Goal: Information Seeking & Learning: Check status

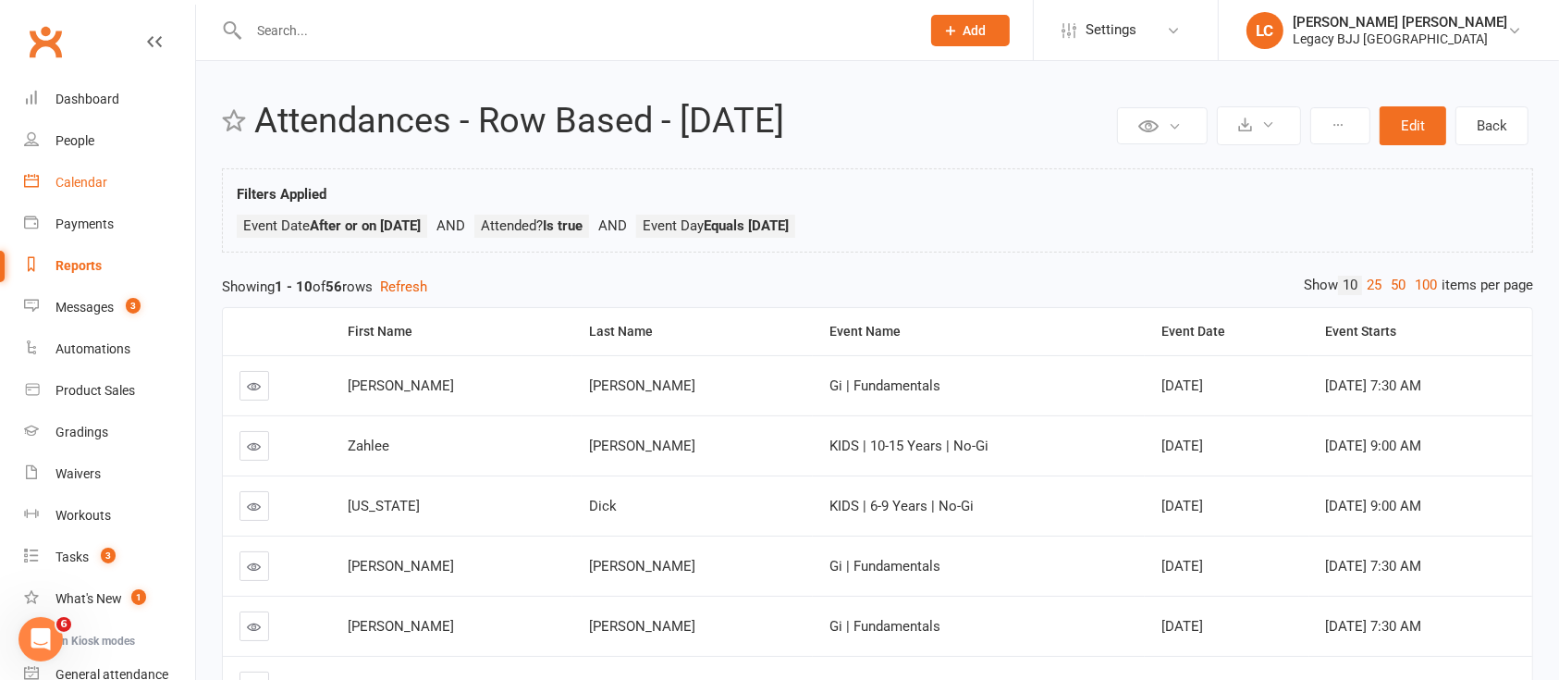
click at [80, 199] on link "Calendar" at bounding box center [109, 183] width 171 height 42
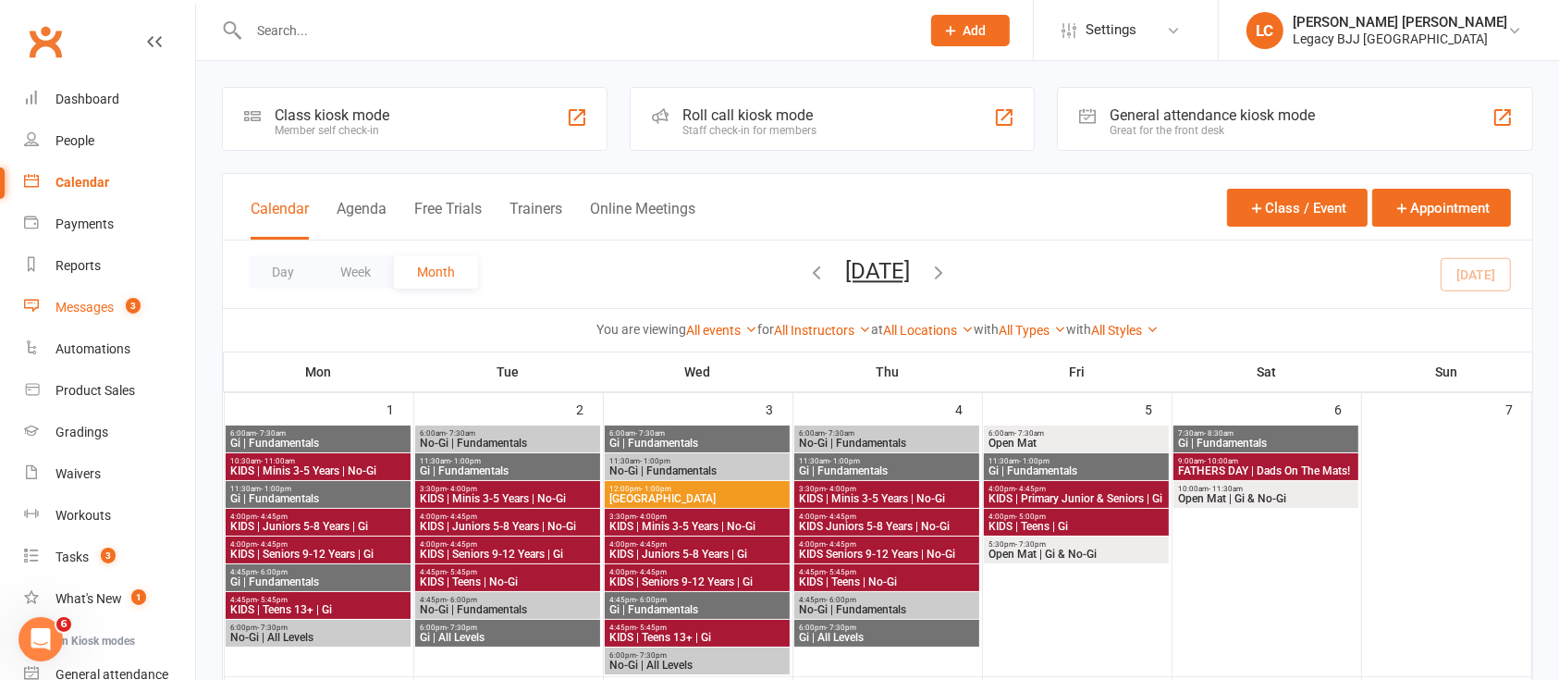
click at [89, 303] on div "Messages" at bounding box center [84, 307] width 58 height 15
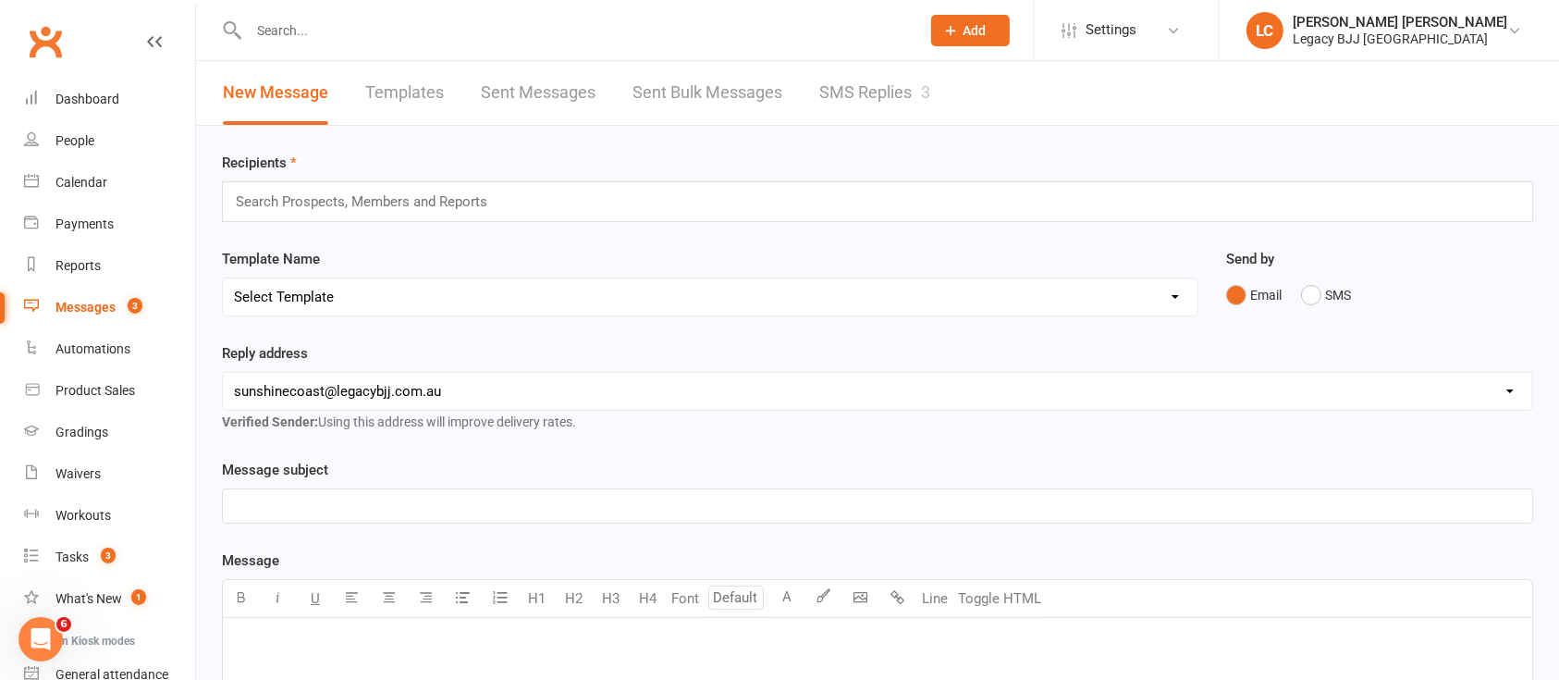
click at [869, 80] on link "SMS Replies 3" at bounding box center [874, 93] width 111 height 64
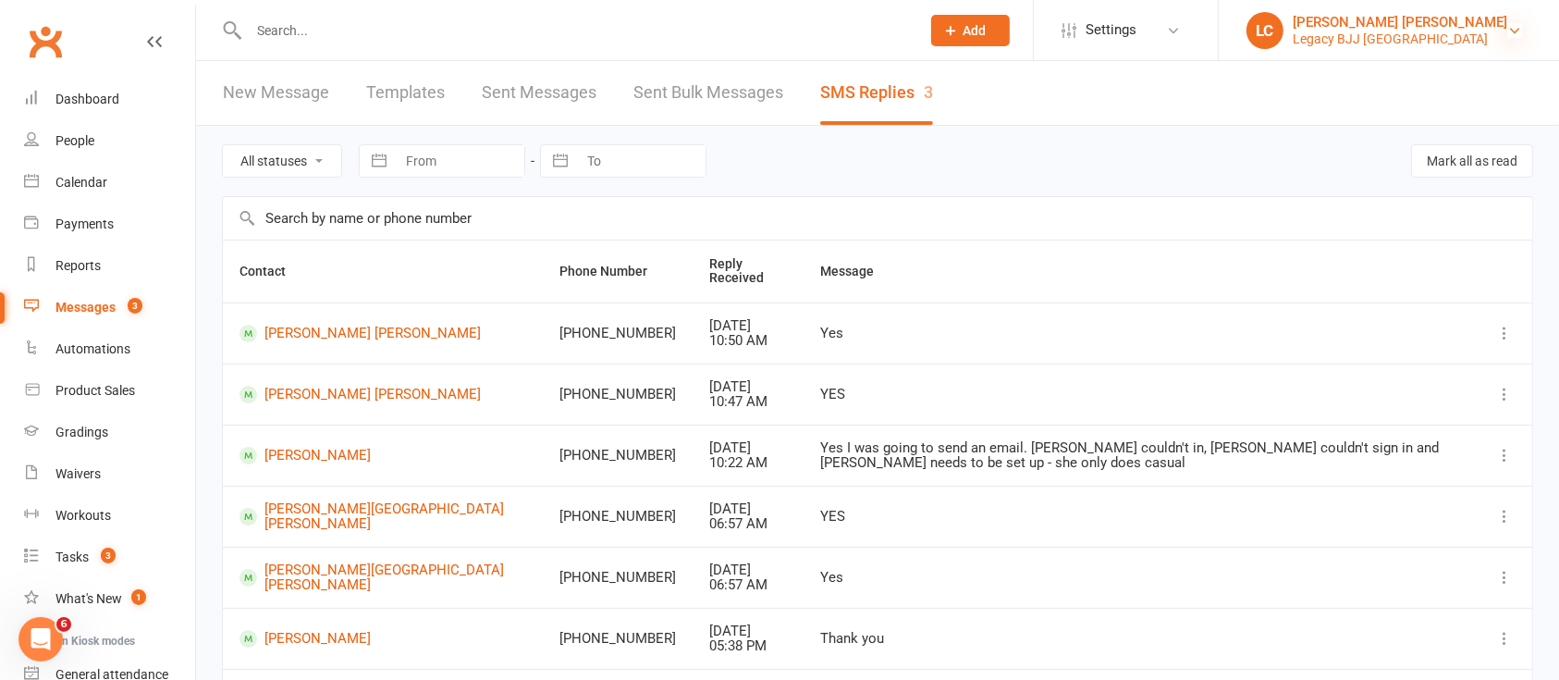
click at [1513, 26] on icon at bounding box center [1514, 30] width 15 height 15
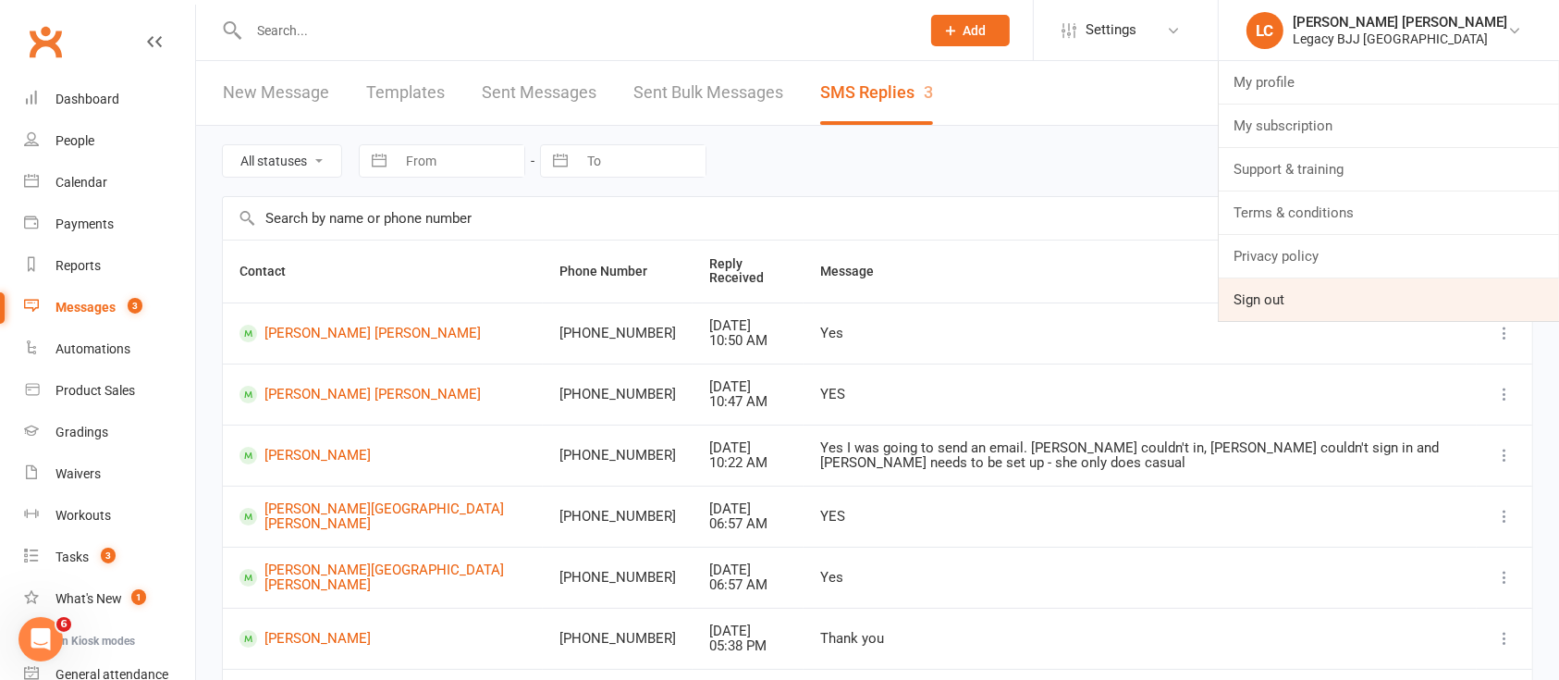
click at [1351, 298] on link "Sign out" at bounding box center [1389, 299] width 340 height 43
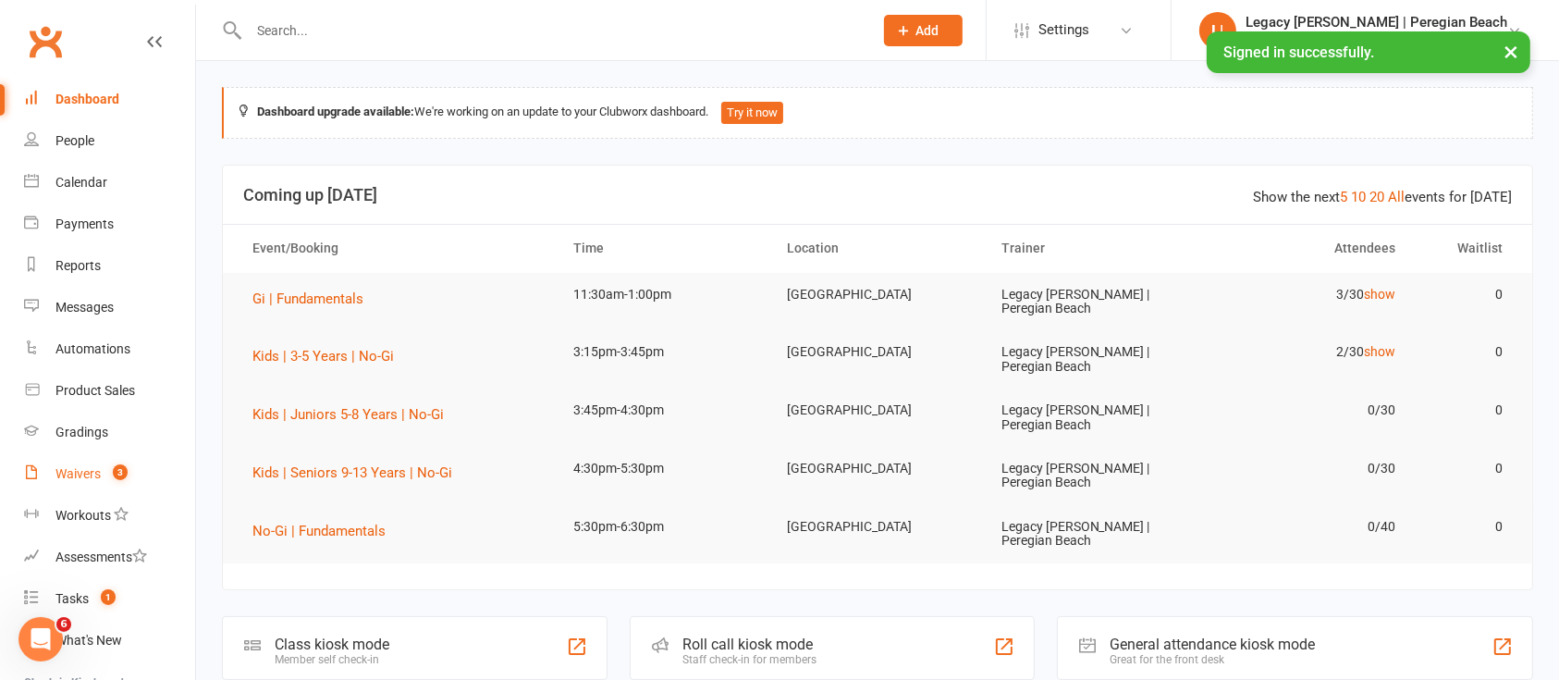
click at [111, 460] on link "Waivers 3" at bounding box center [109, 474] width 171 height 42
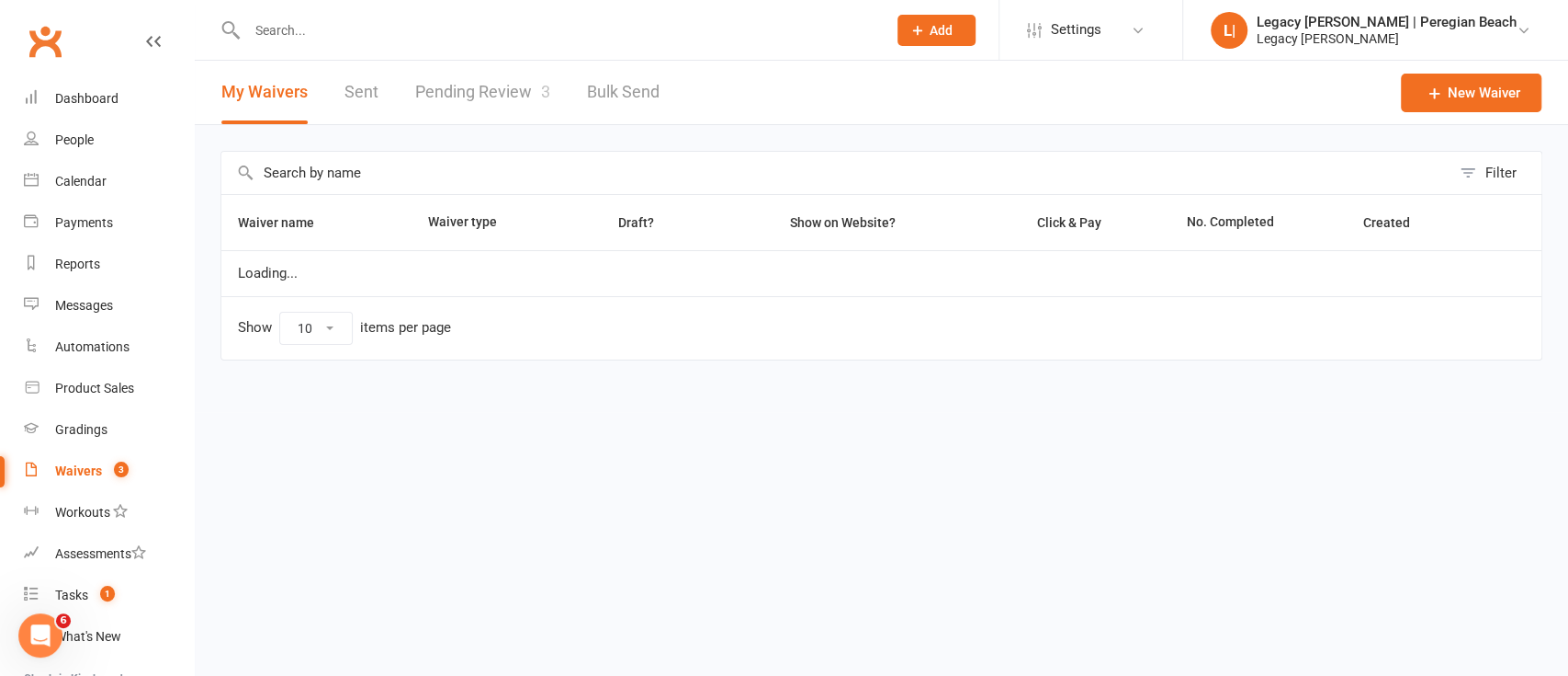
click at [496, 88] on link "Pending Review 3" at bounding box center [483, 92] width 135 height 64
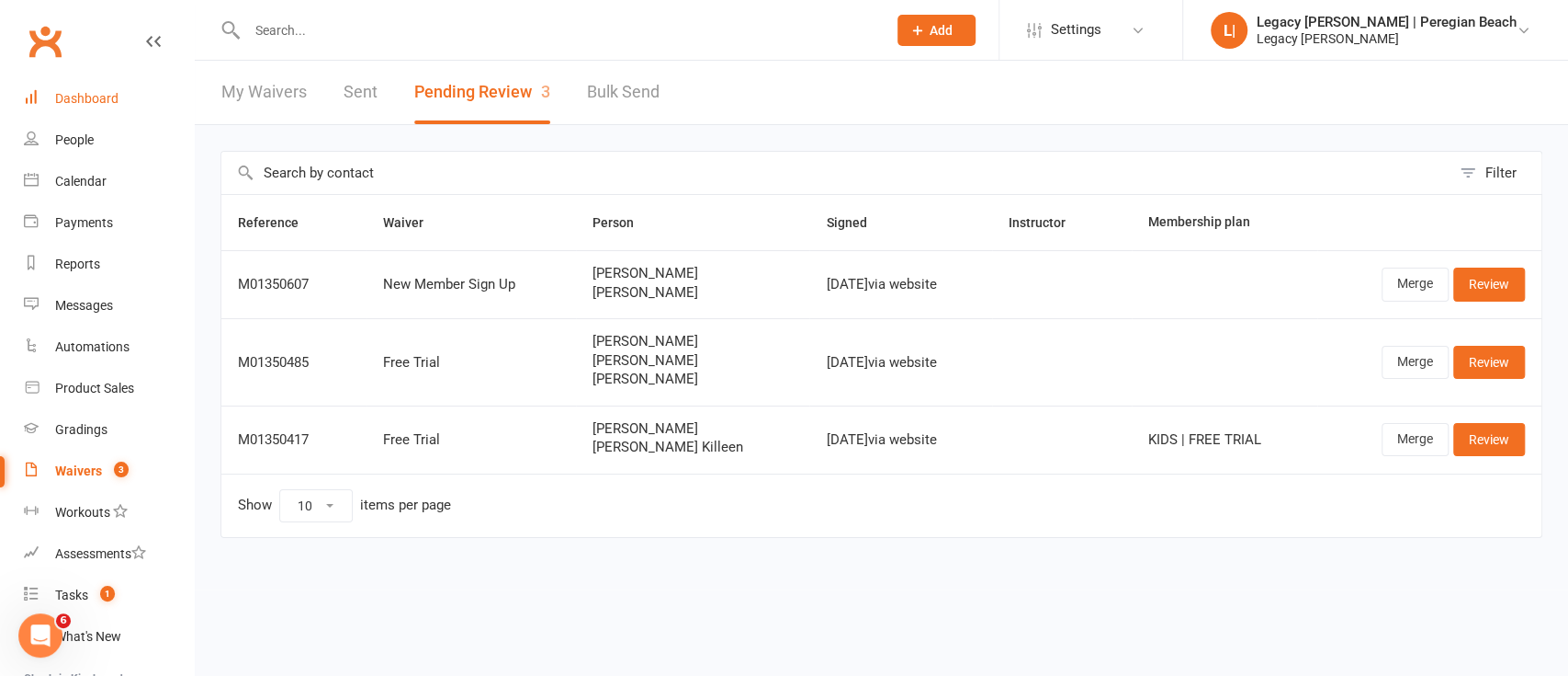
click at [71, 95] on div "Dashboard" at bounding box center [86, 98] width 64 height 15
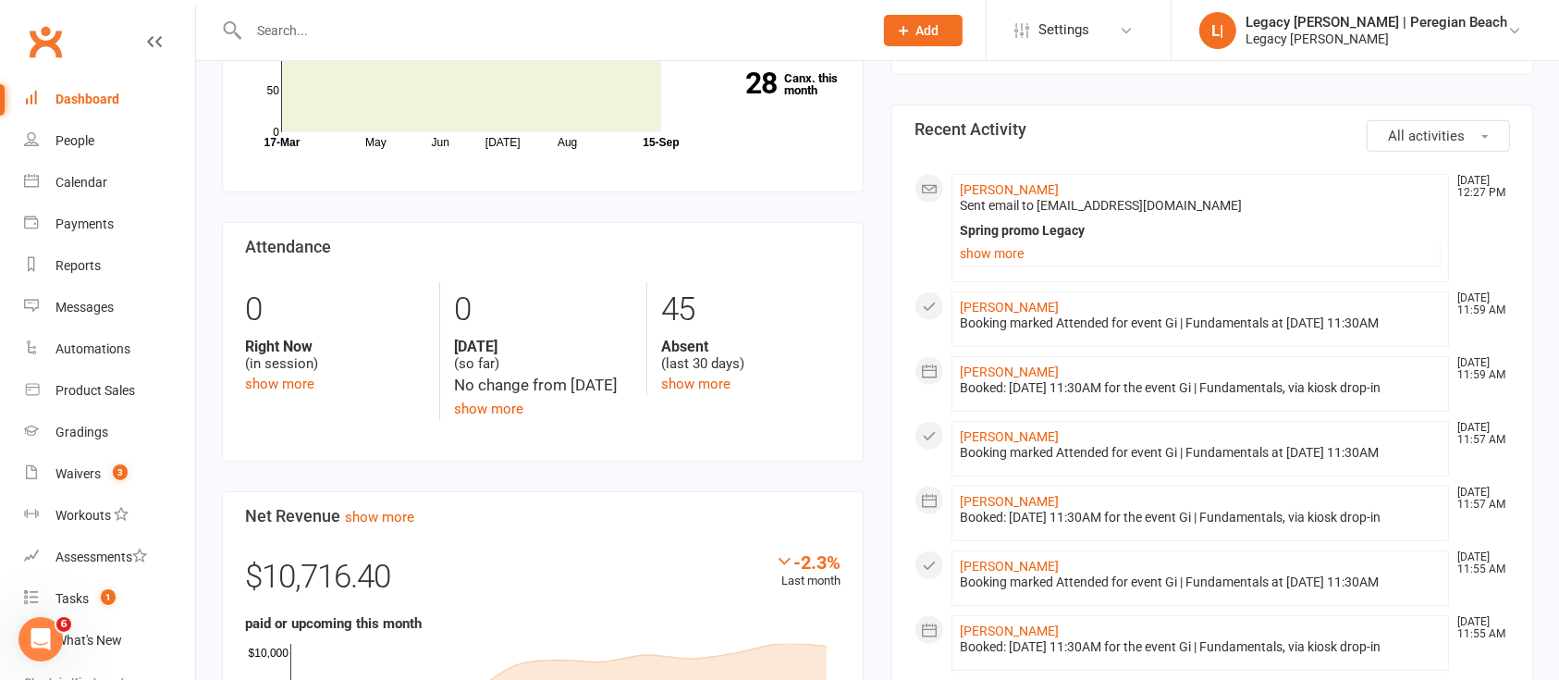
scroll to position [797, 0]
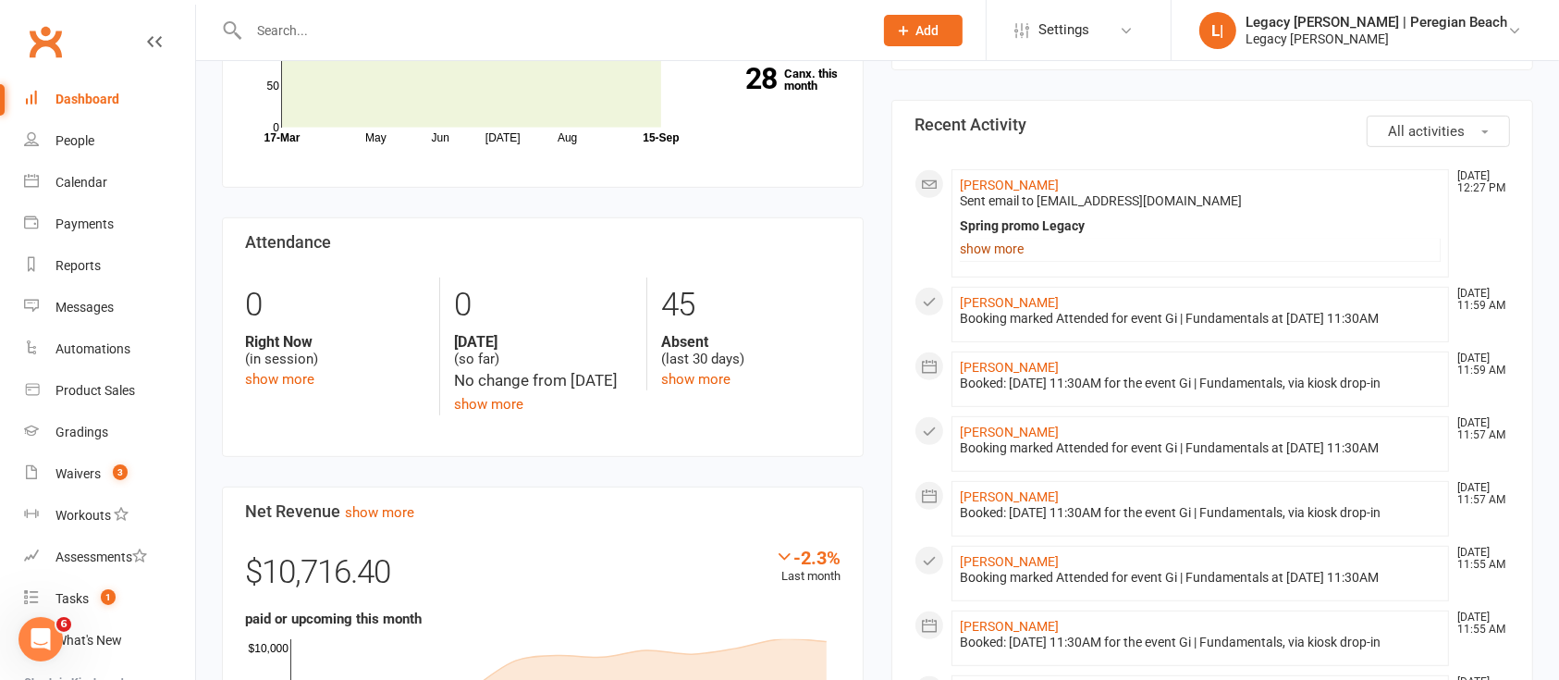
click at [988, 255] on link "show more" at bounding box center [1200, 249] width 481 height 26
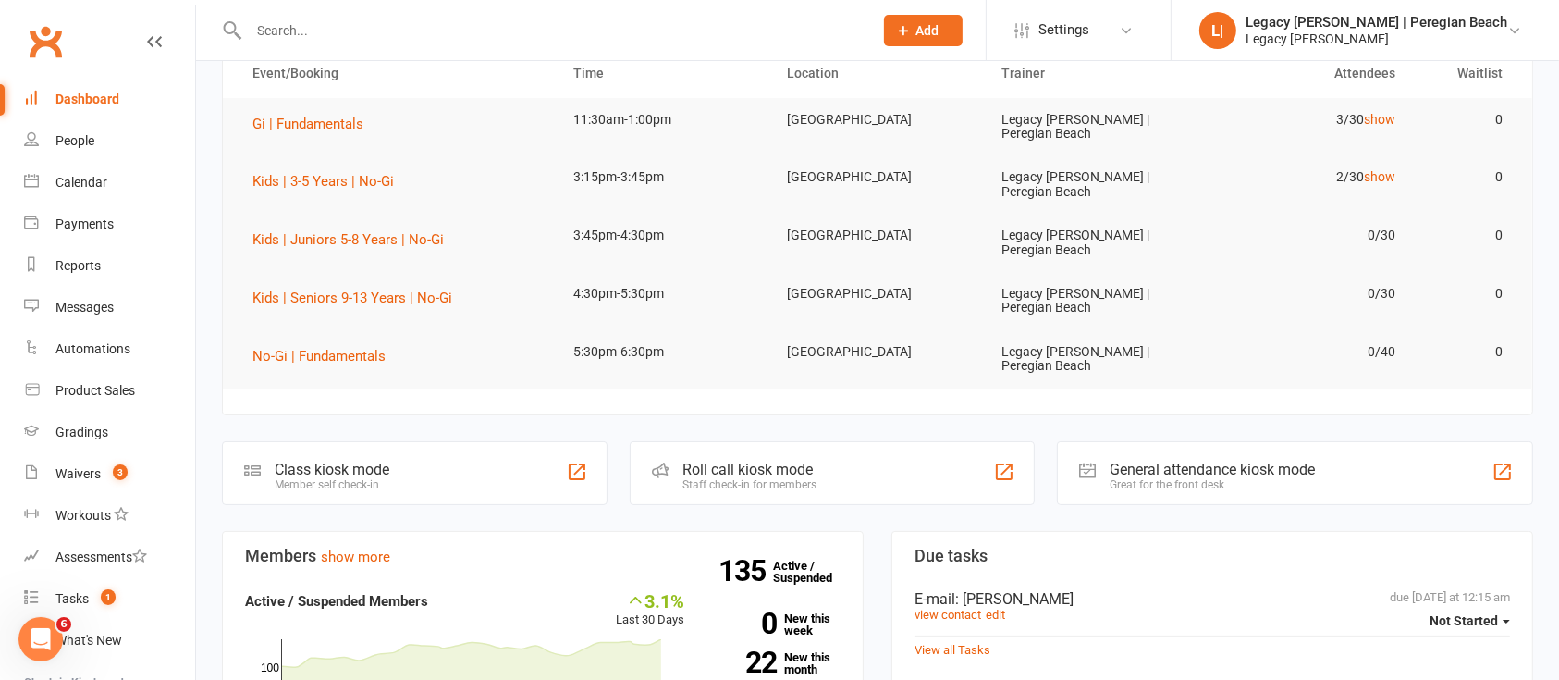
scroll to position [0, 0]
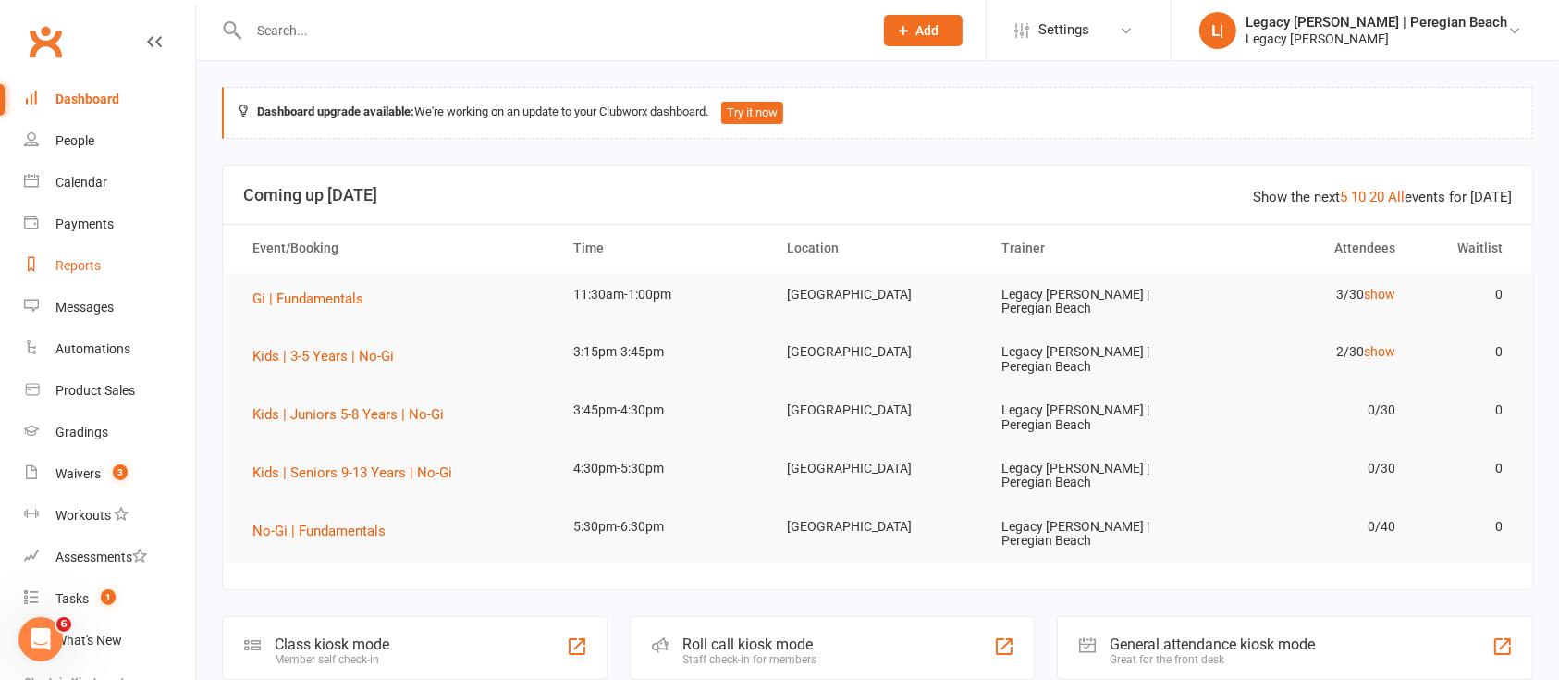
click at [97, 252] on link "Reports" at bounding box center [109, 266] width 171 height 42
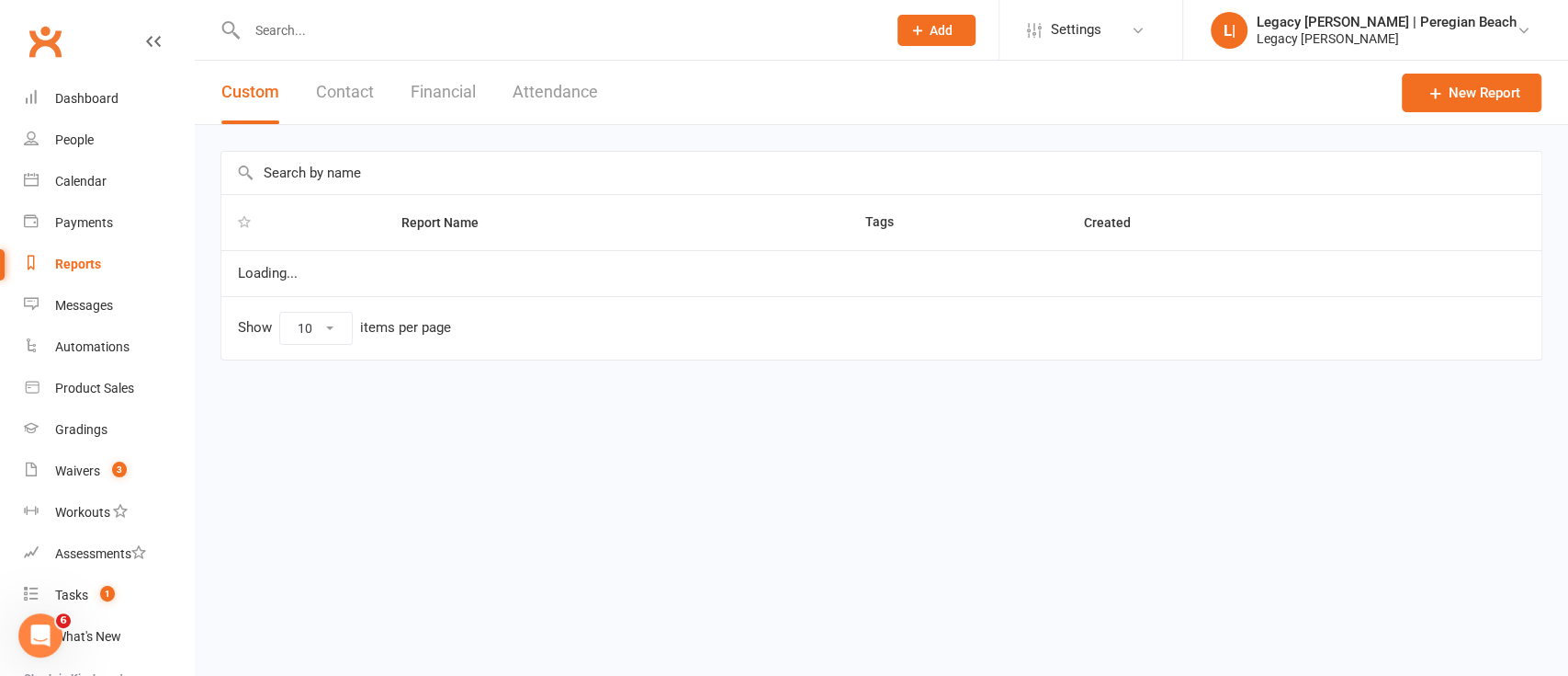
select select "100"
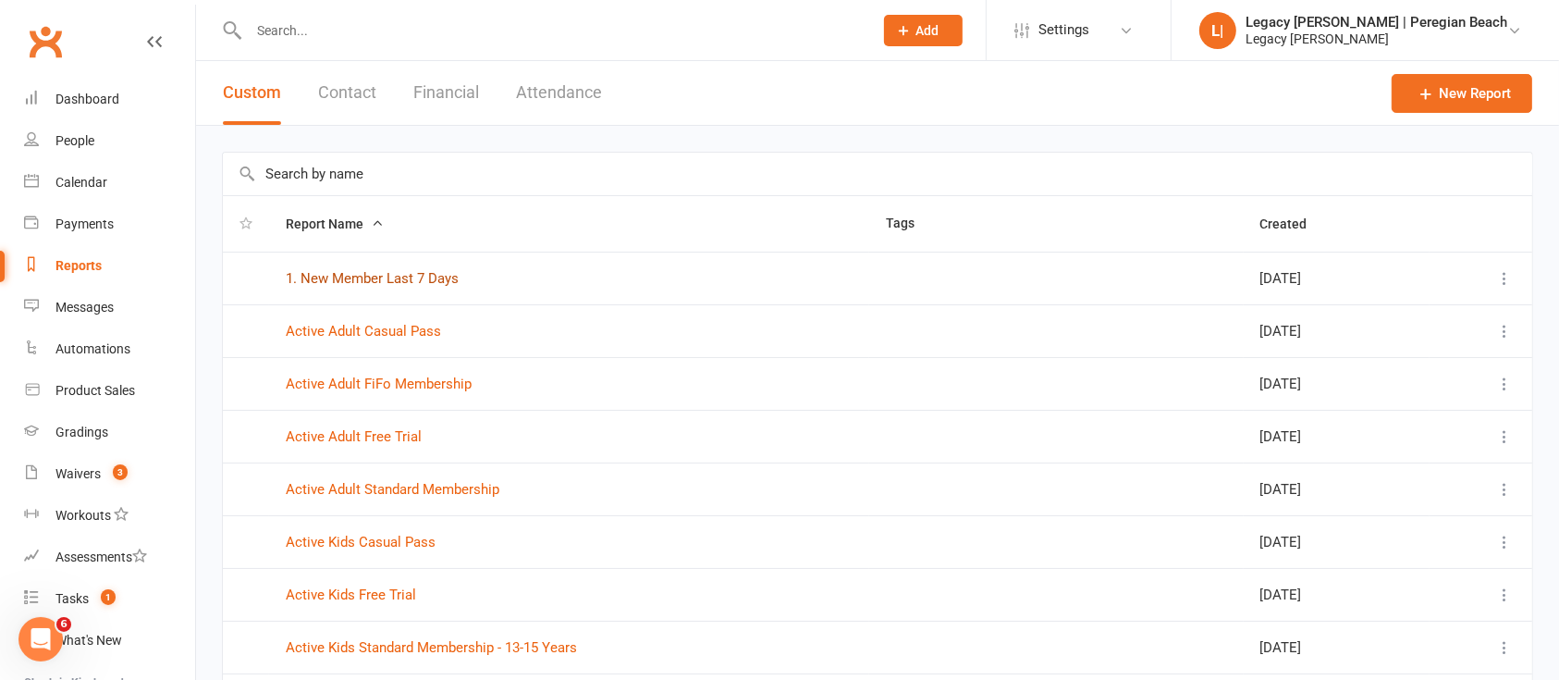
click at [418, 277] on link "1. New Member Last 7 Days" at bounding box center [372, 278] width 173 height 17
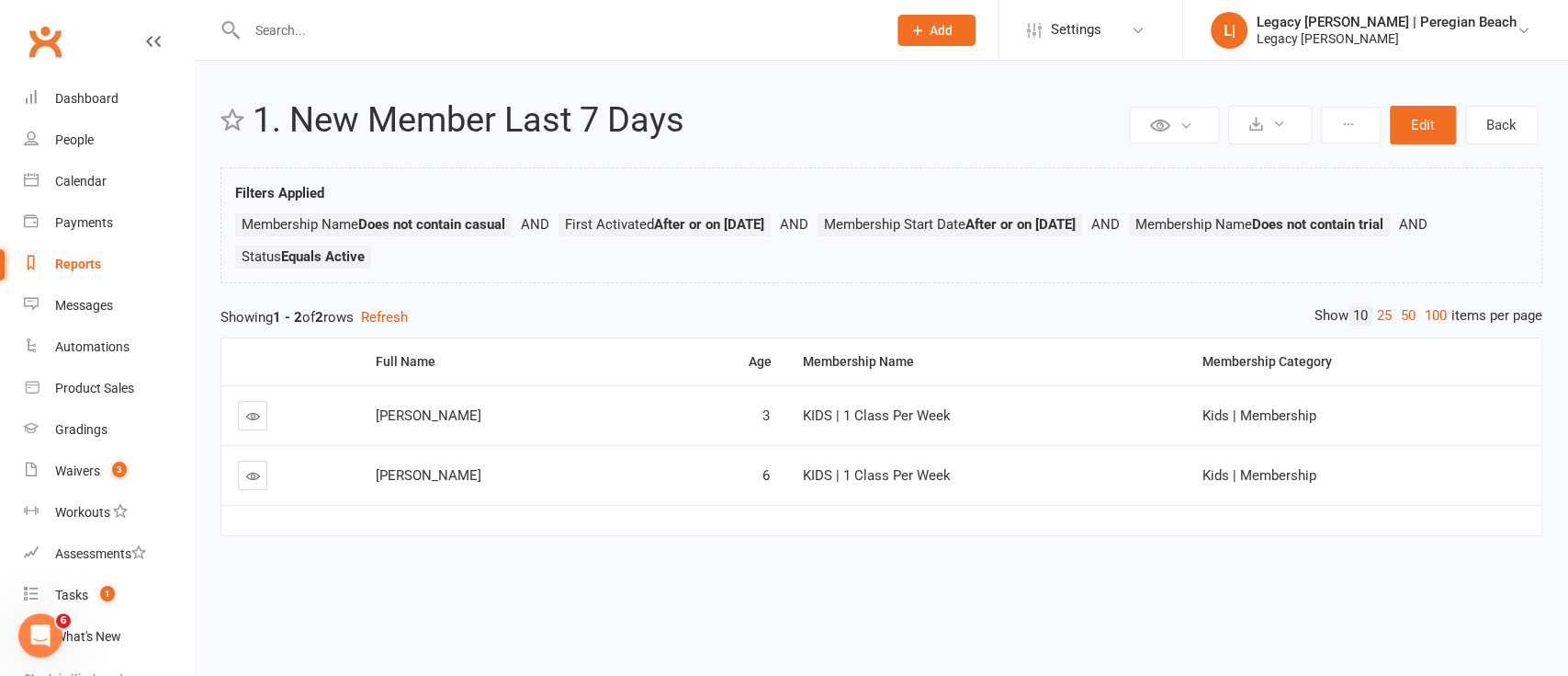
select select "100"
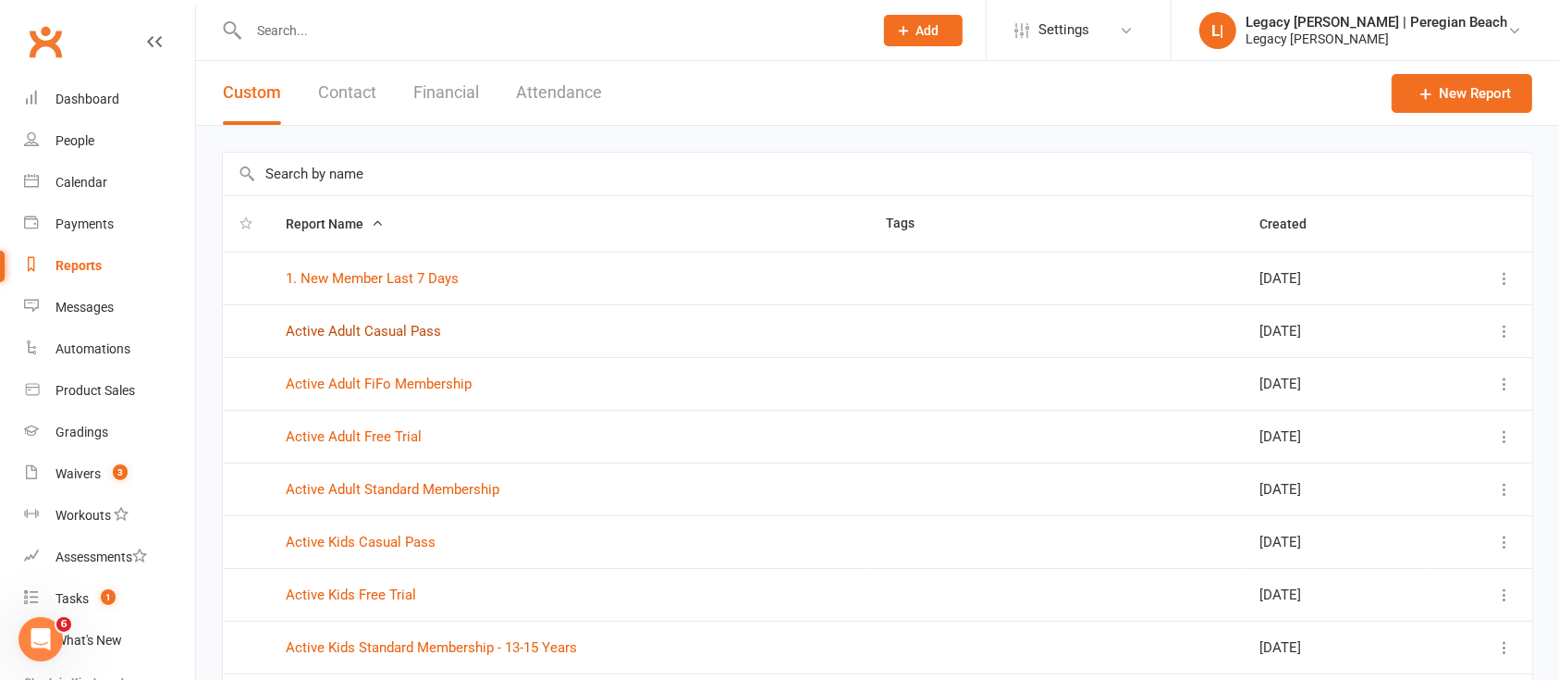
click at [379, 325] on link "Active Adult Casual Pass" at bounding box center [363, 331] width 155 height 17
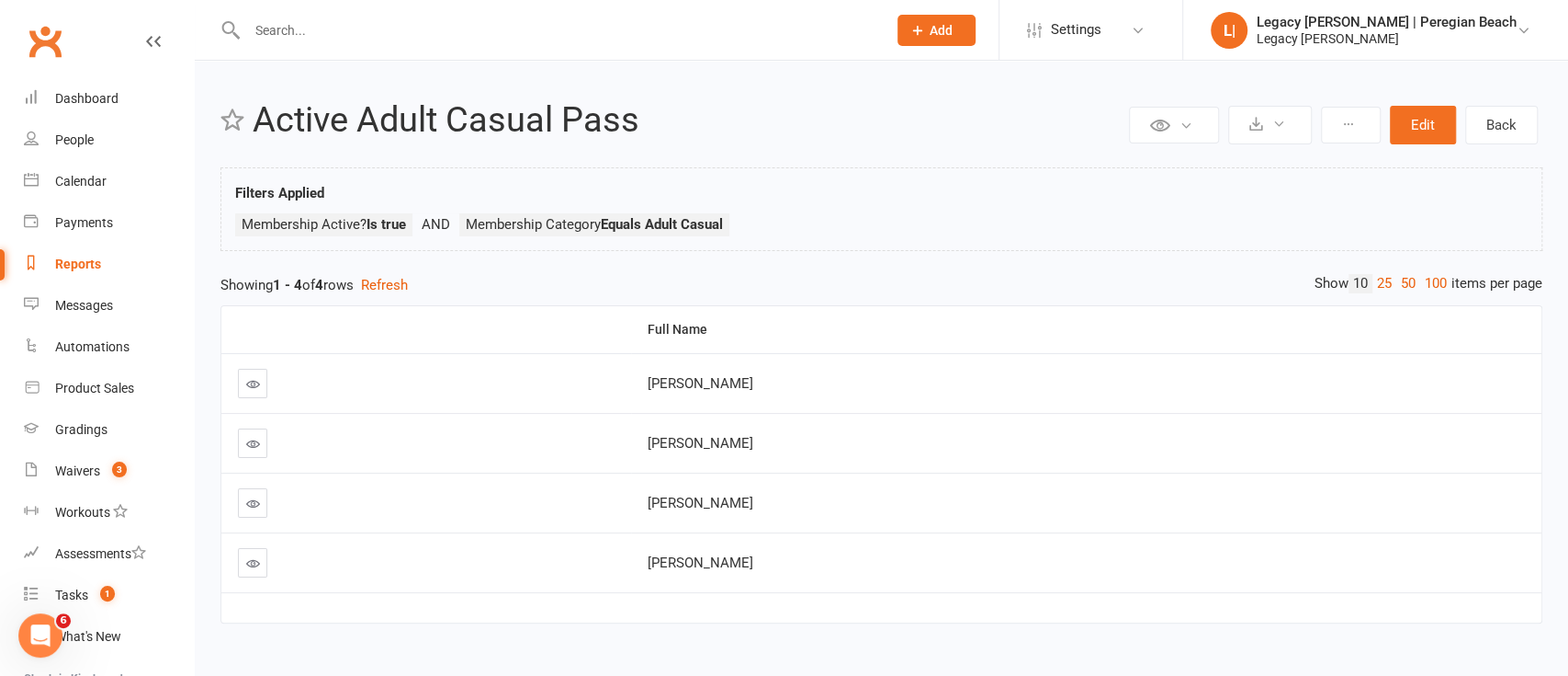
select select "100"
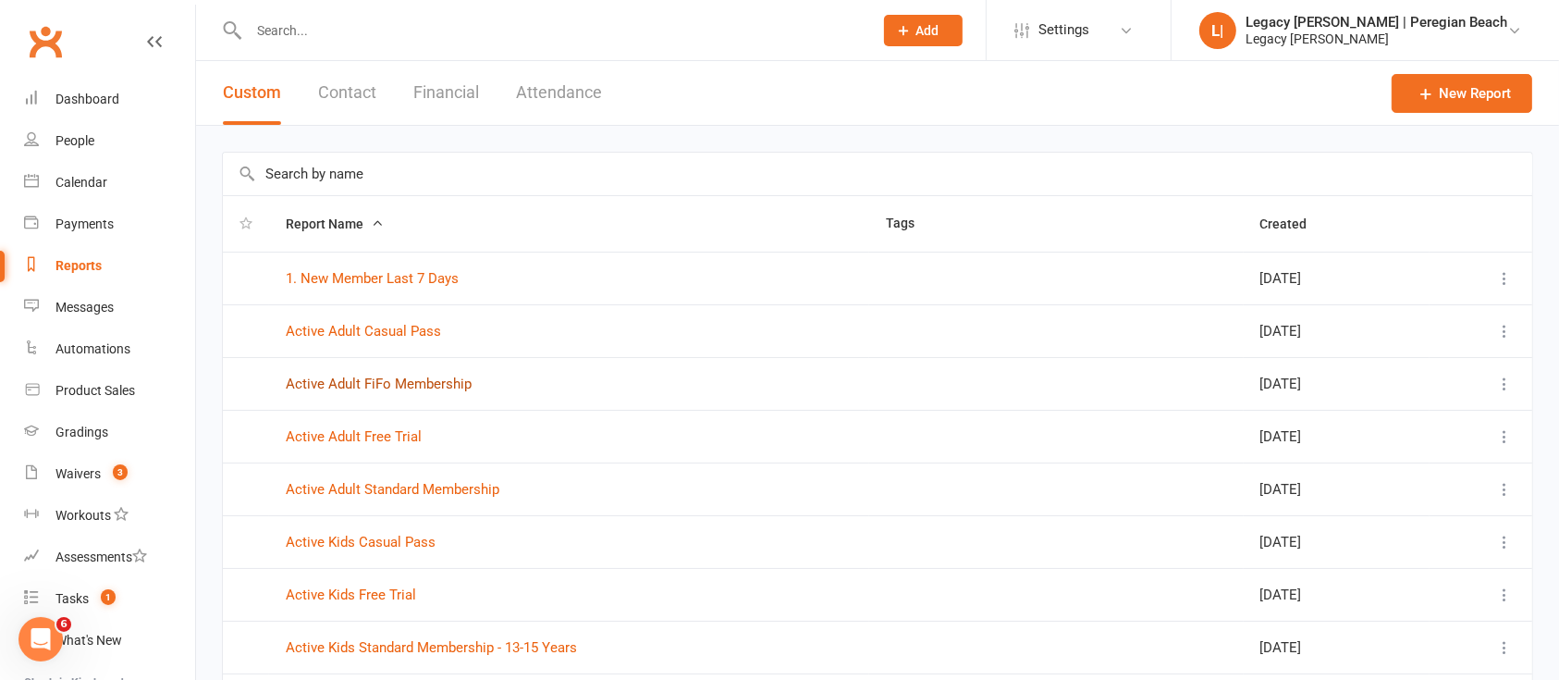
click at [432, 375] on link "Active Adult FiFo Membership" at bounding box center [379, 383] width 186 height 17
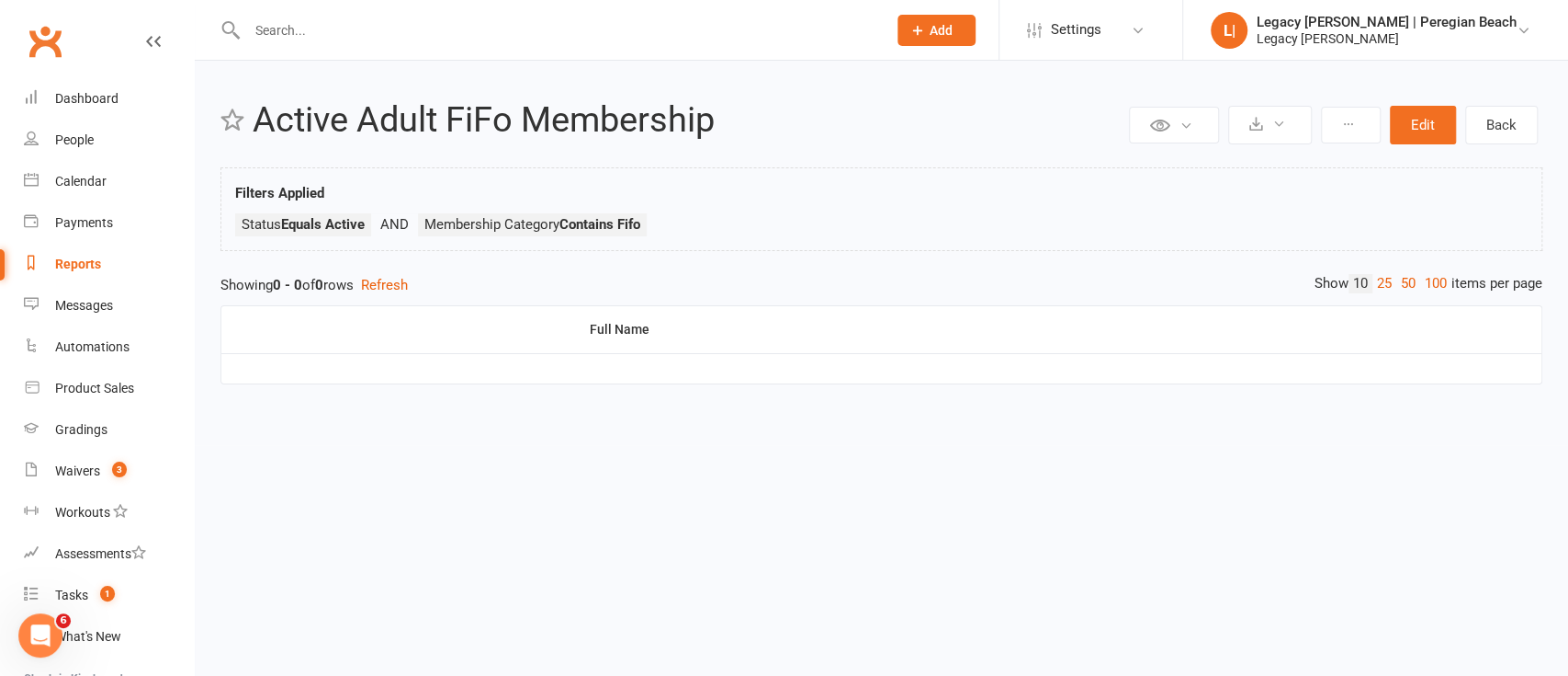
select select "100"
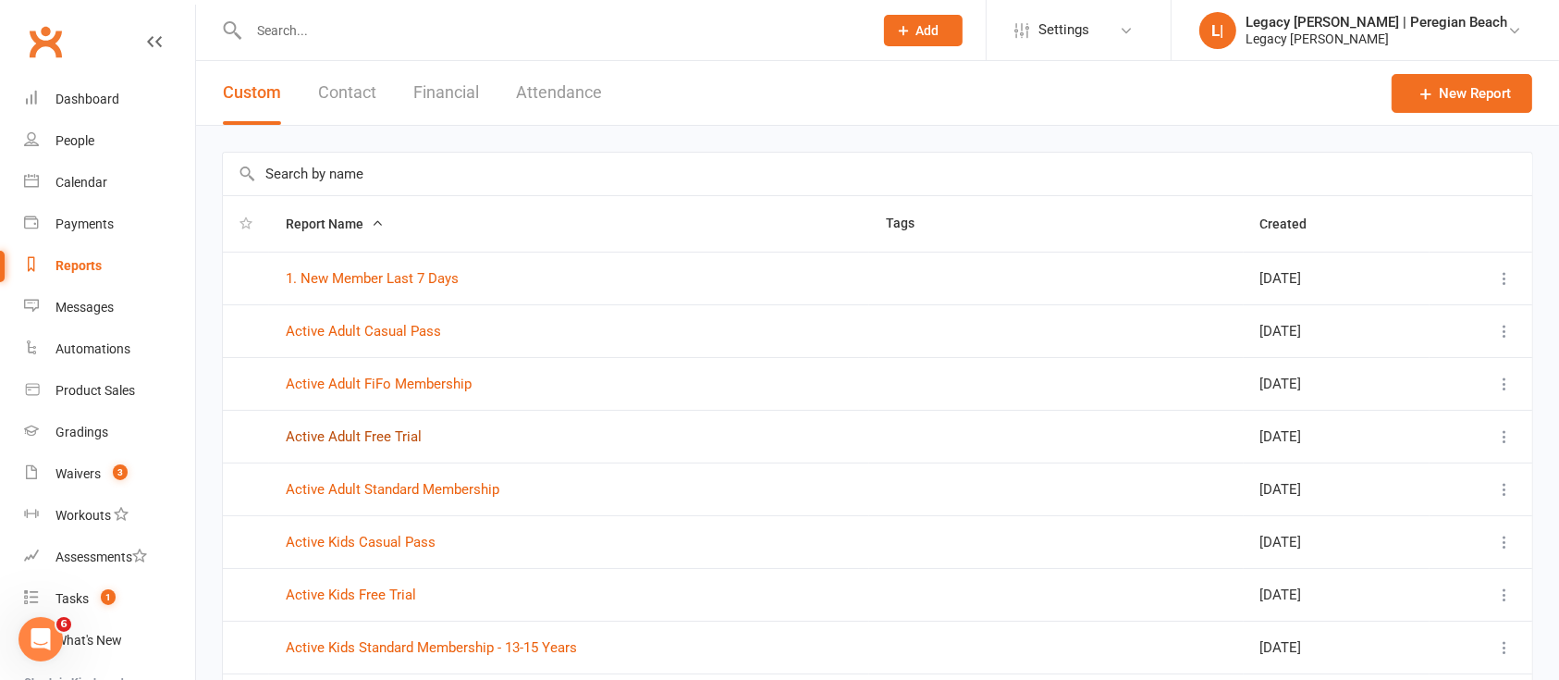
click at [387, 434] on link "Active Adult Free Trial" at bounding box center [354, 436] width 136 height 17
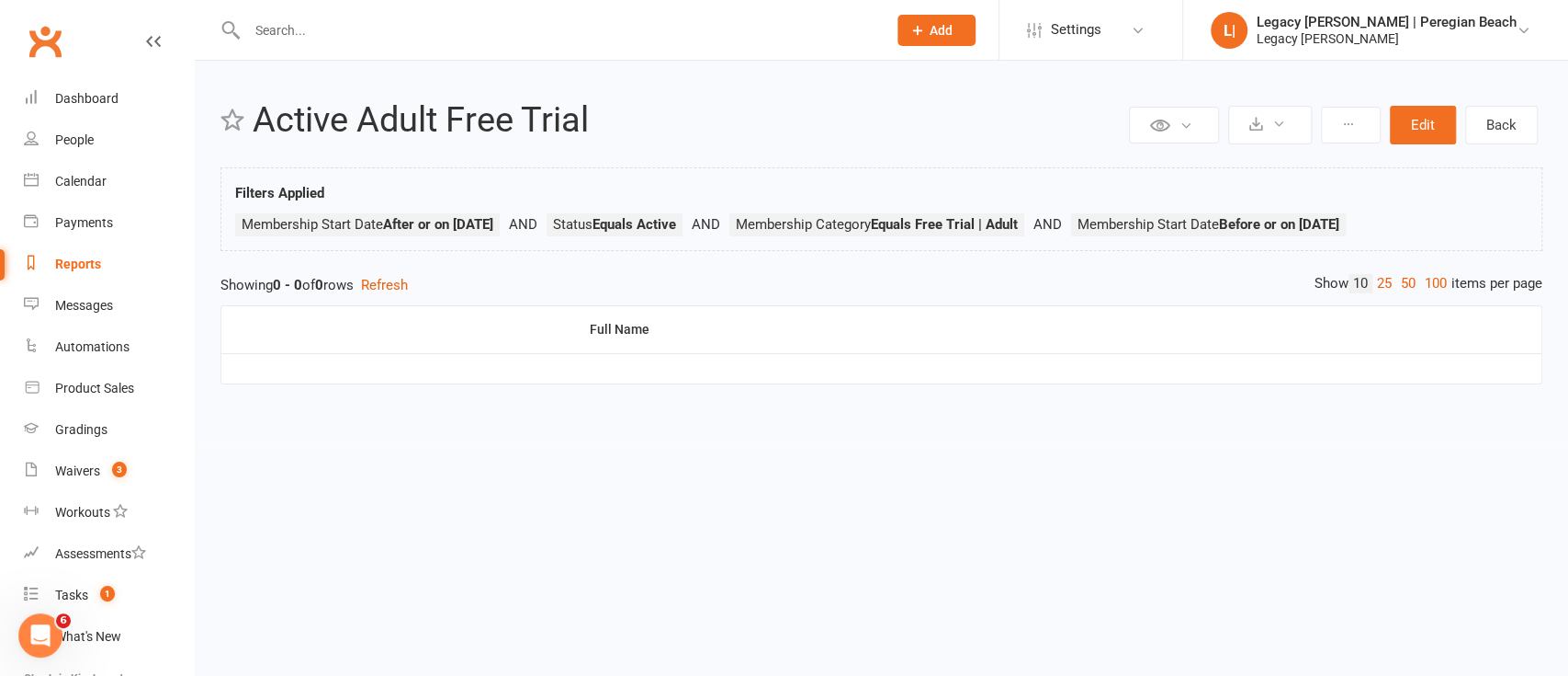
select select "100"
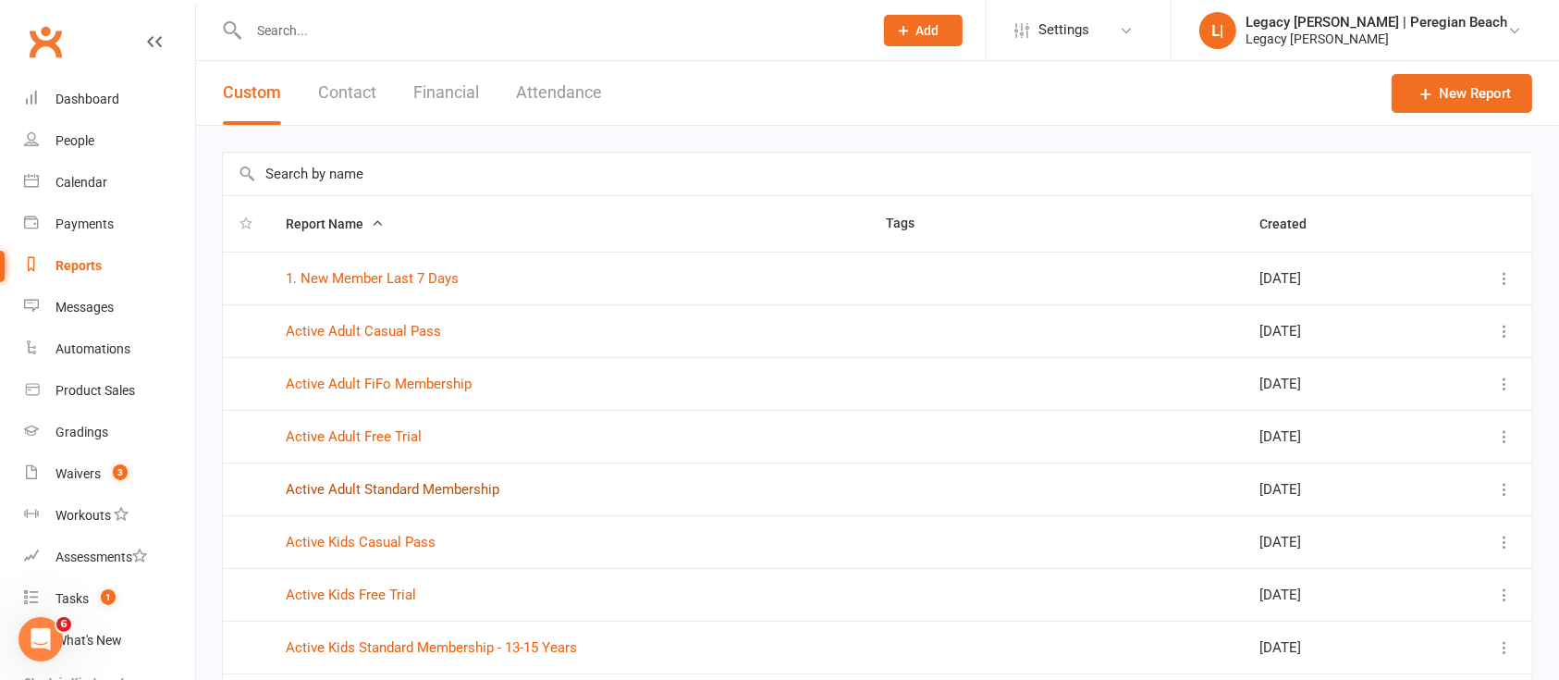
click at [373, 487] on link "Active Adult Standard Membership" at bounding box center [393, 489] width 214 height 17
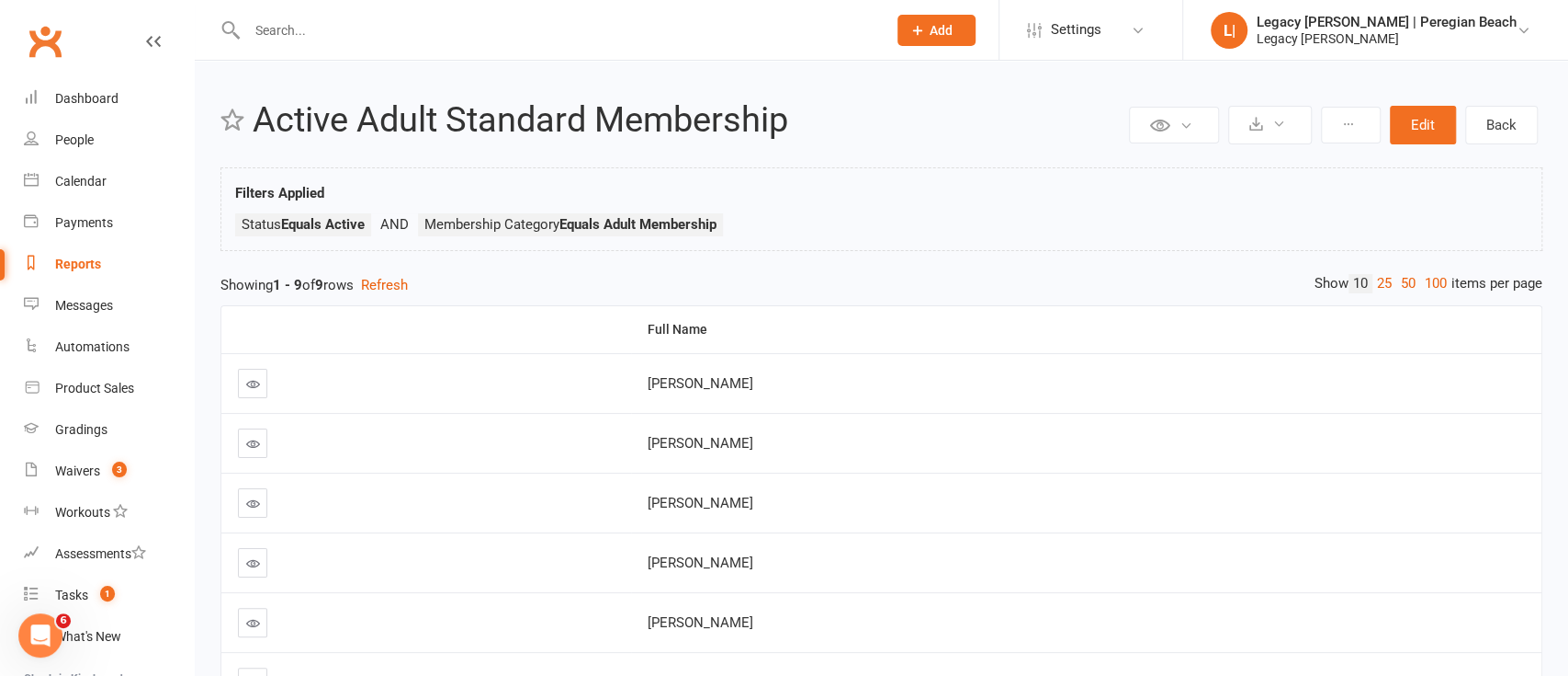
select select "100"
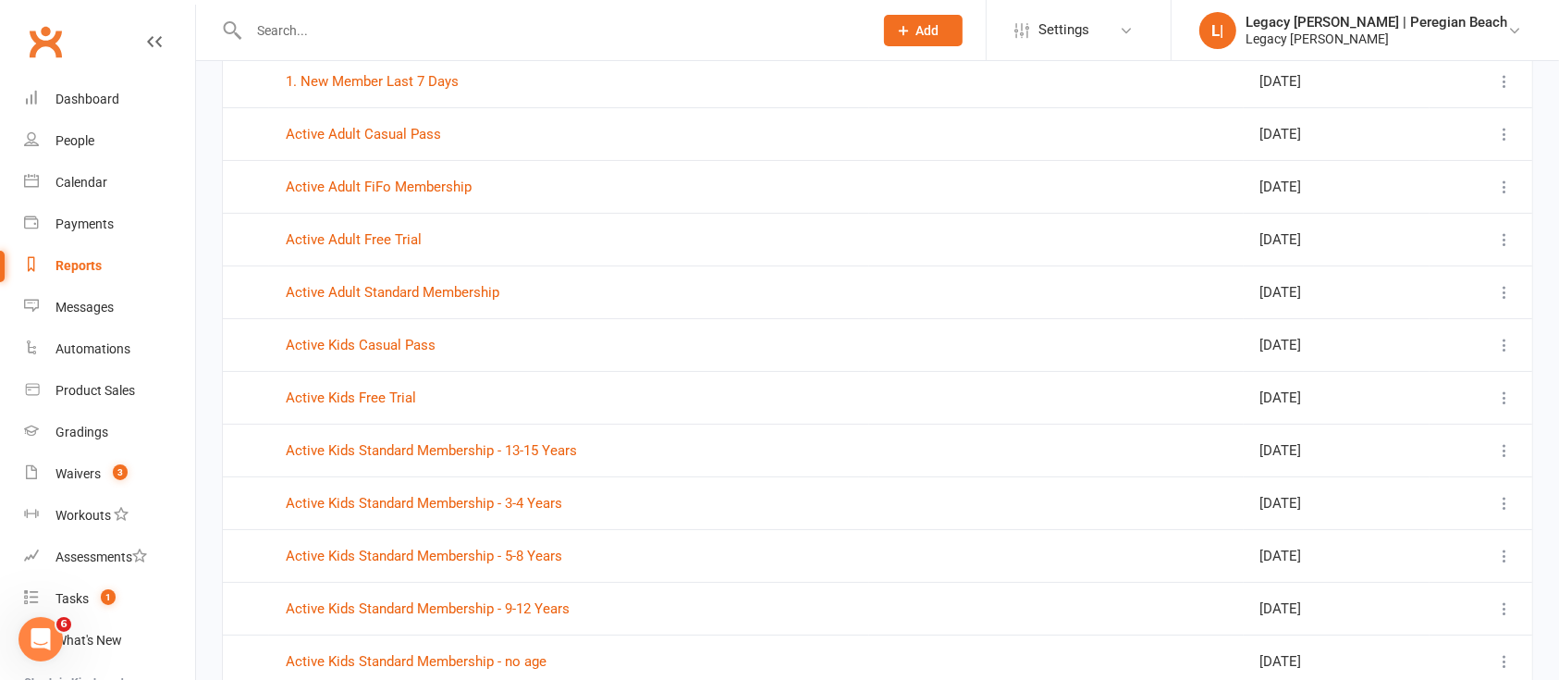
scroll to position [244, 0]
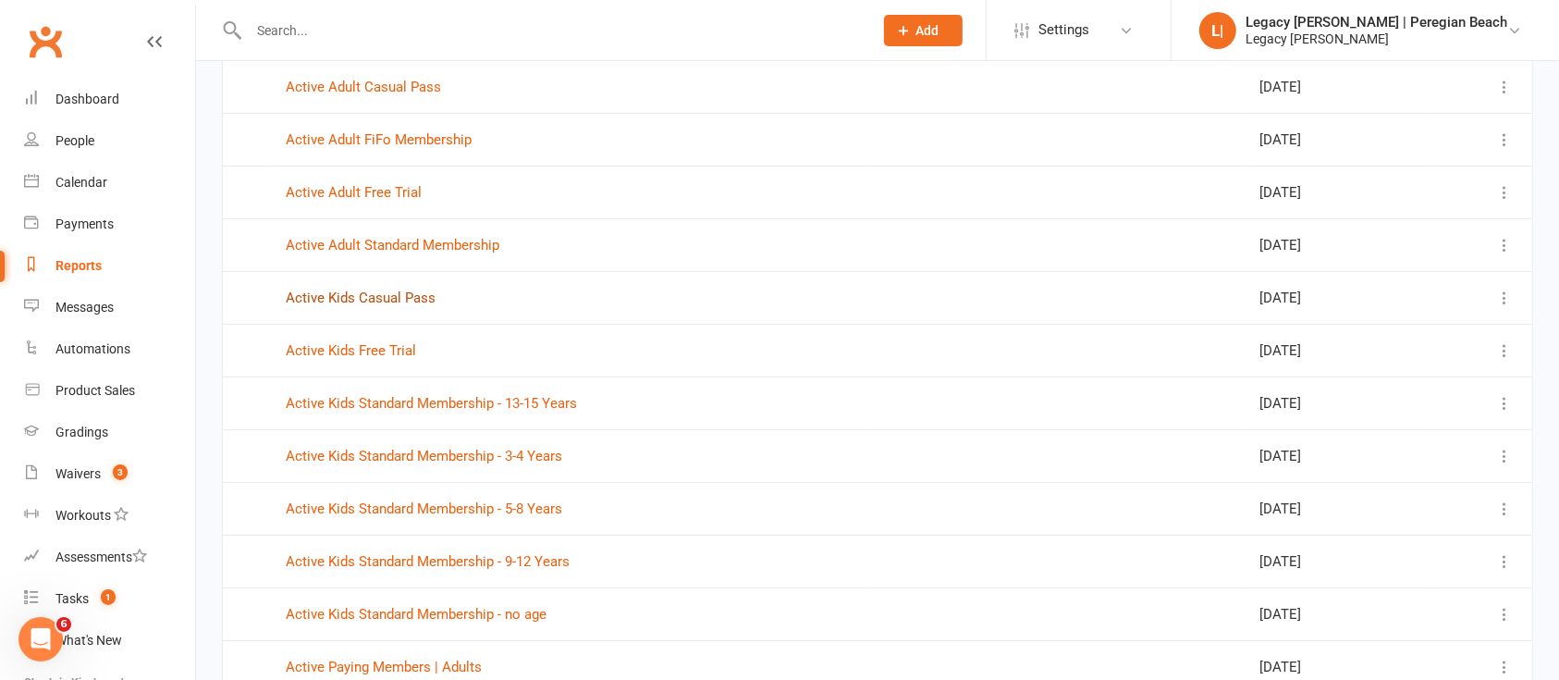
click at [375, 302] on link "Active Kids Casual Pass" at bounding box center [361, 297] width 150 height 17
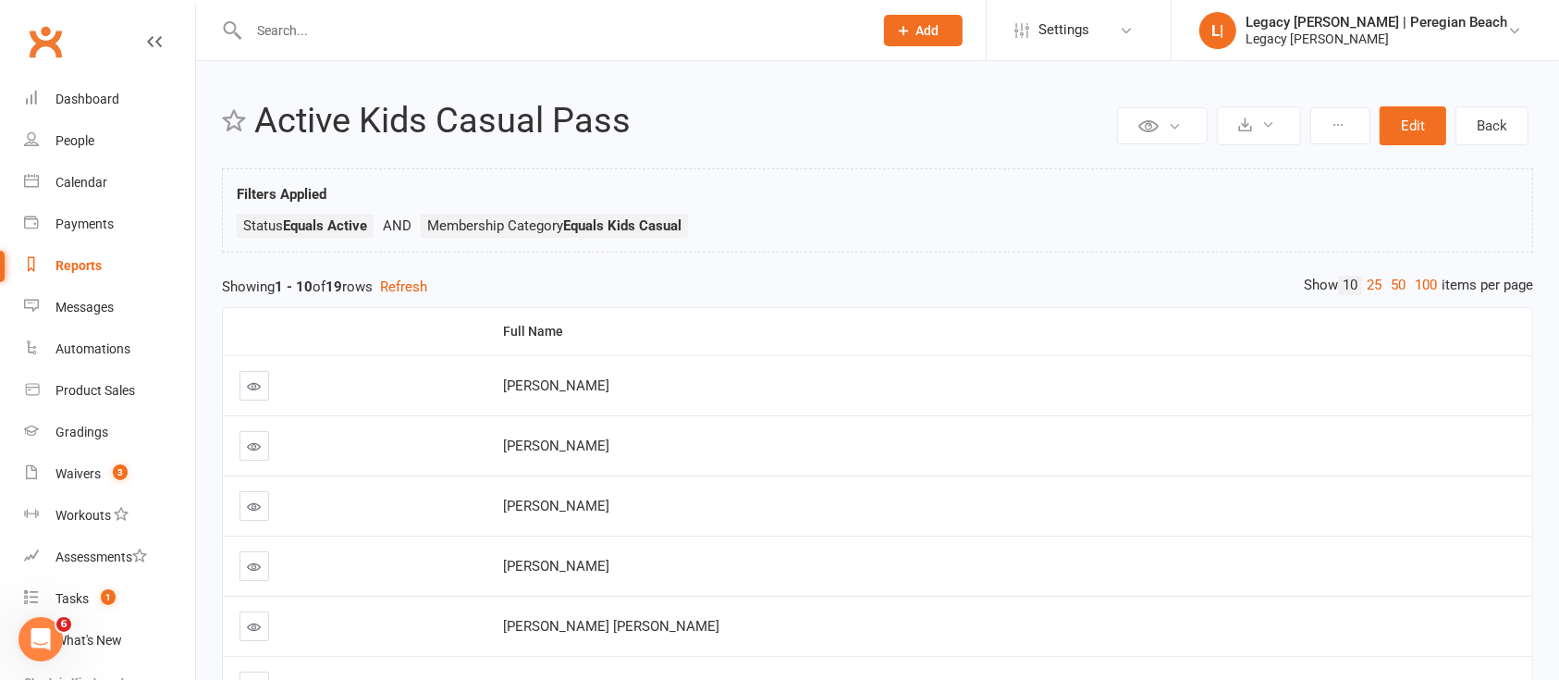
select select "100"
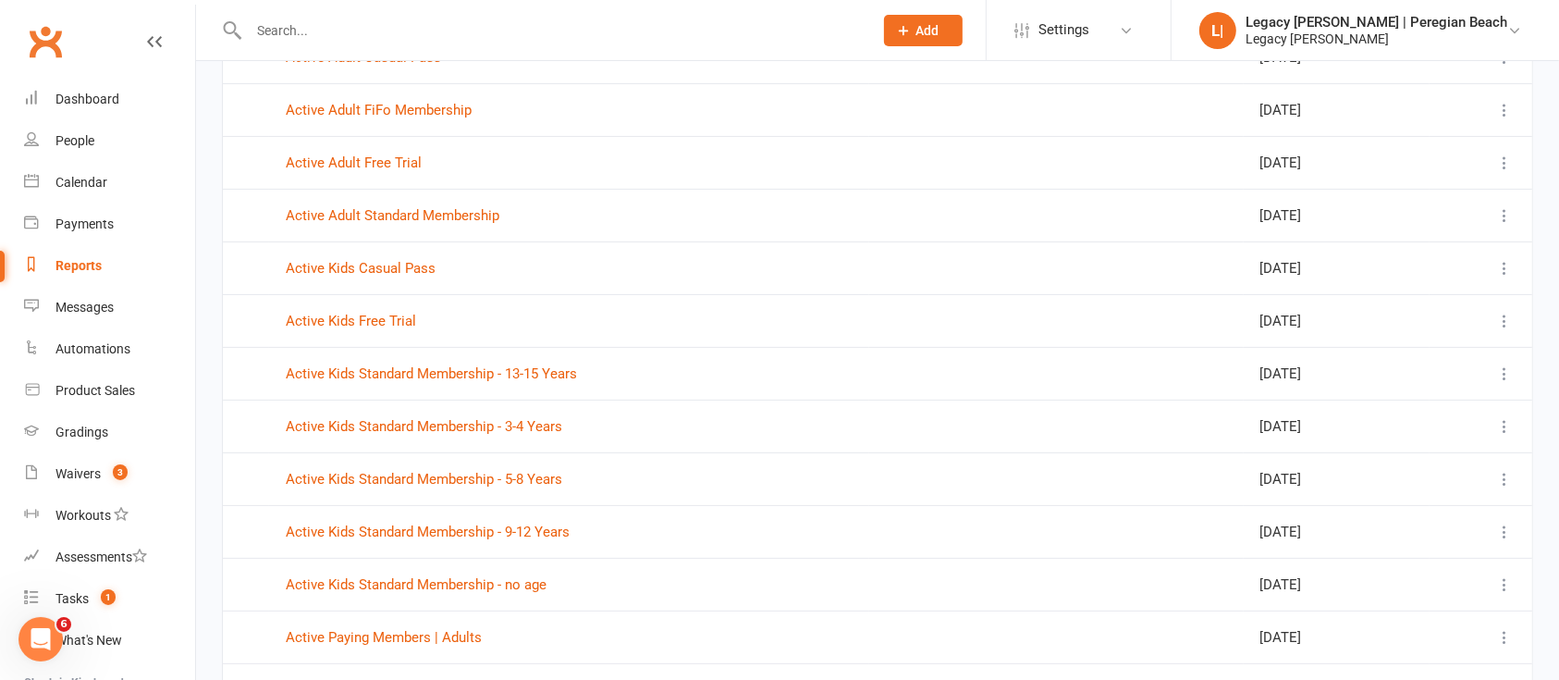
scroll to position [276, 0]
click at [394, 318] on link "Active Kids Free Trial" at bounding box center [351, 319] width 130 height 17
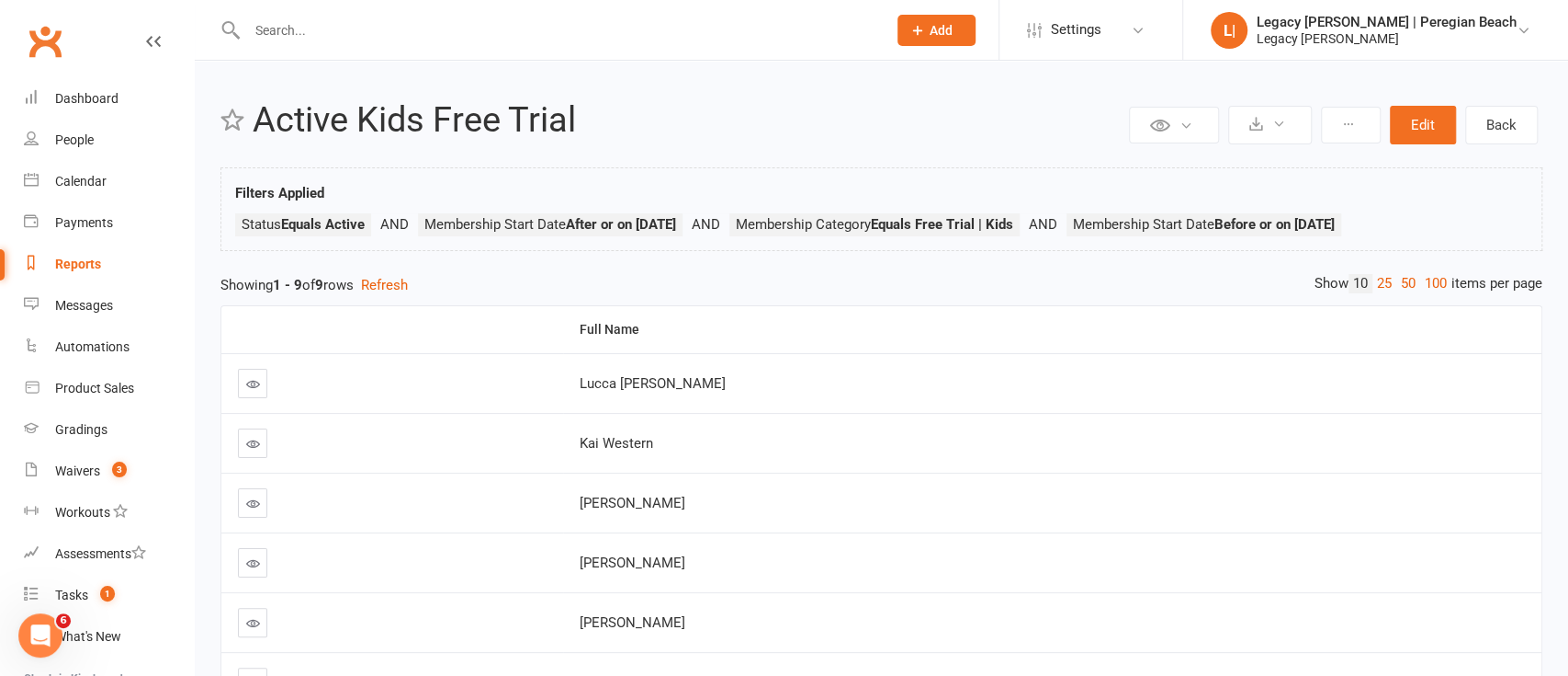
select select "100"
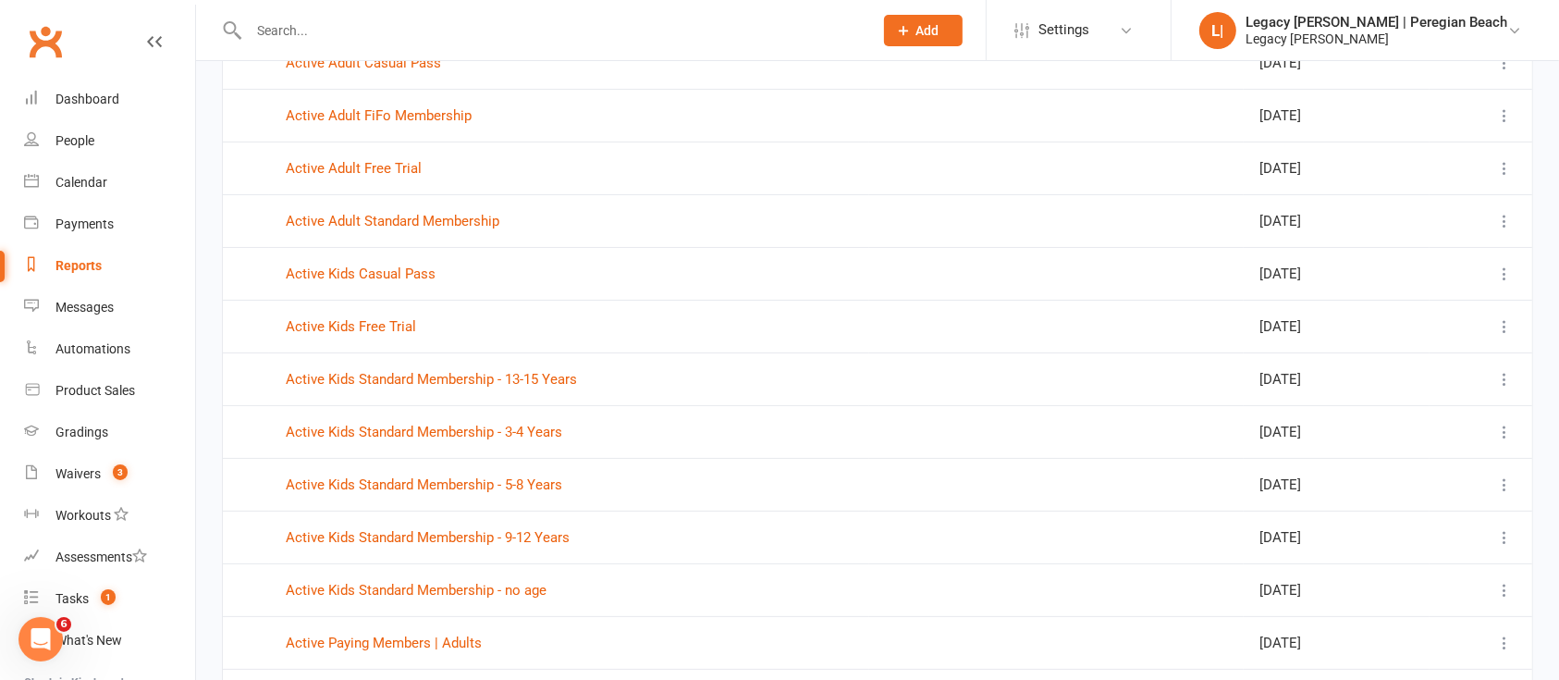
scroll to position [278, 0]
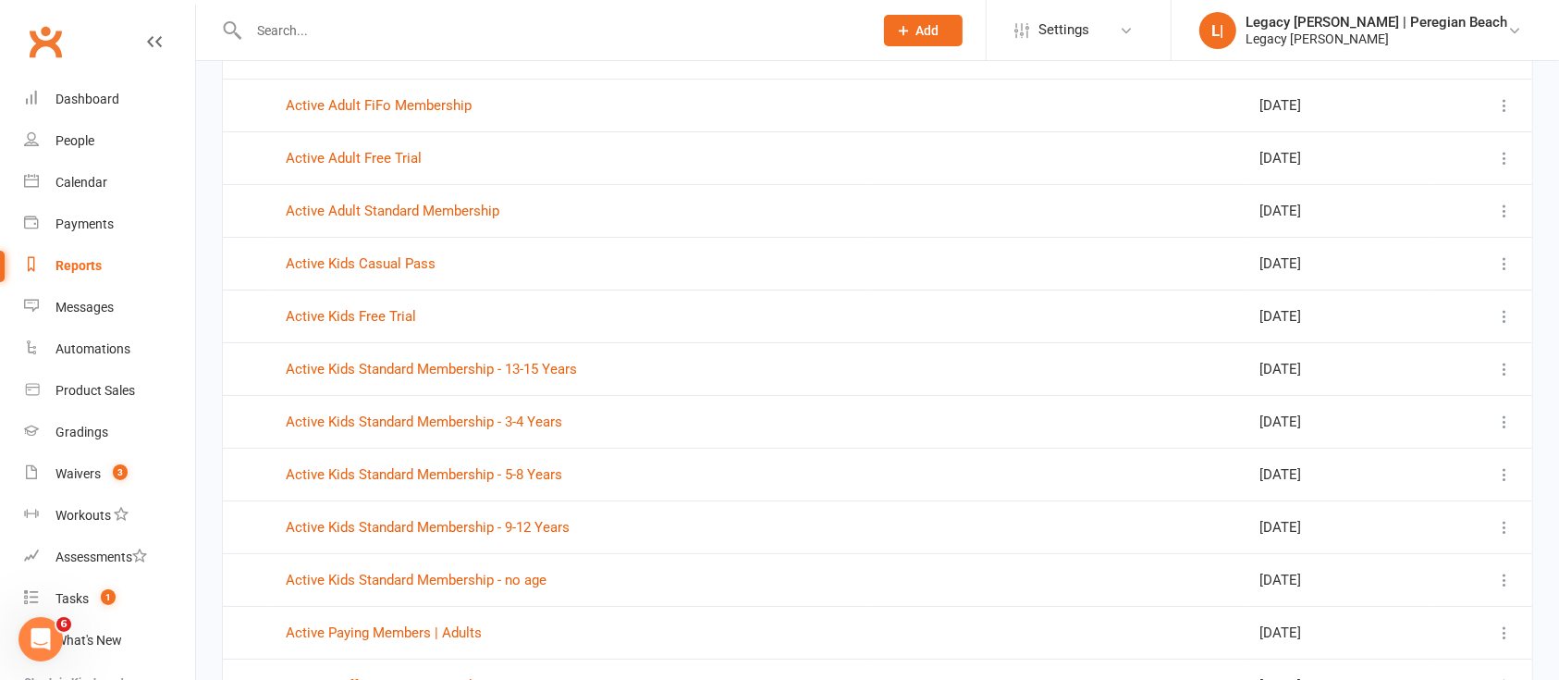
click at [542, 370] on link "Active Kids Standard Membership - 13-15 Years" at bounding box center [431, 369] width 291 height 17
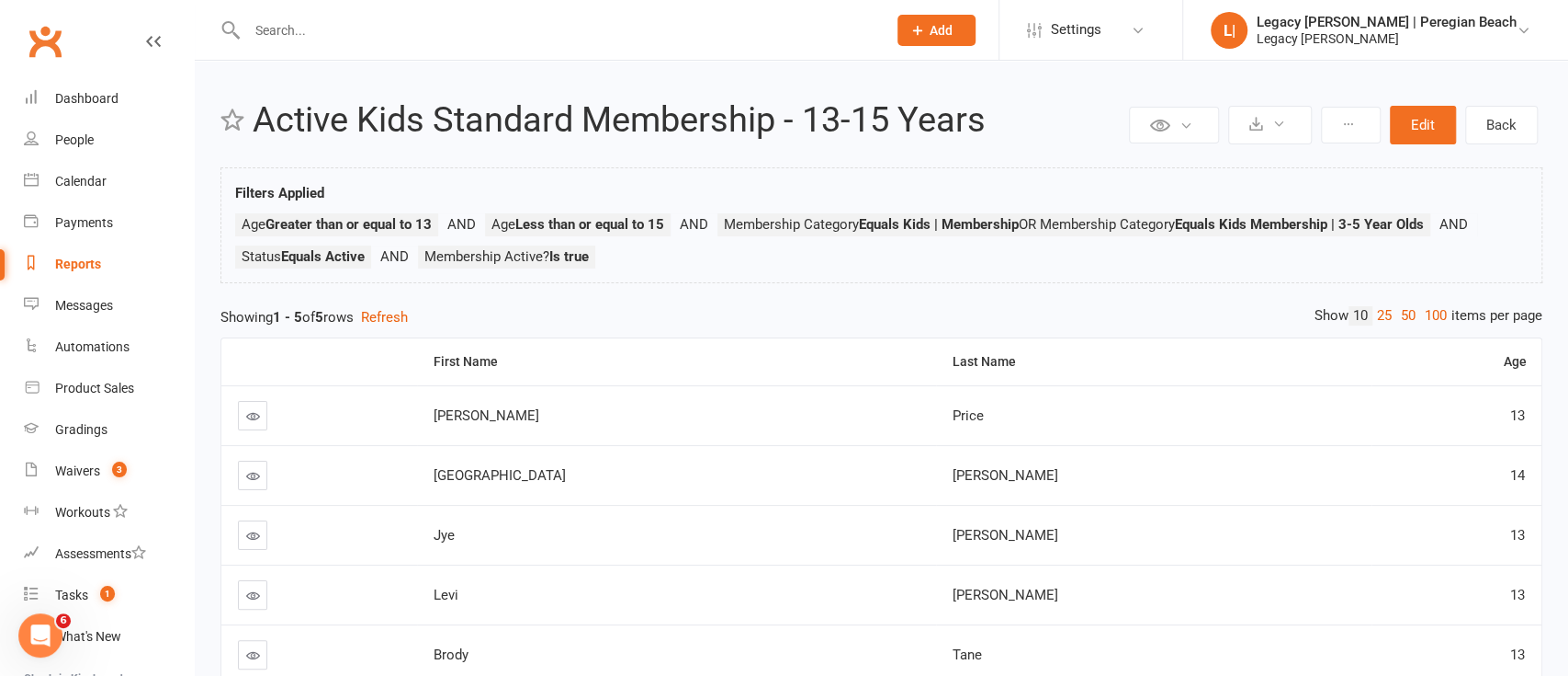
select select "100"
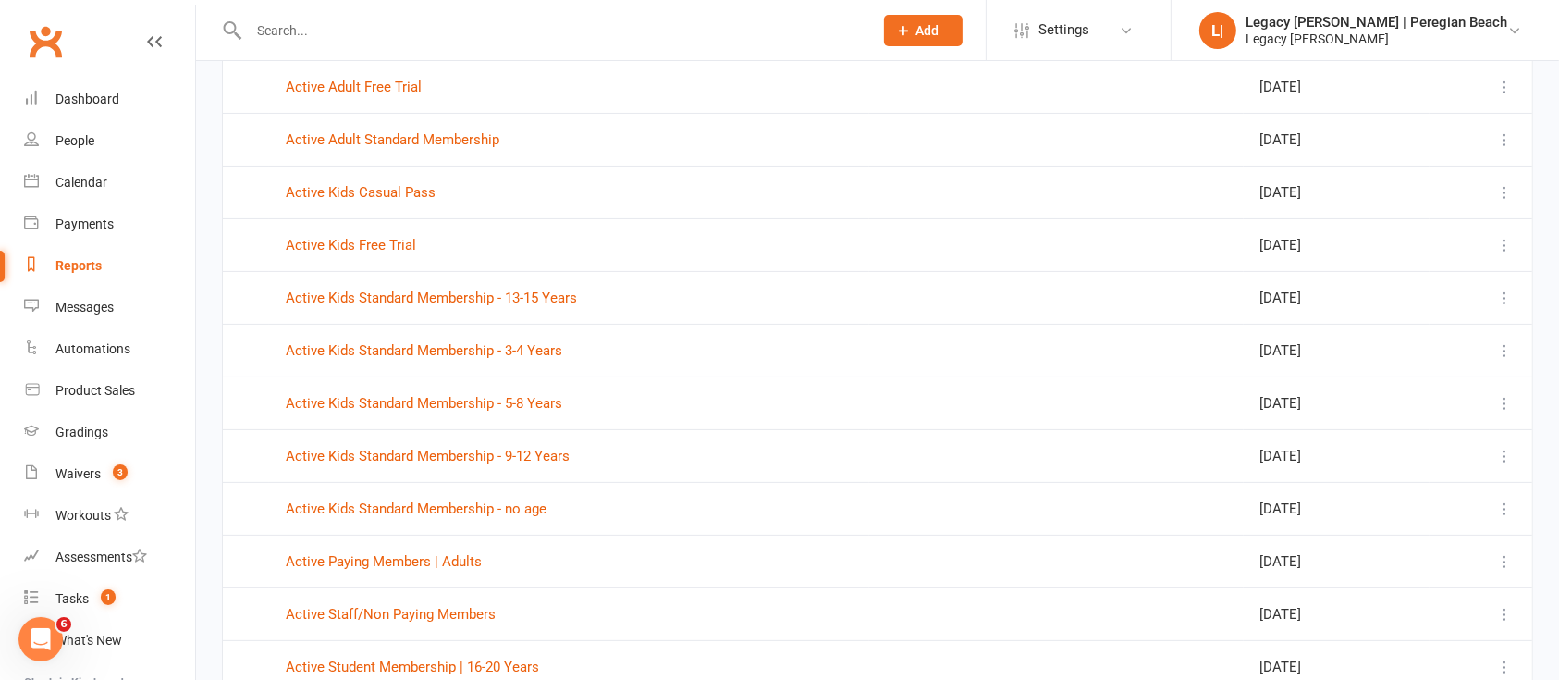
scroll to position [355, 0]
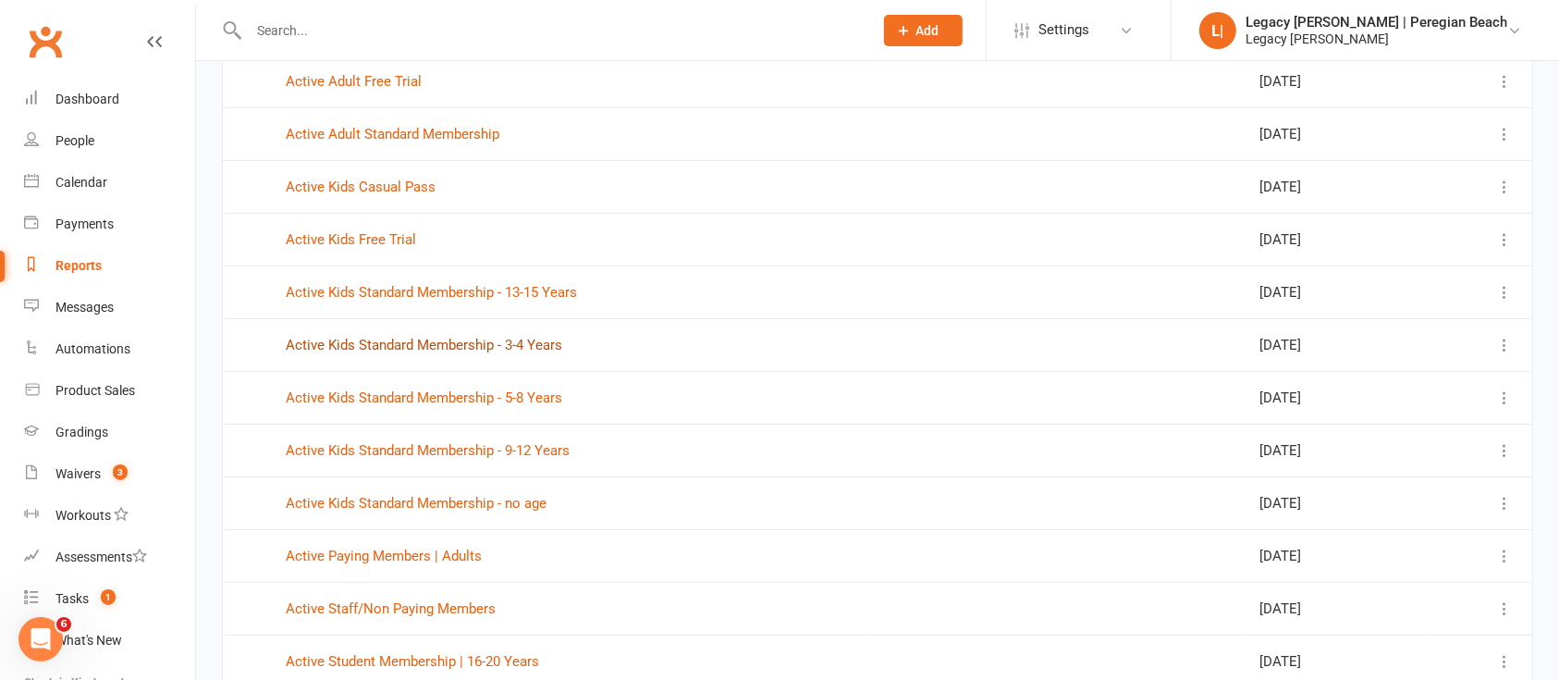
click at [527, 348] on link "Active Kids Standard Membership - 3-4 Years" at bounding box center [424, 345] width 276 height 17
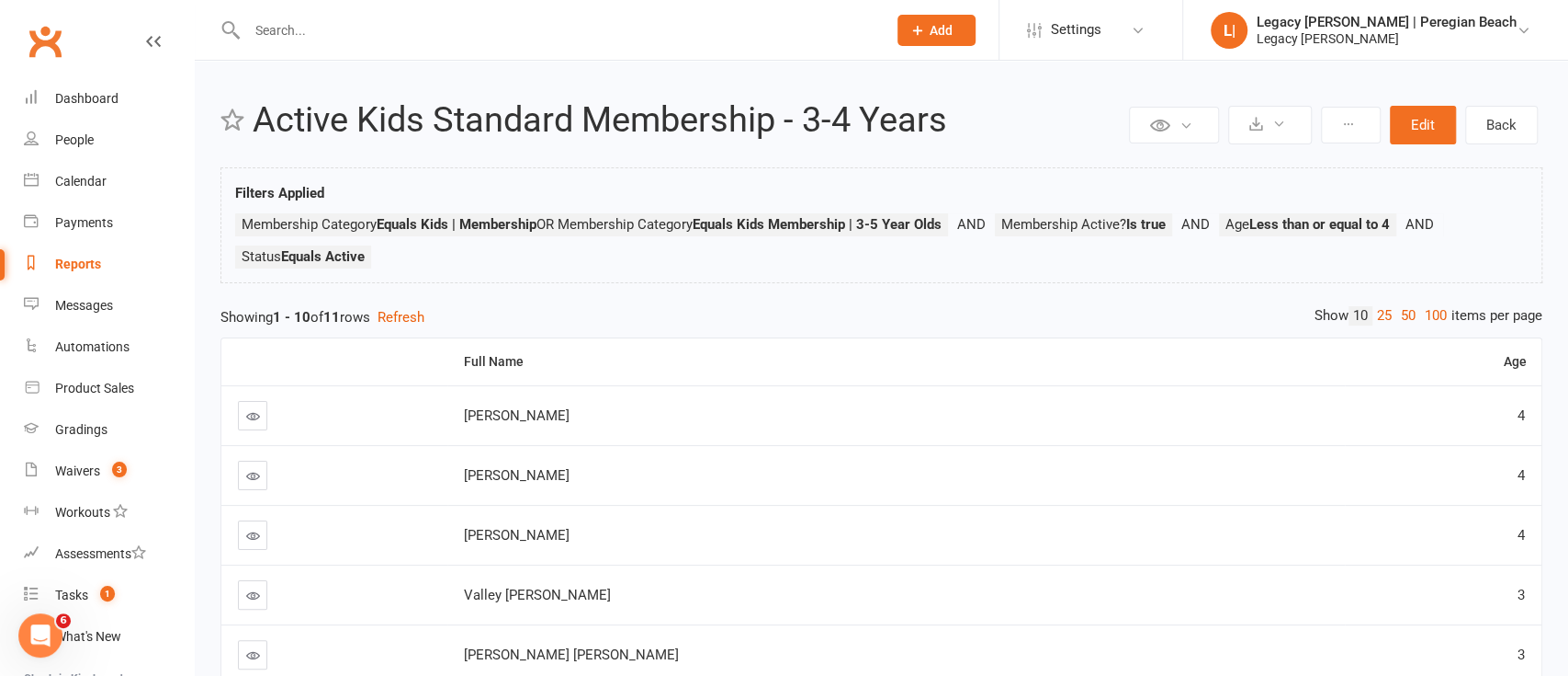
select select "100"
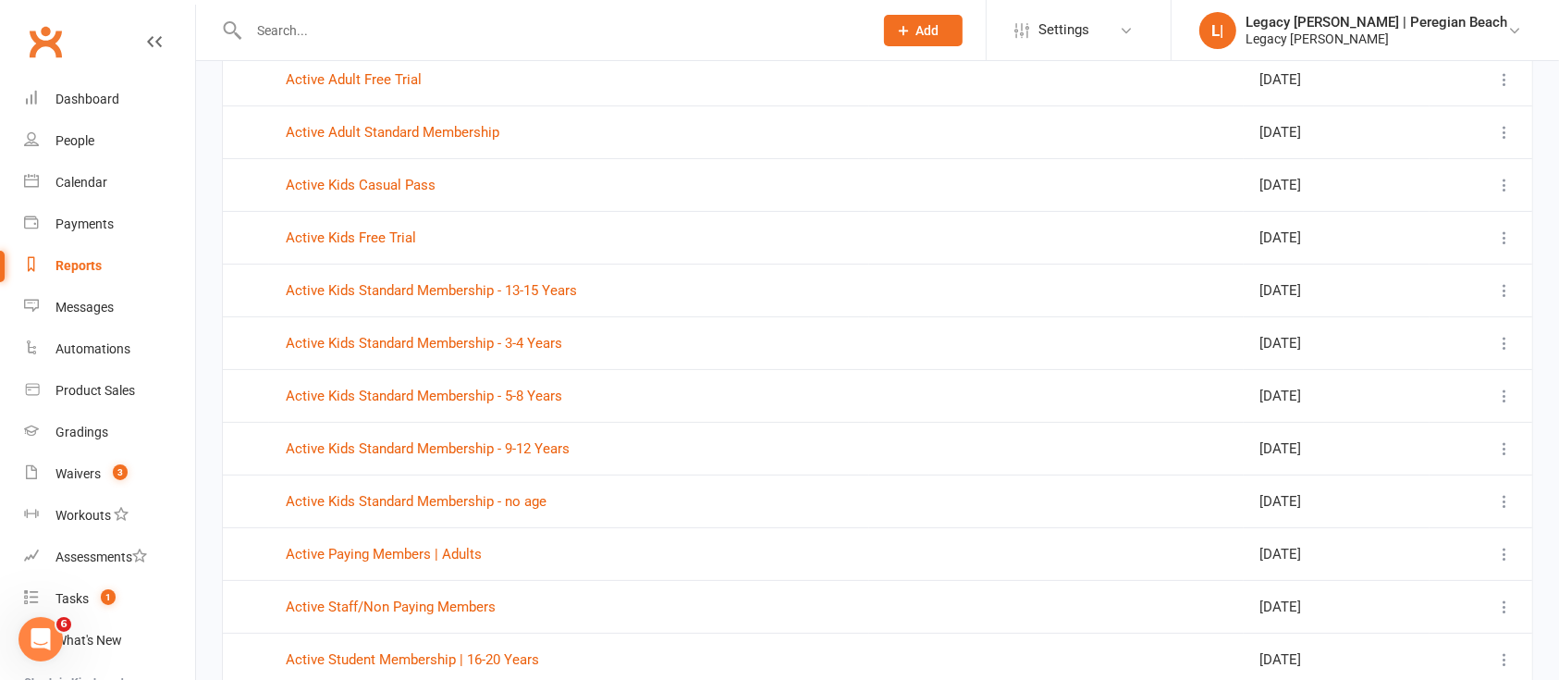
scroll to position [362, 0]
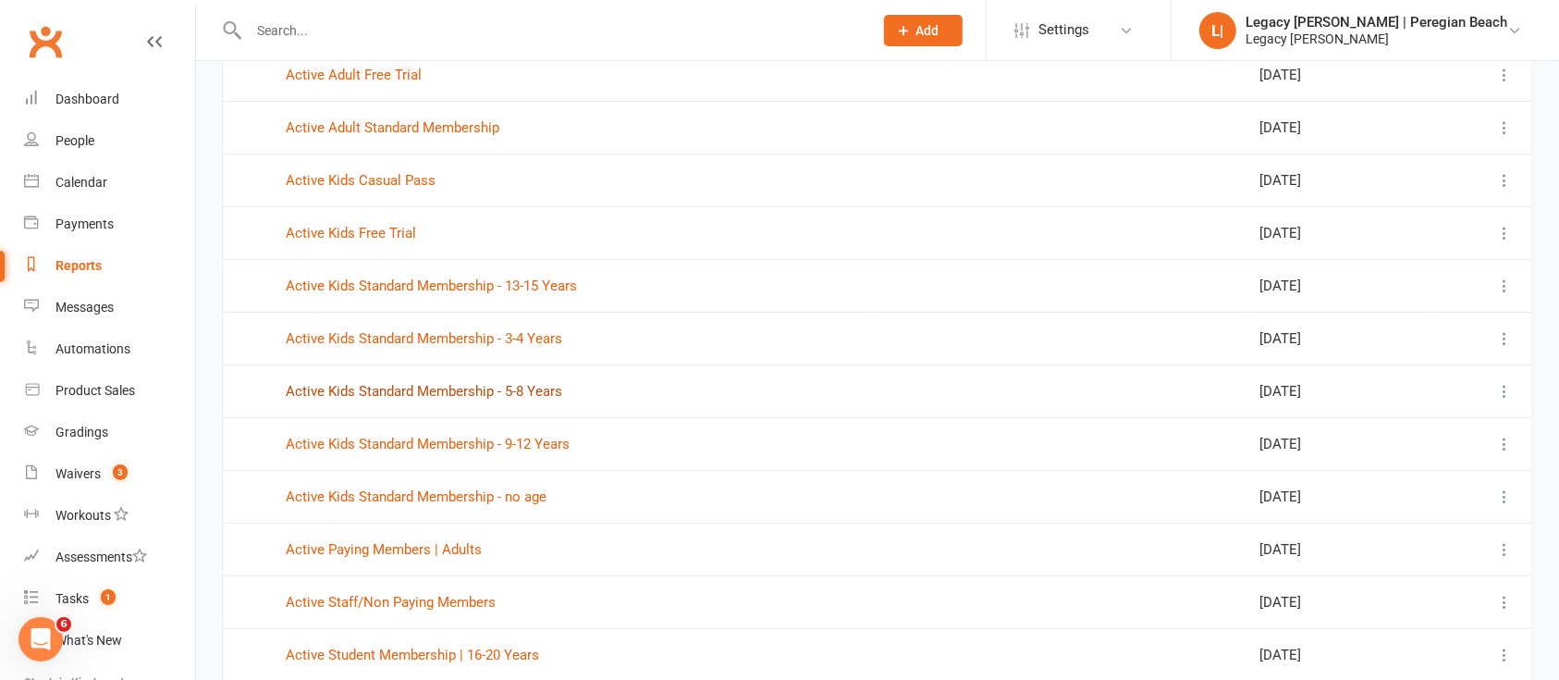
click at [516, 396] on link "Active Kids Standard Membership - 5-8 Years" at bounding box center [424, 391] width 276 height 17
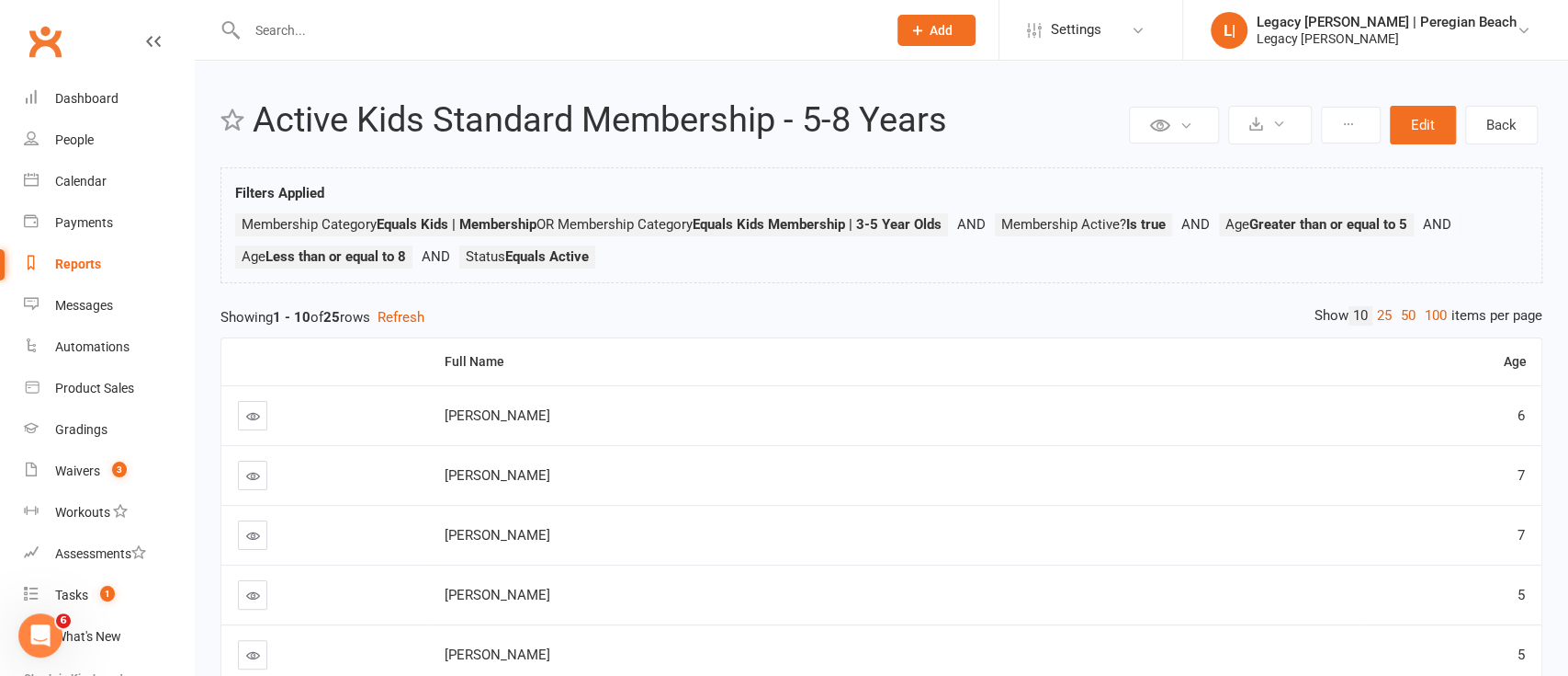
select select "100"
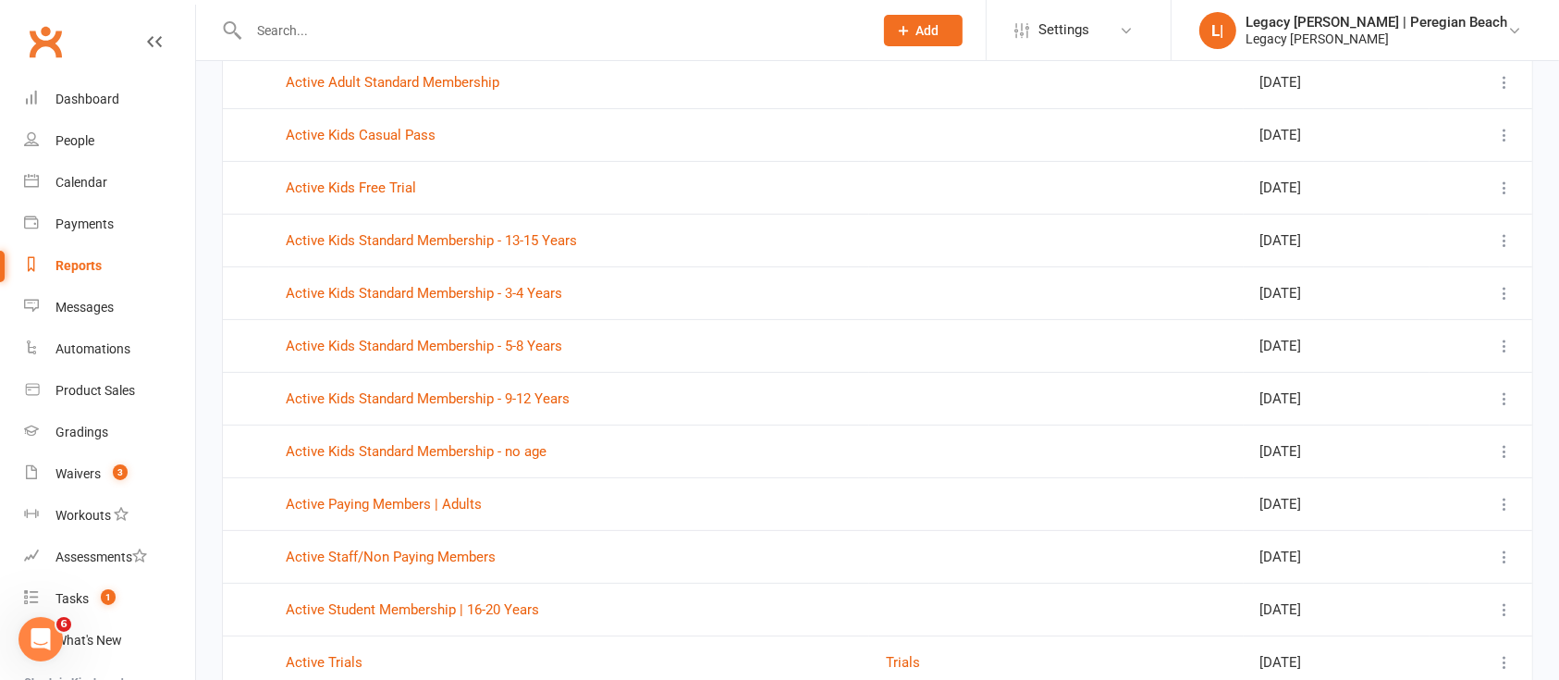
scroll to position [425, 0]
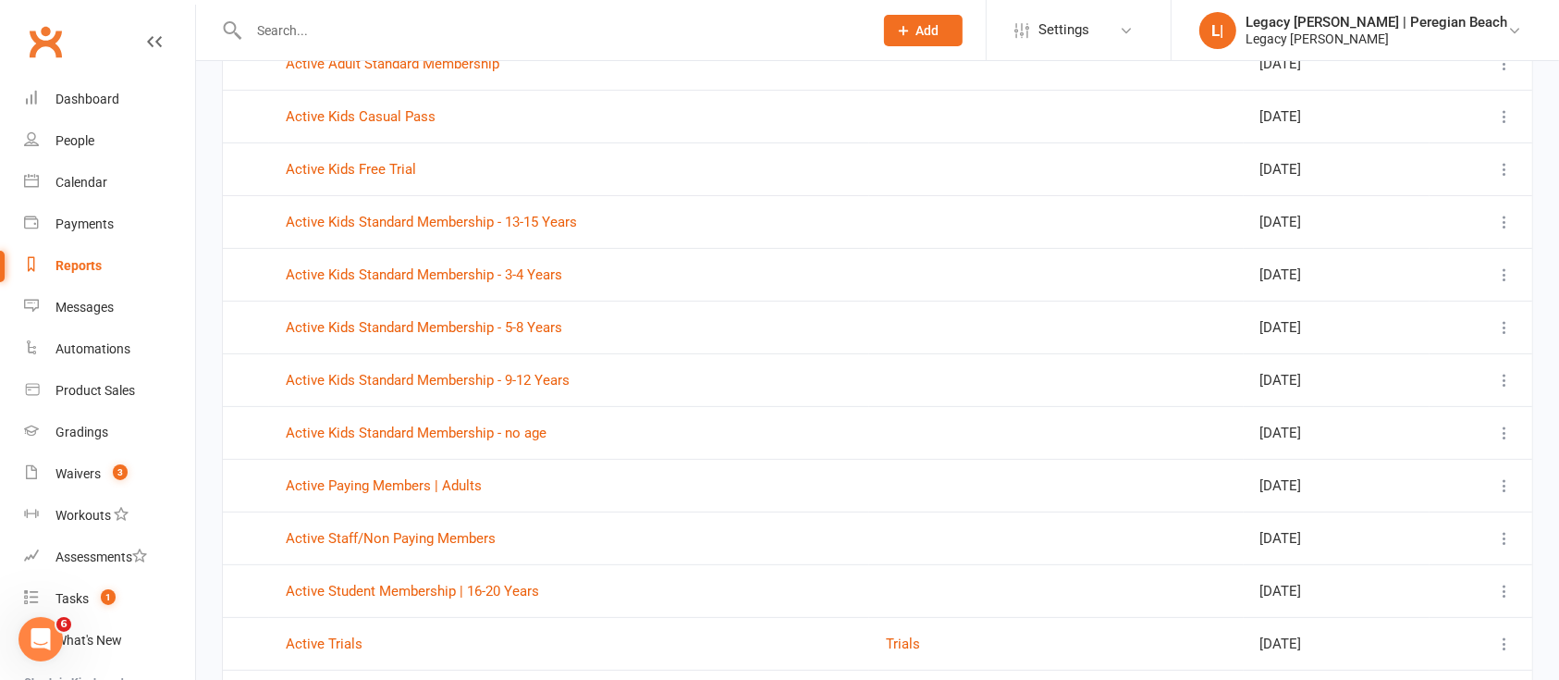
click at [535, 381] on link "Active Kids Standard Membership - 9-12 Years" at bounding box center [428, 380] width 284 height 17
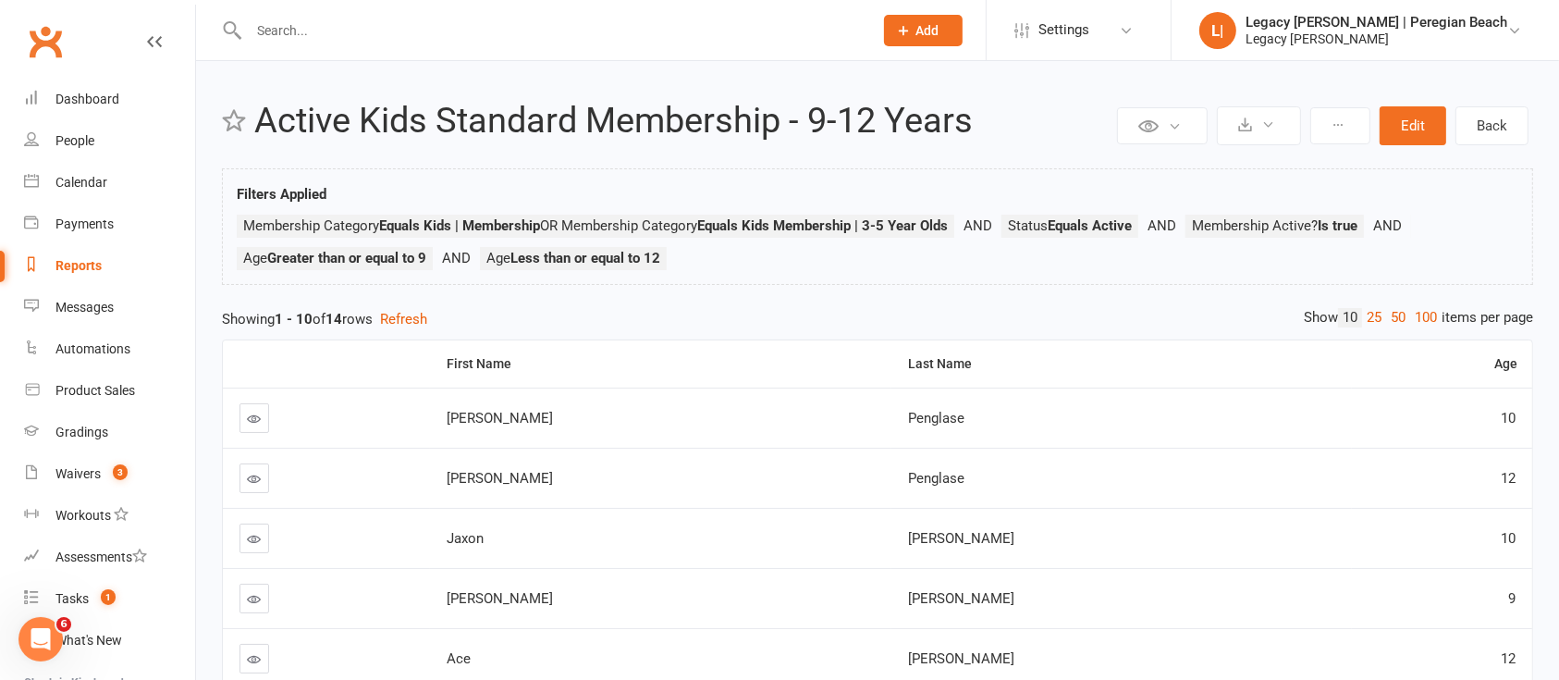
select select "100"
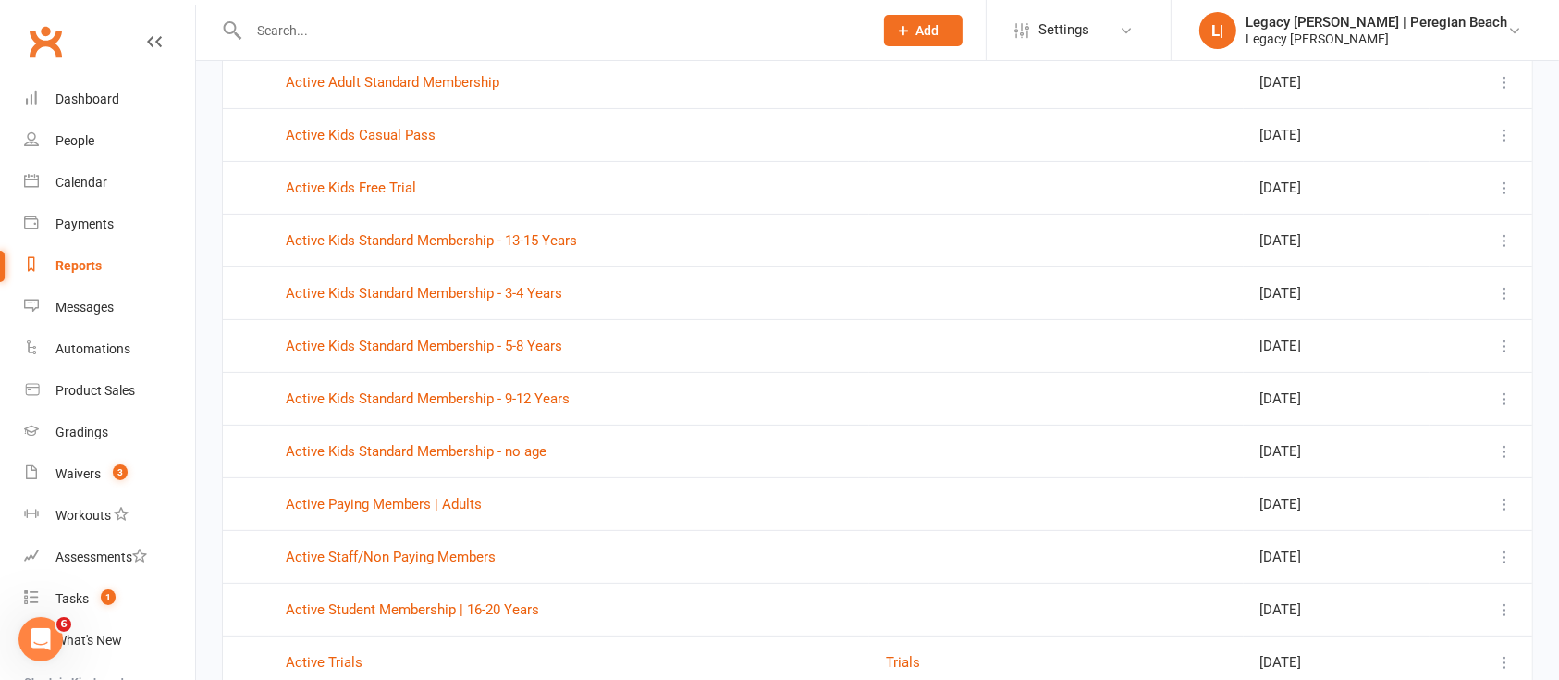
scroll to position [423, 0]
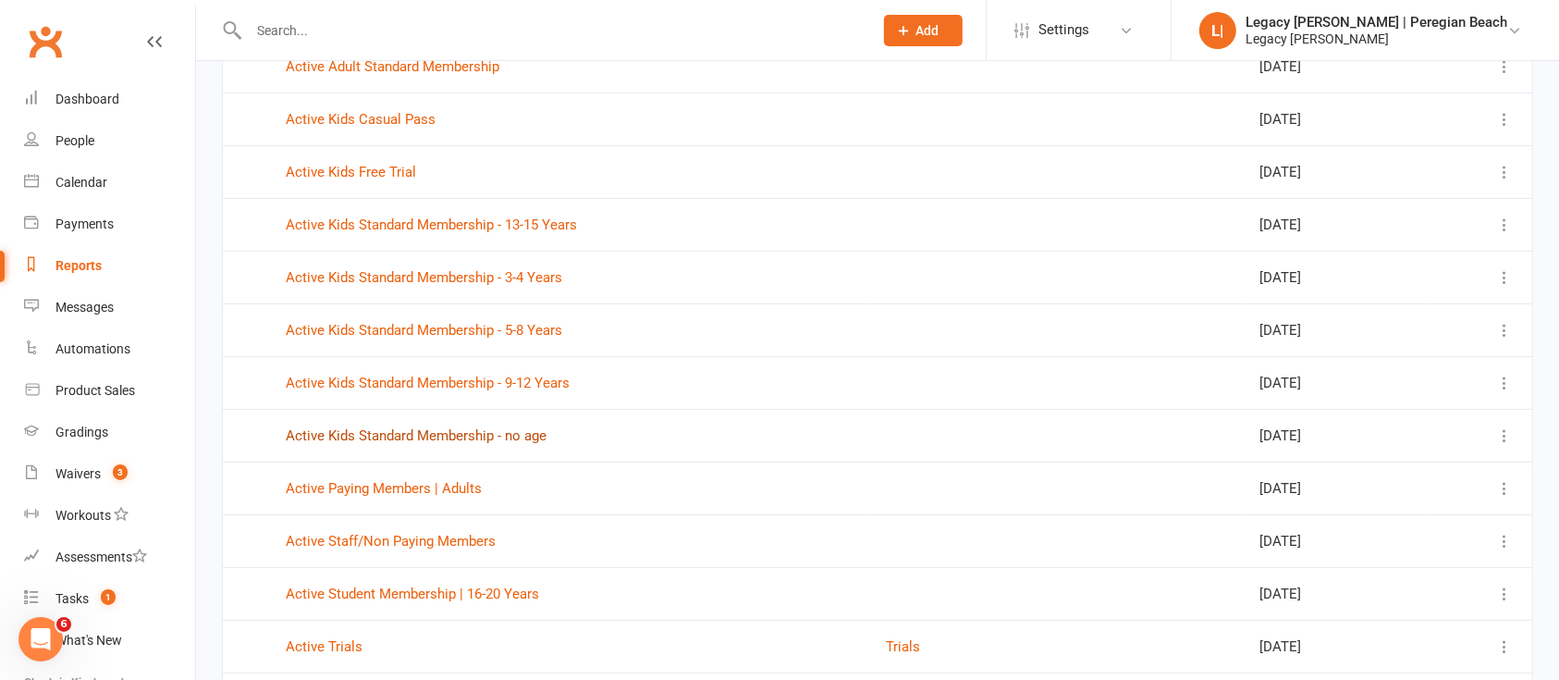
click at [518, 438] on link "Active Kids Standard Membership - no age" at bounding box center [416, 435] width 261 height 17
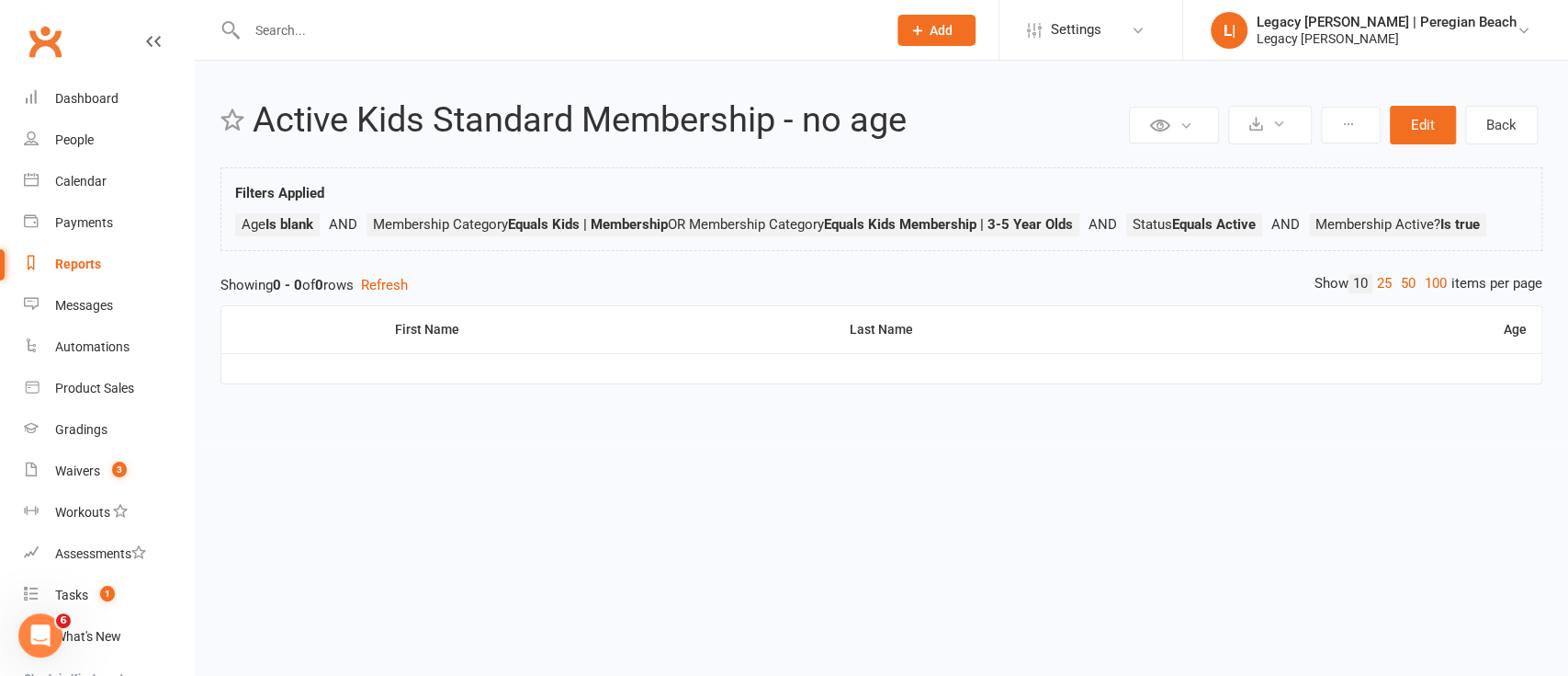
select select "100"
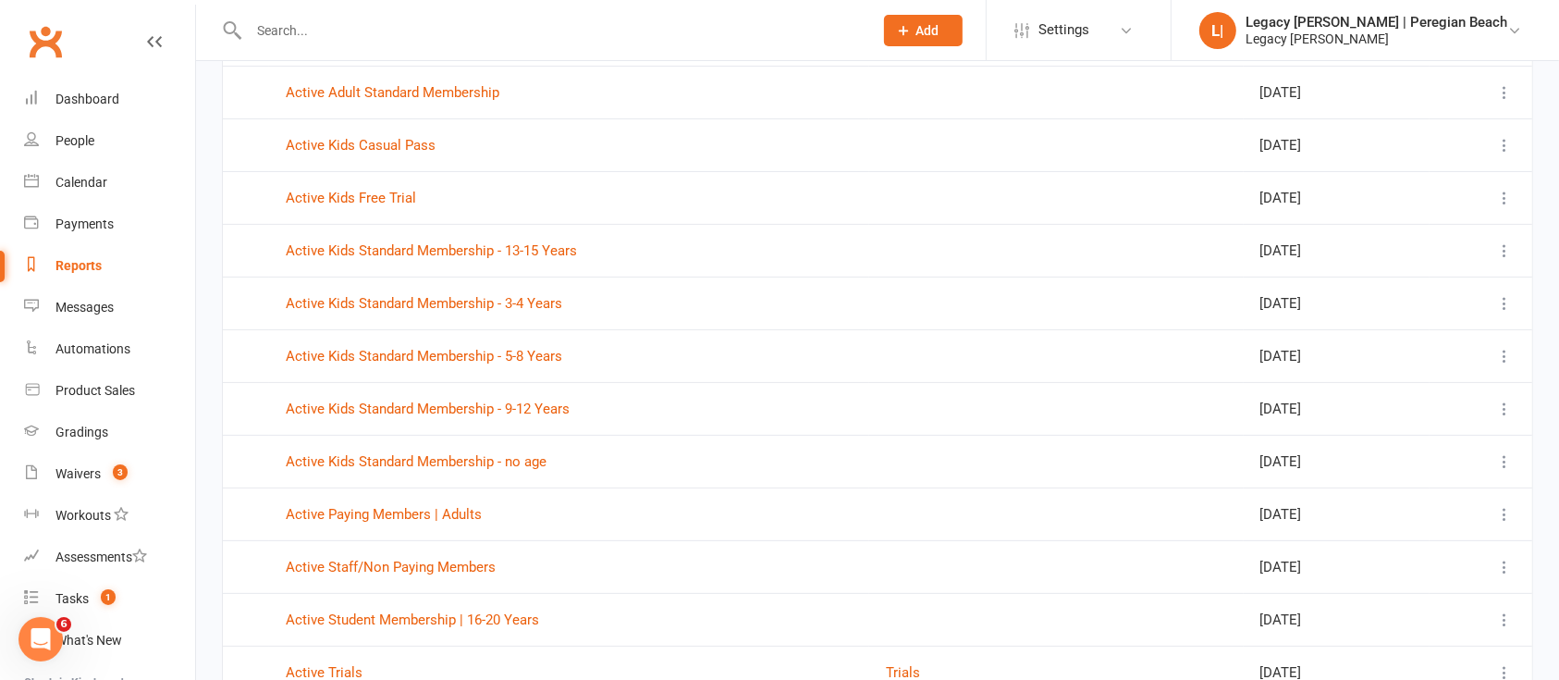
scroll to position [433, 0]
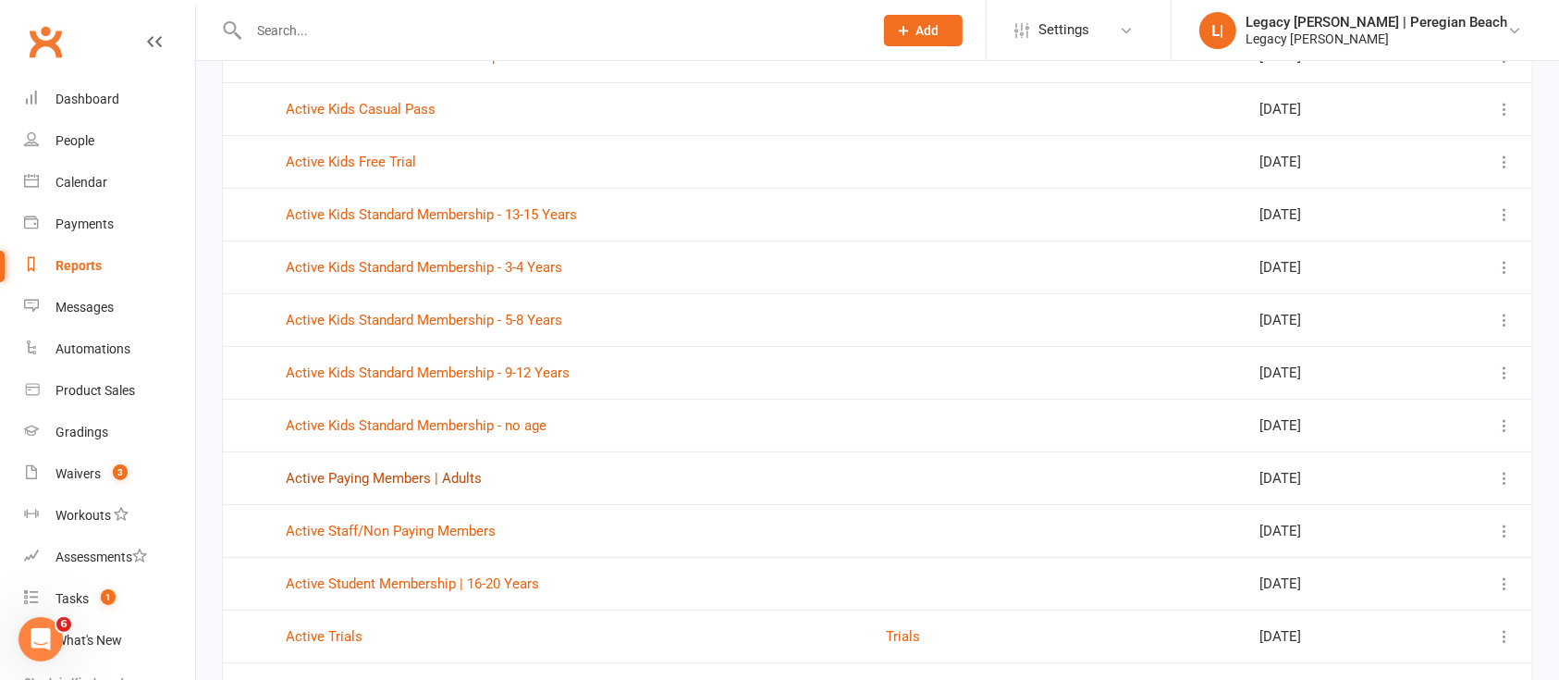
click at [444, 477] on link "Active Paying Members | Adults" at bounding box center [384, 478] width 196 height 17
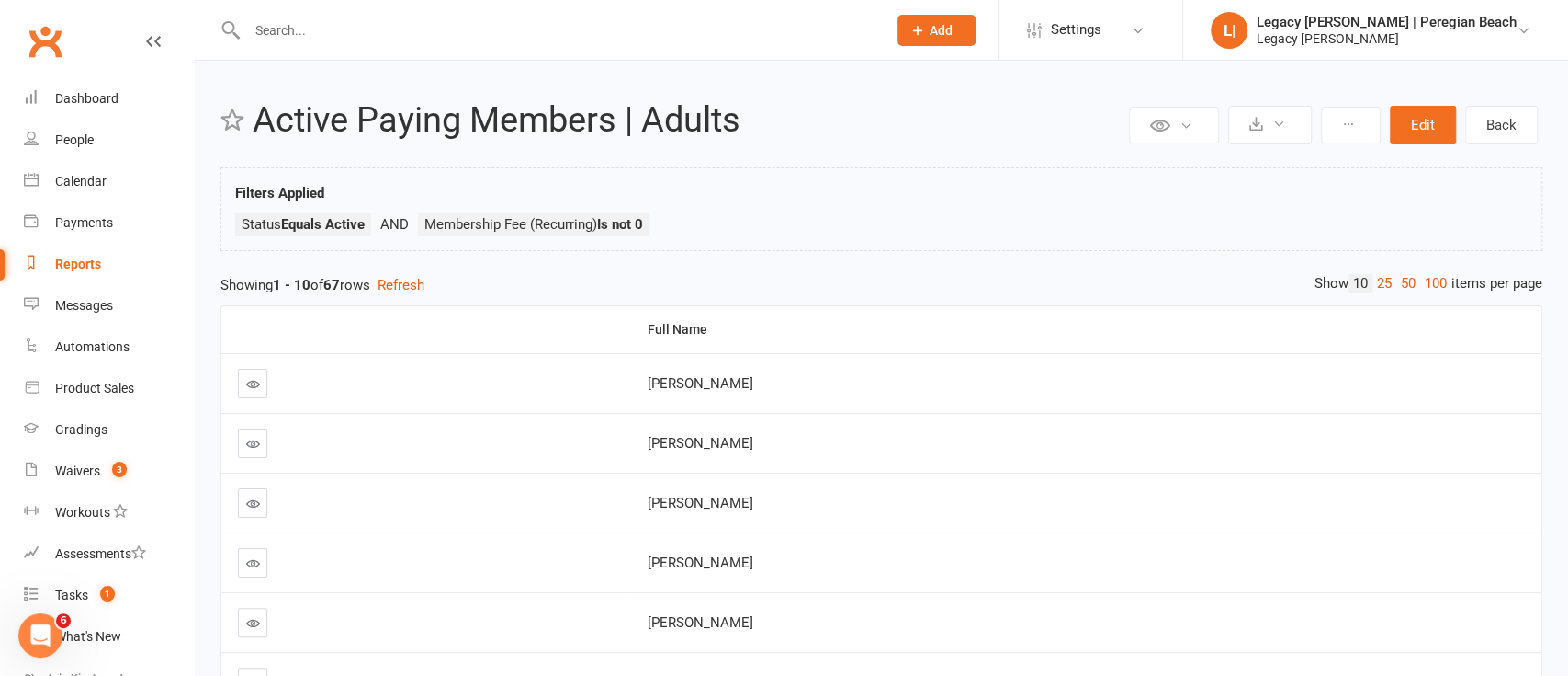
select select "100"
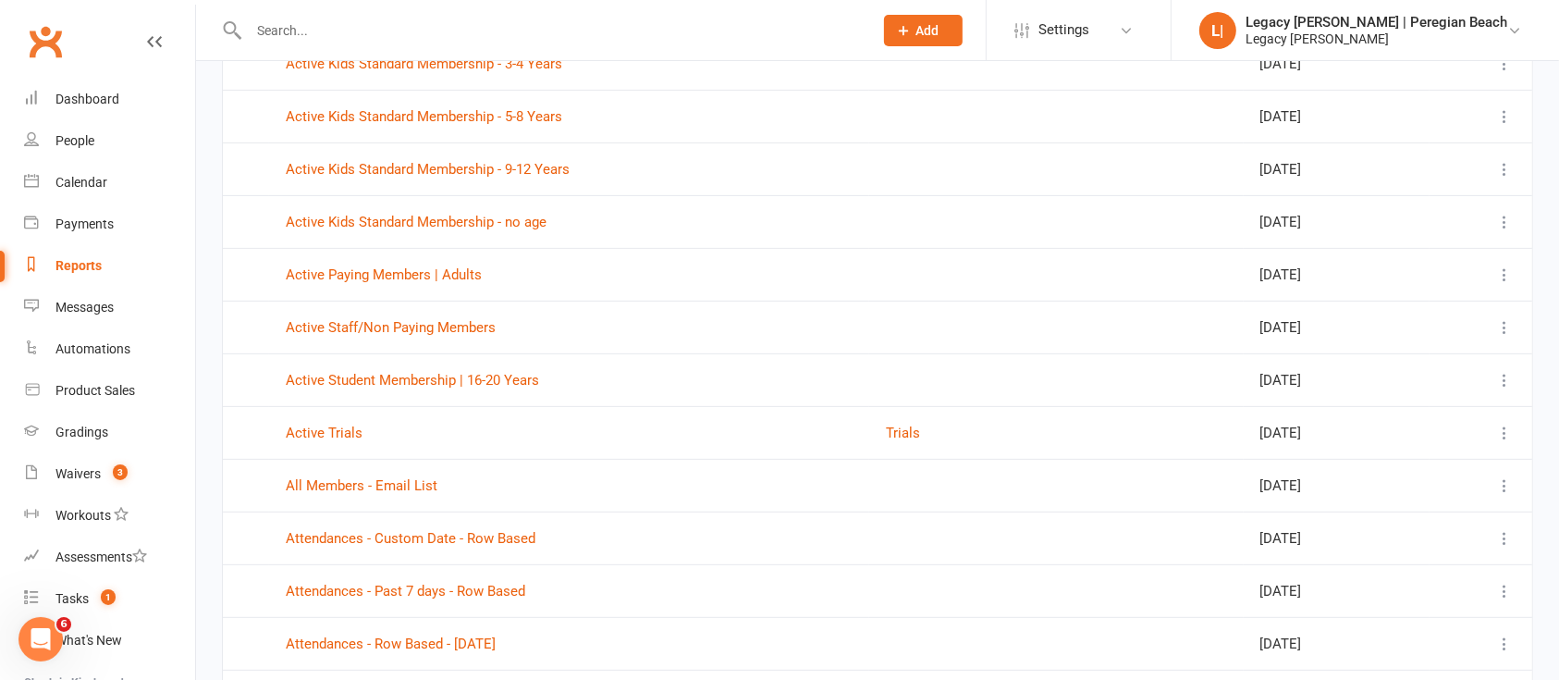
scroll to position [641, 0]
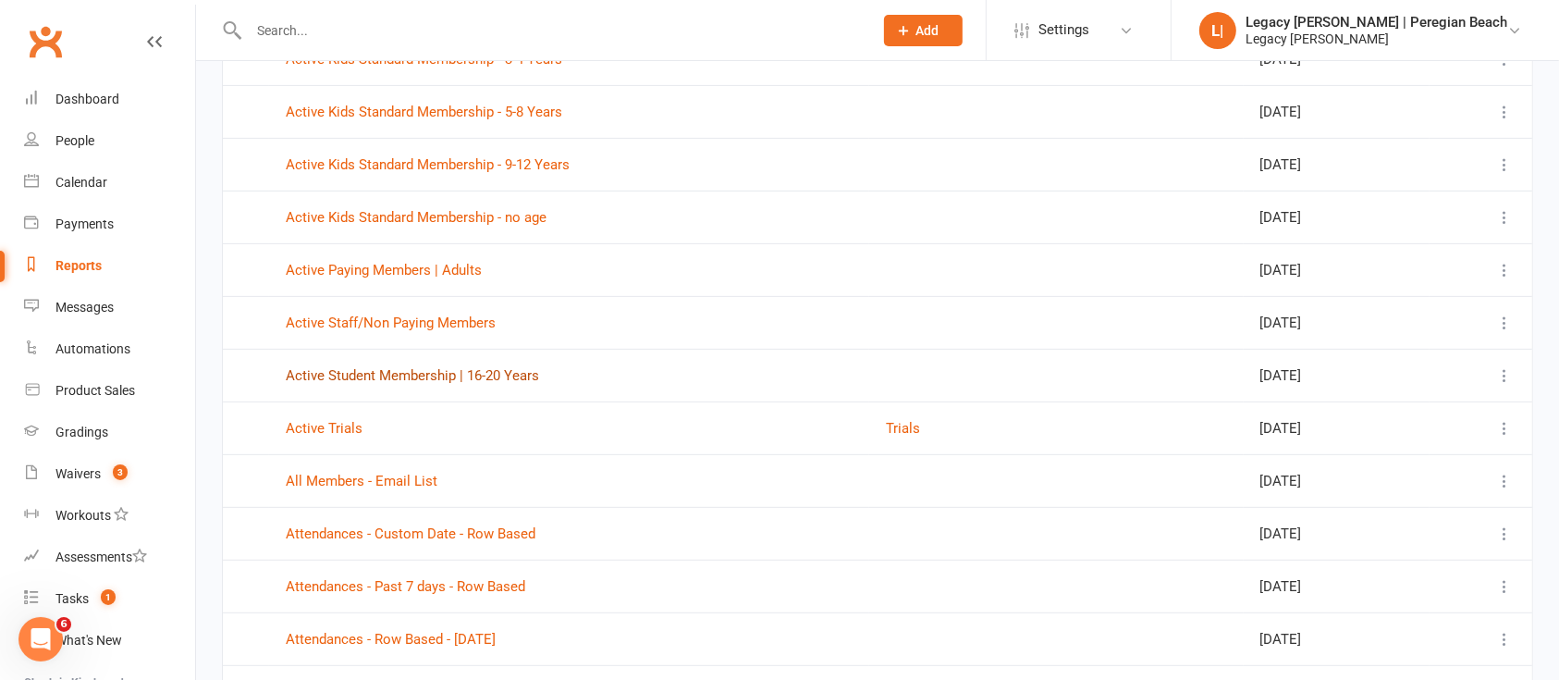
click at [516, 377] on link "Active Student Membership | 16-20 Years" at bounding box center [412, 375] width 253 height 17
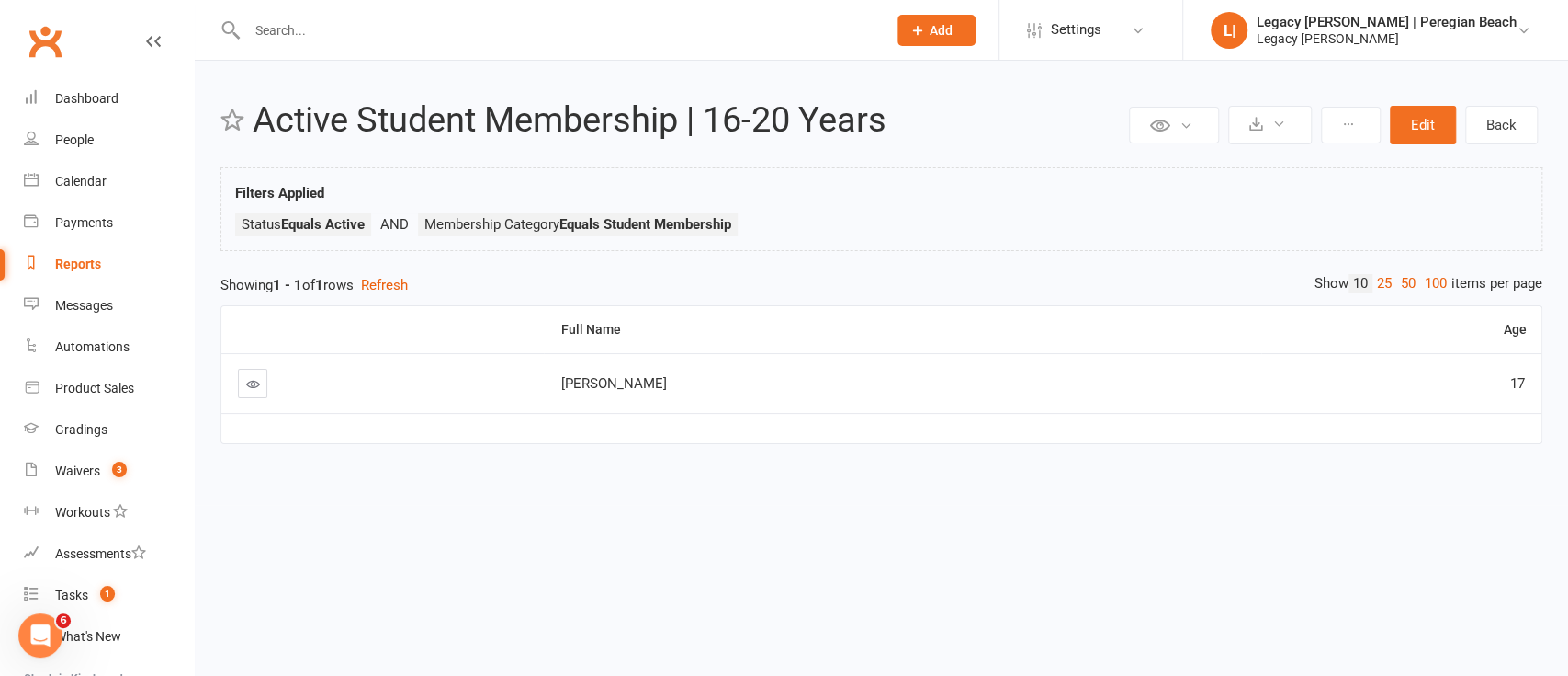
select select "100"
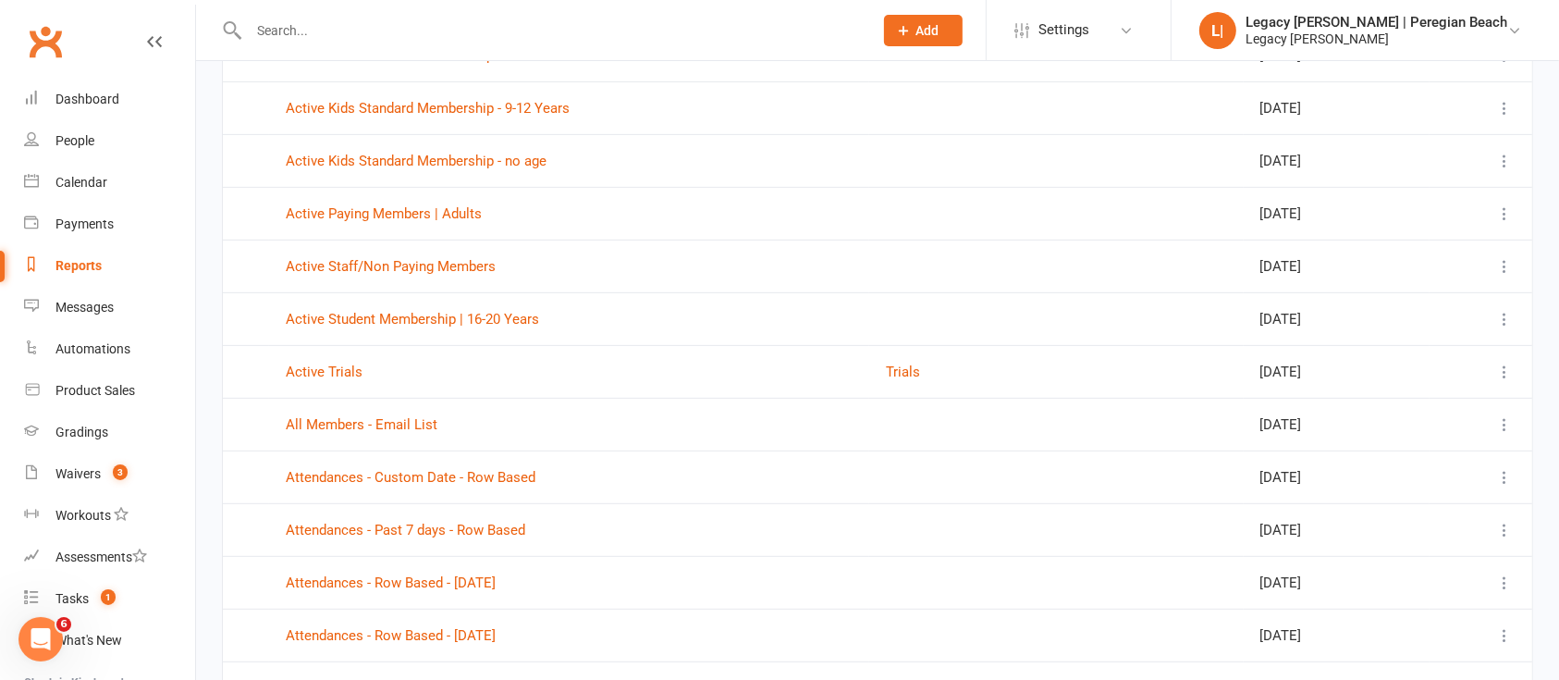
scroll to position [691, 0]
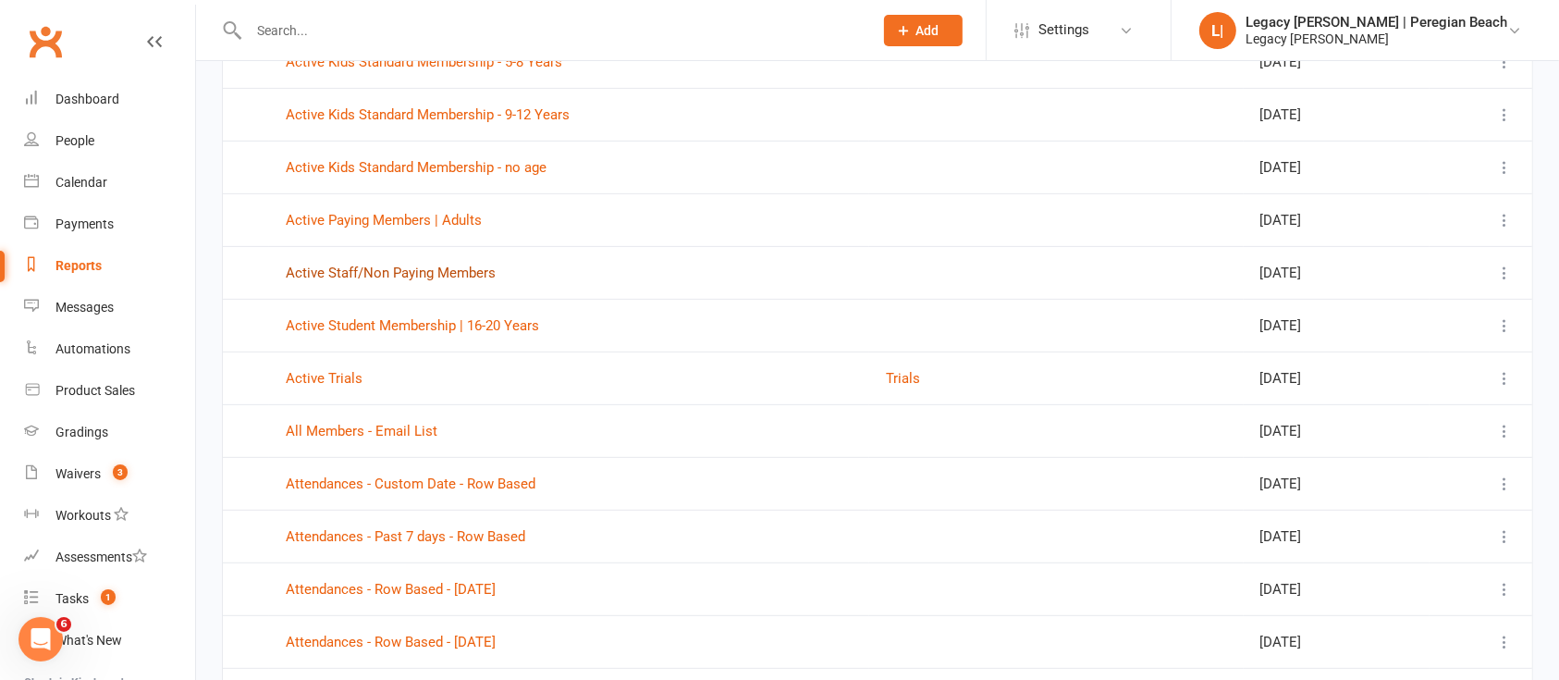
click at [466, 271] on link "Active Staff/Non Paying Members" at bounding box center [391, 272] width 210 height 17
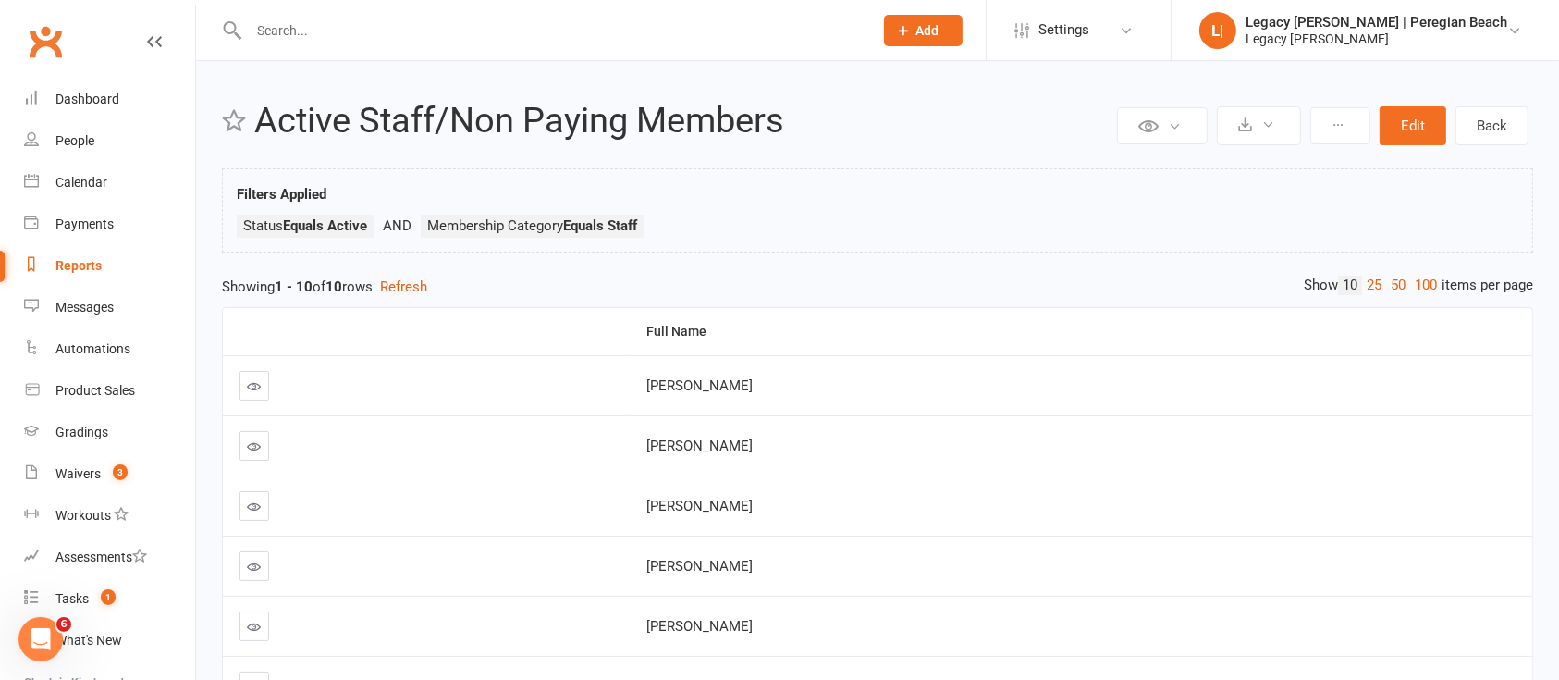
select select "100"
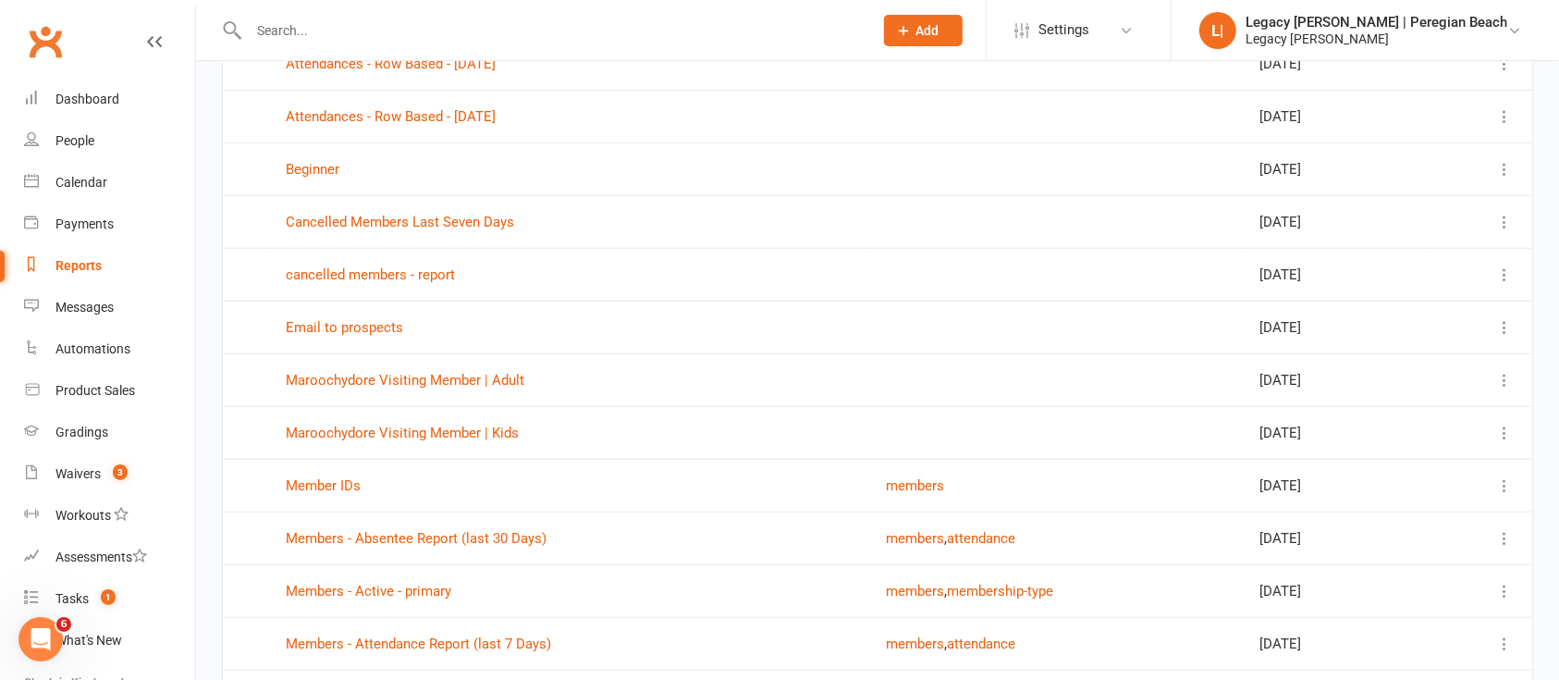
scroll to position [1428, 0]
click at [478, 220] on link "Cancelled Members Last Seven Days" at bounding box center [400, 221] width 228 height 17
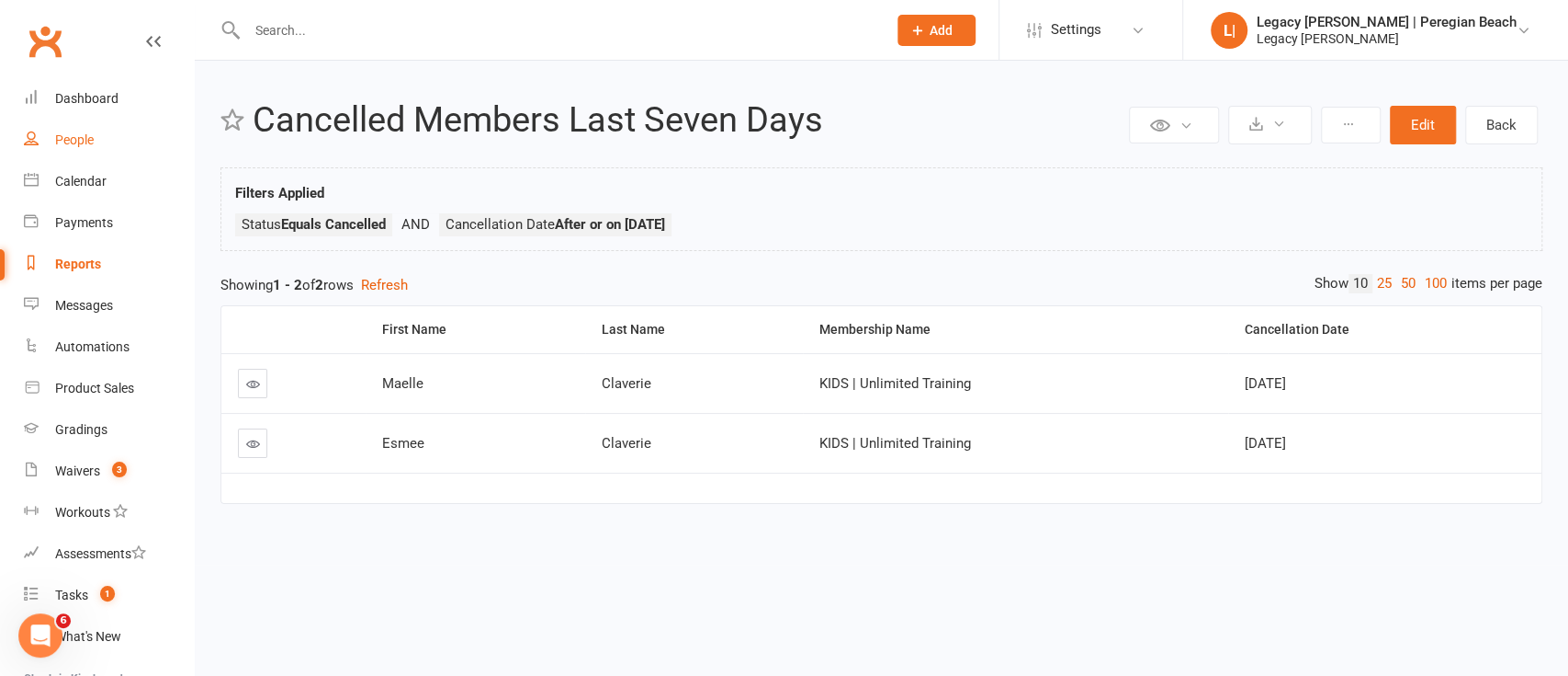
click at [96, 131] on link "People" at bounding box center [108, 140] width 170 height 42
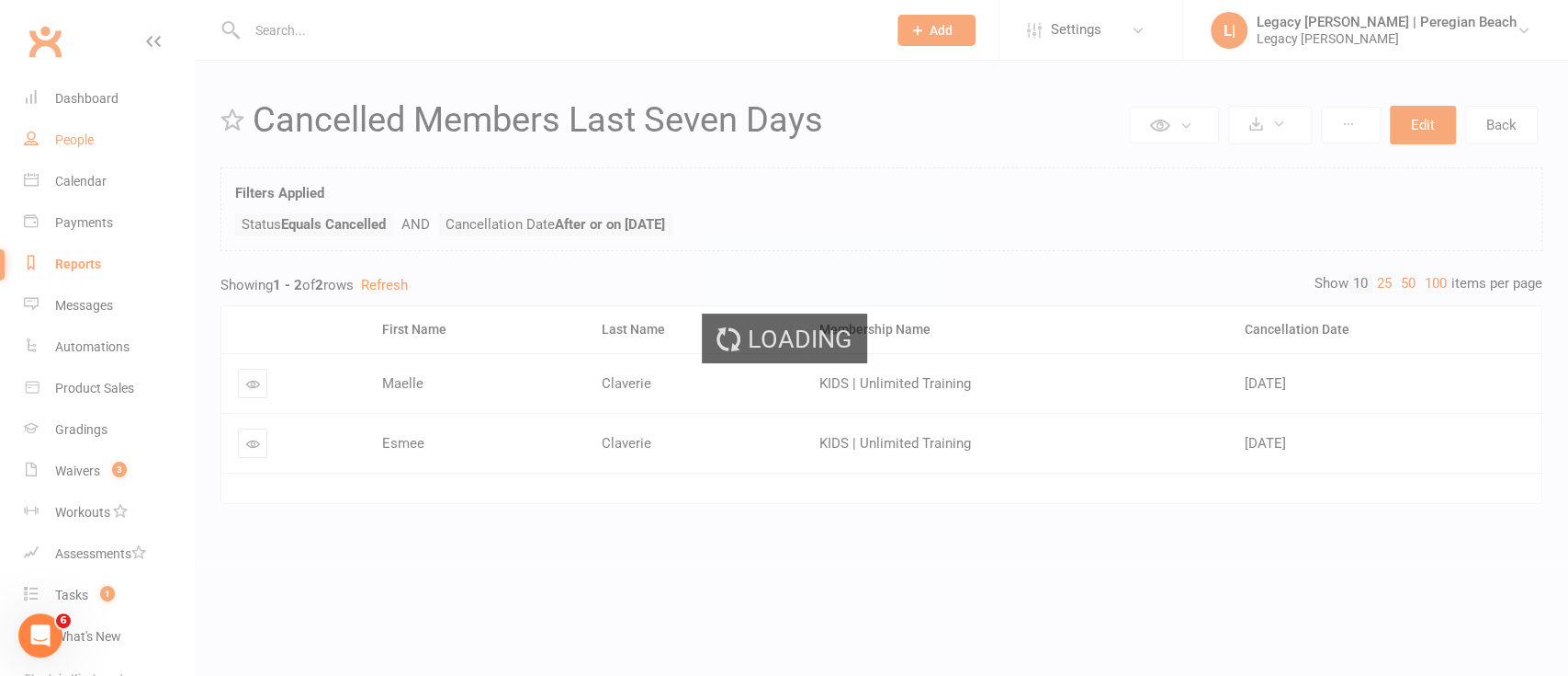
select select "100"
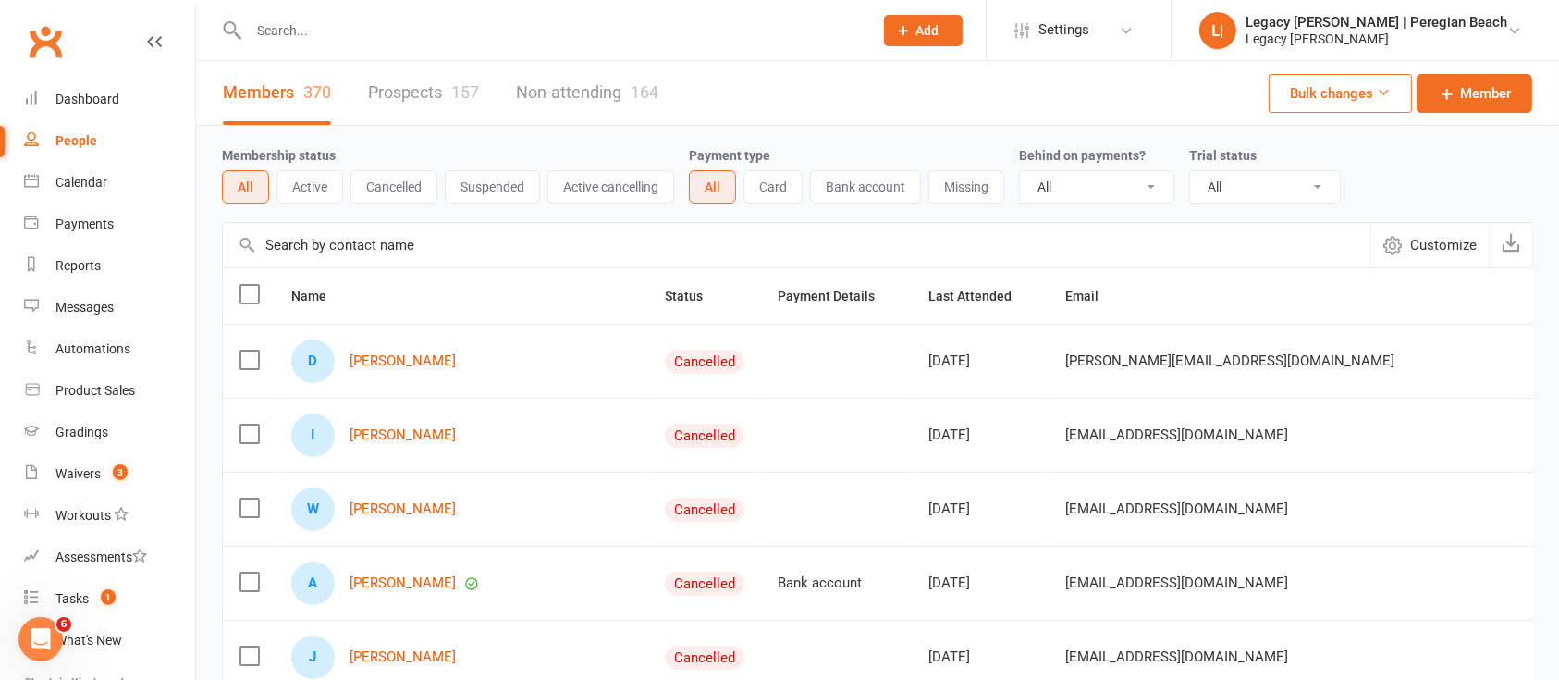
click at [398, 180] on button "Cancelled" at bounding box center [393, 186] width 87 height 33
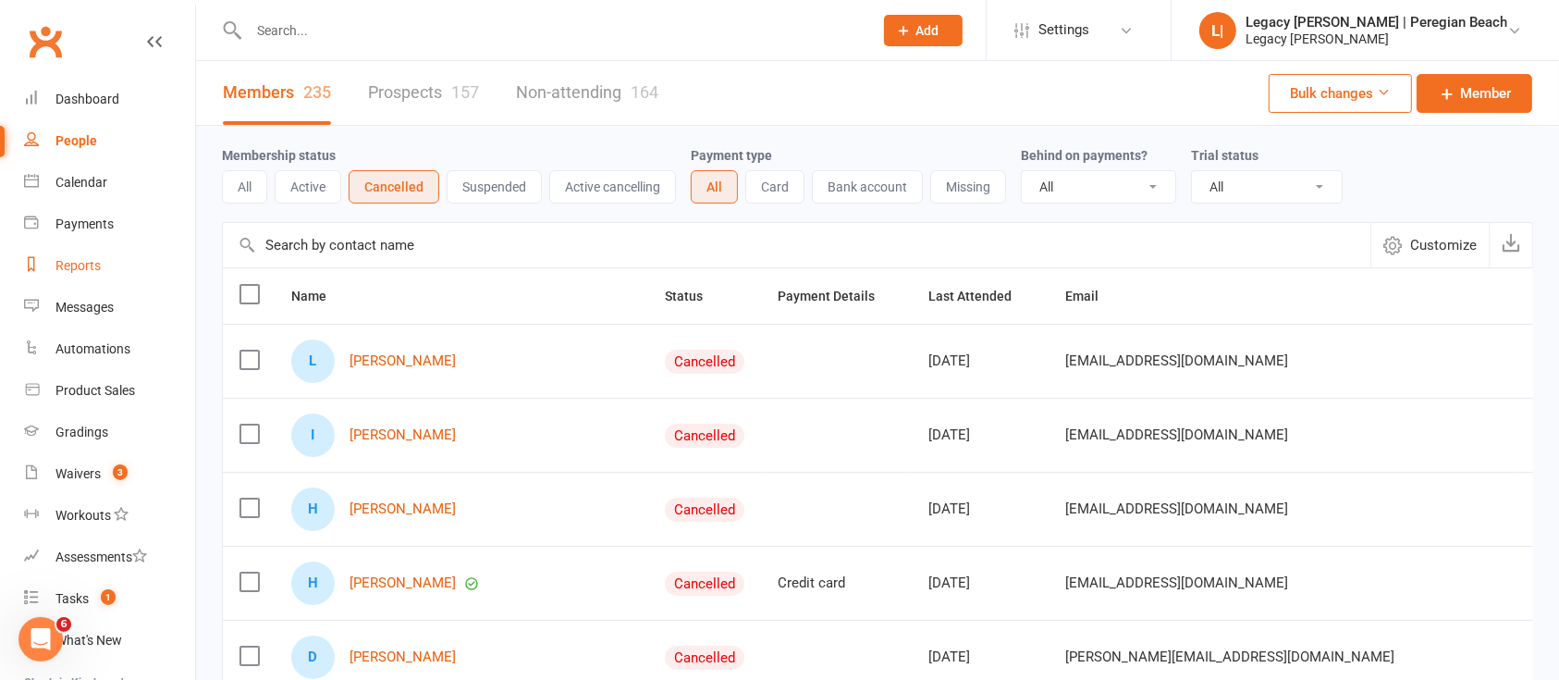
click at [102, 262] on link "Reports" at bounding box center [109, 266] width 171 height 42
select select "100"
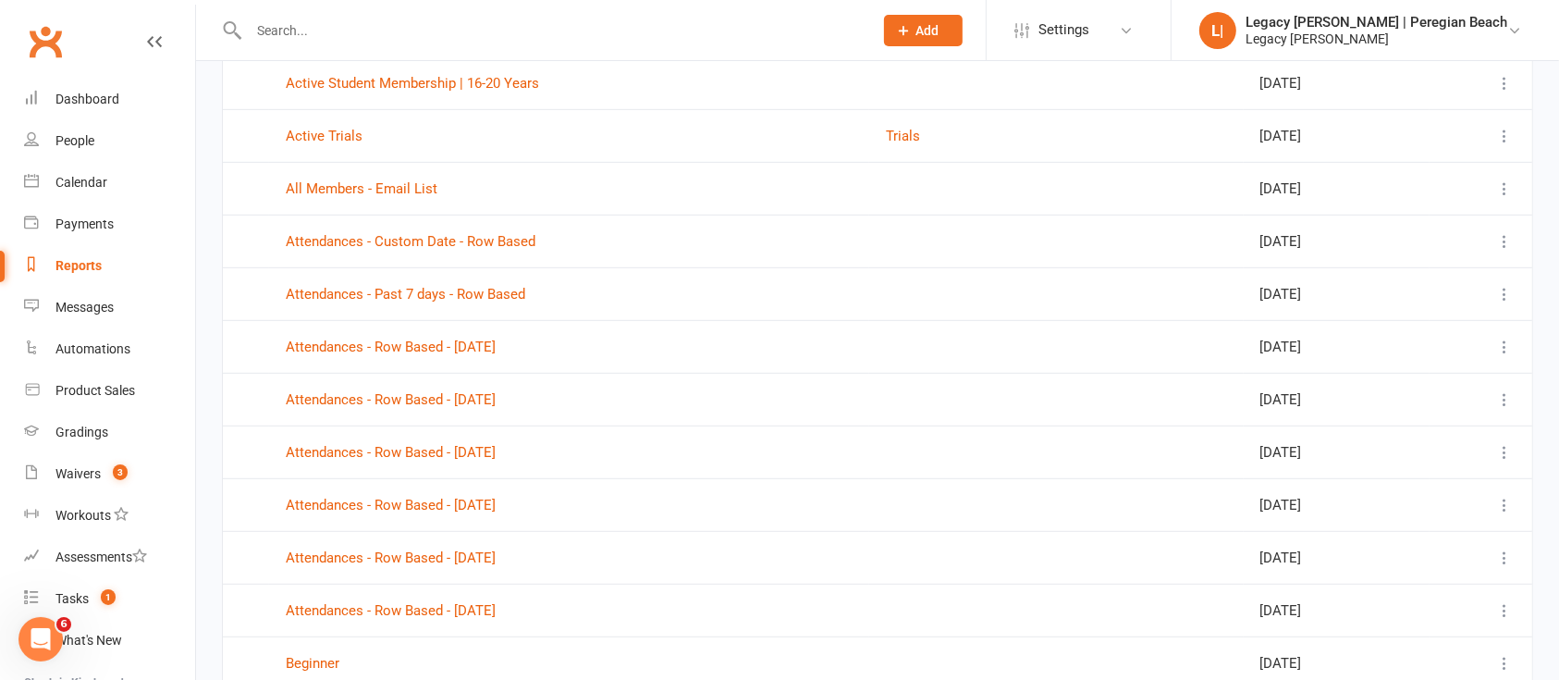
scroll to position [935, 0]
click at [496, 400] on link "Attendances - Row Based - Monday Last Week" at bounding box center [391, 397] width 210 height 17
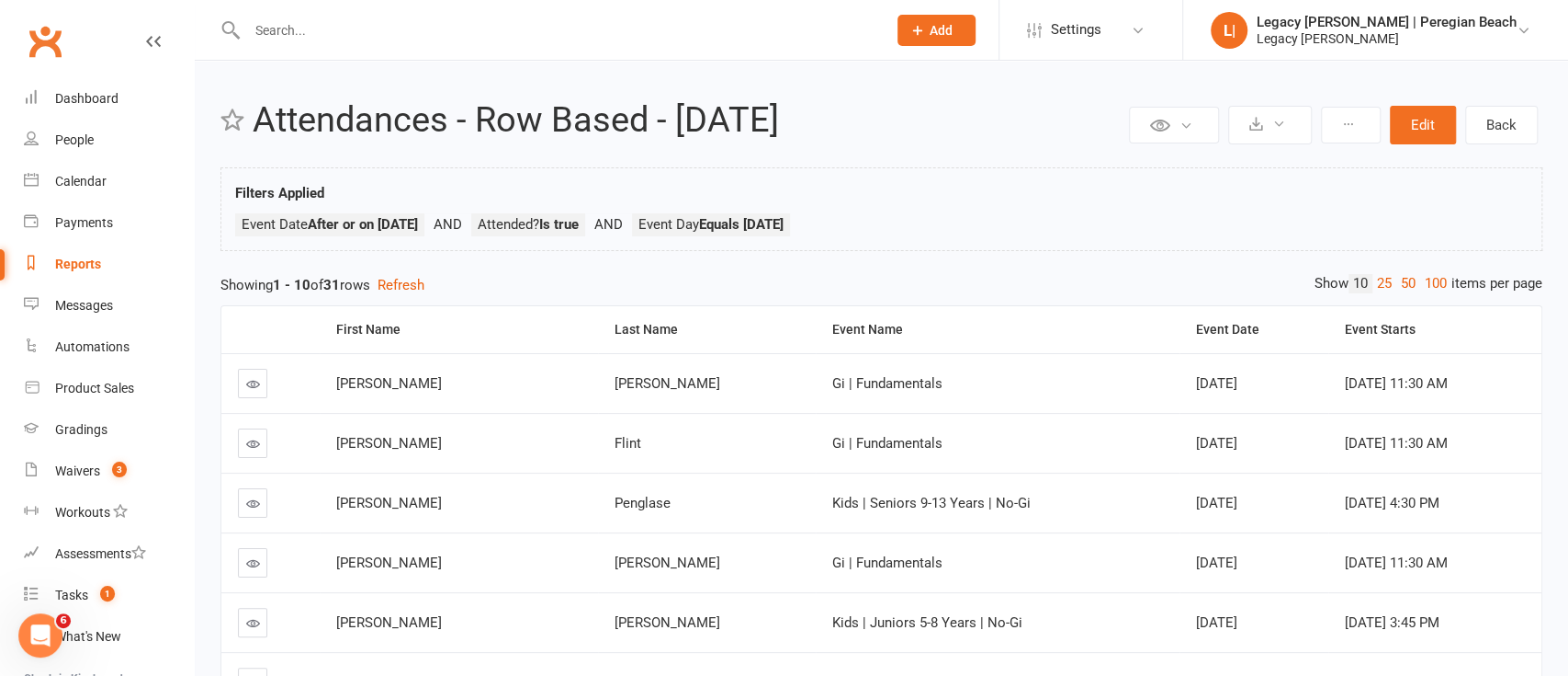
select select "100"
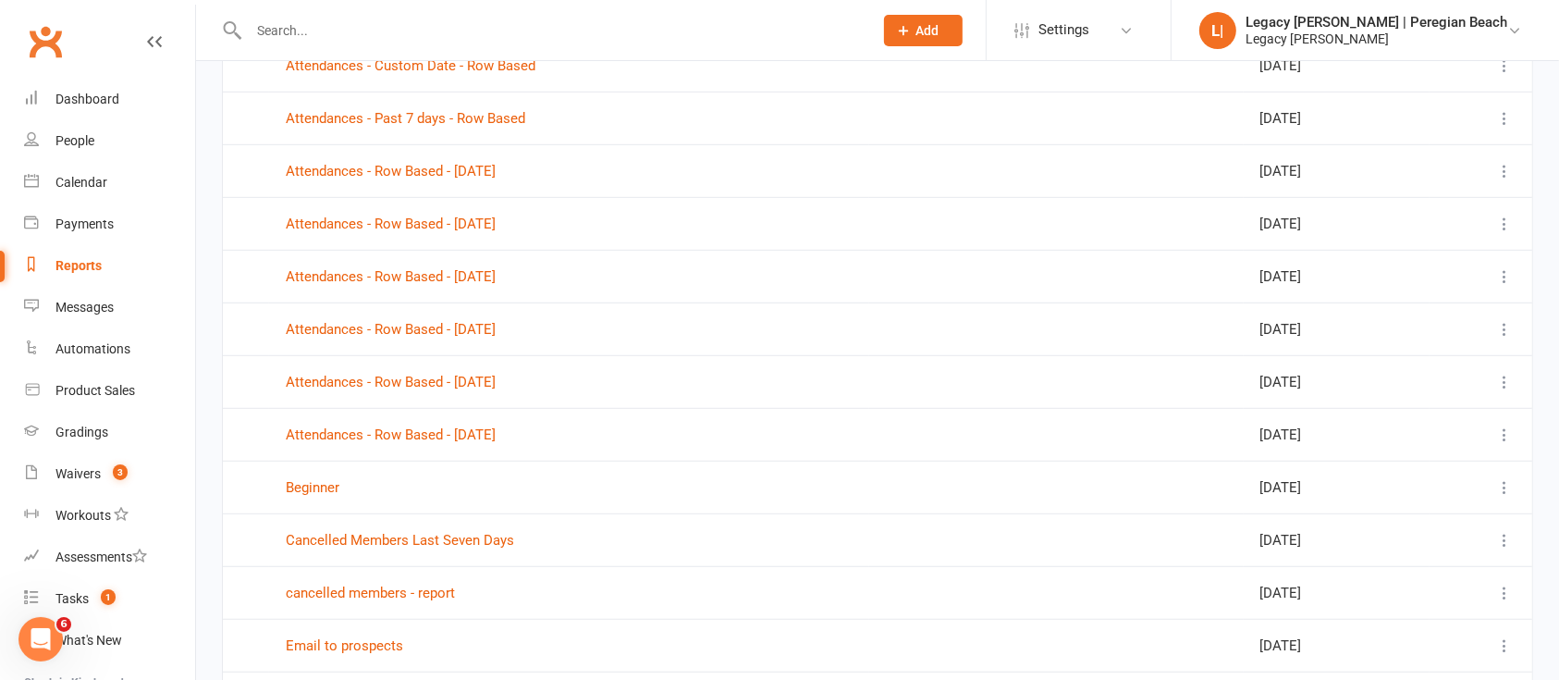
scroll to position [1104, 0]
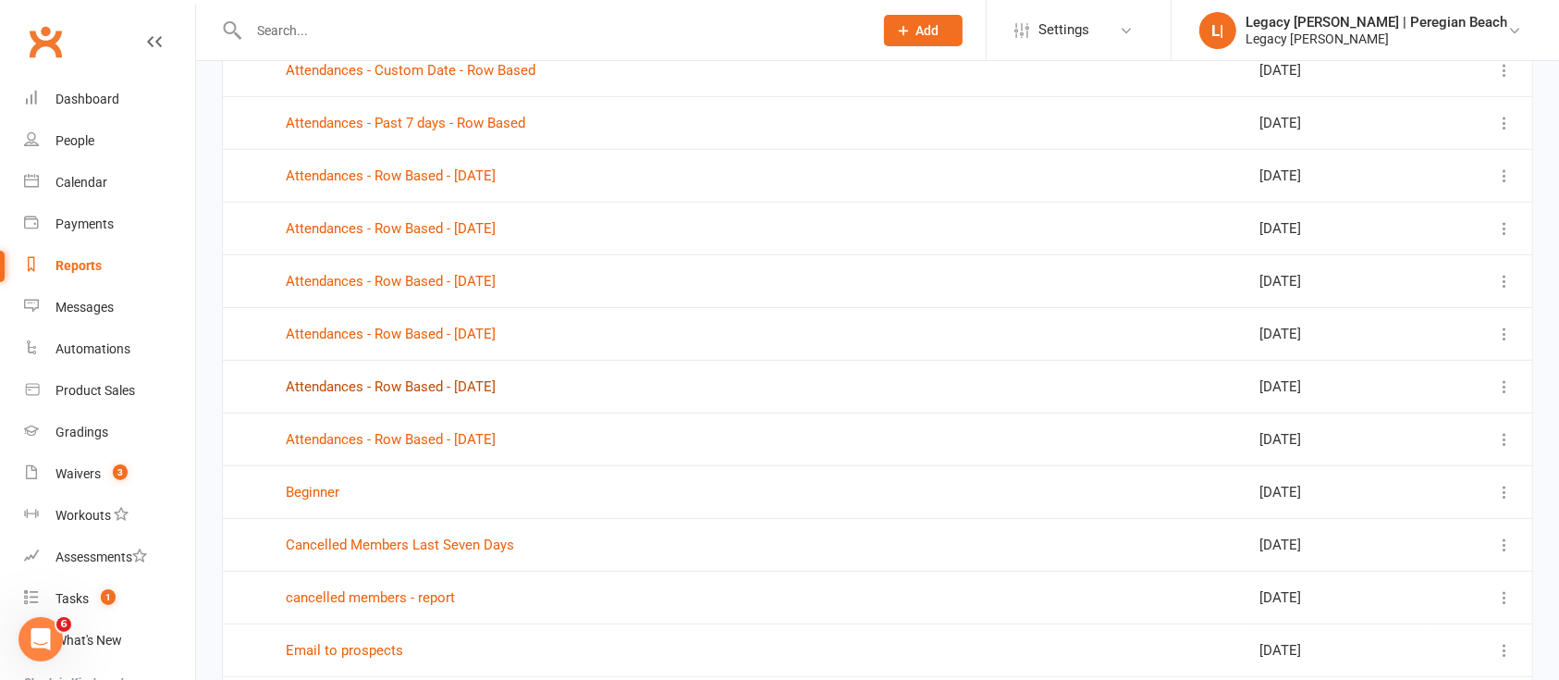
click at [496, 387] on link "Attendances - Row Based - Tuesday Last Week" at bounding box center [391, 386] width 210 height 17
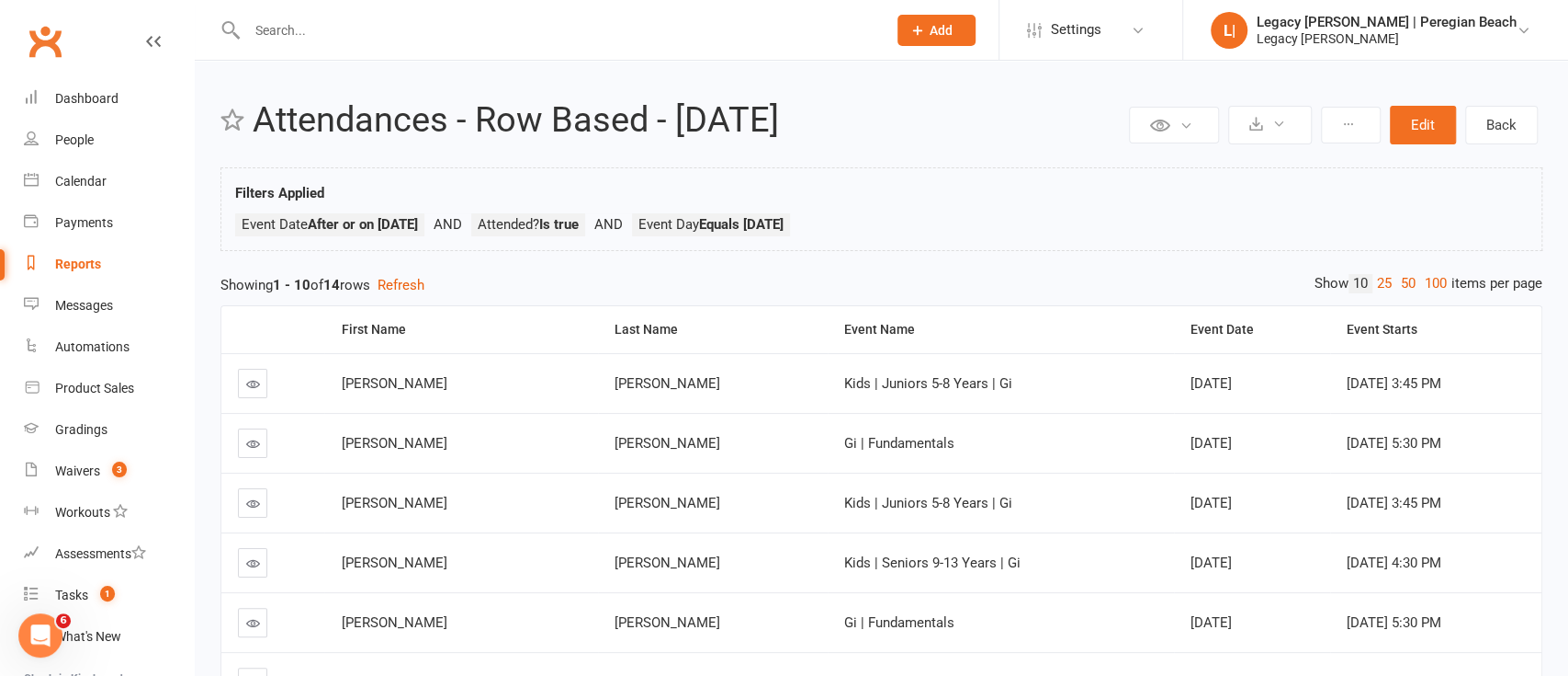
select select "100"
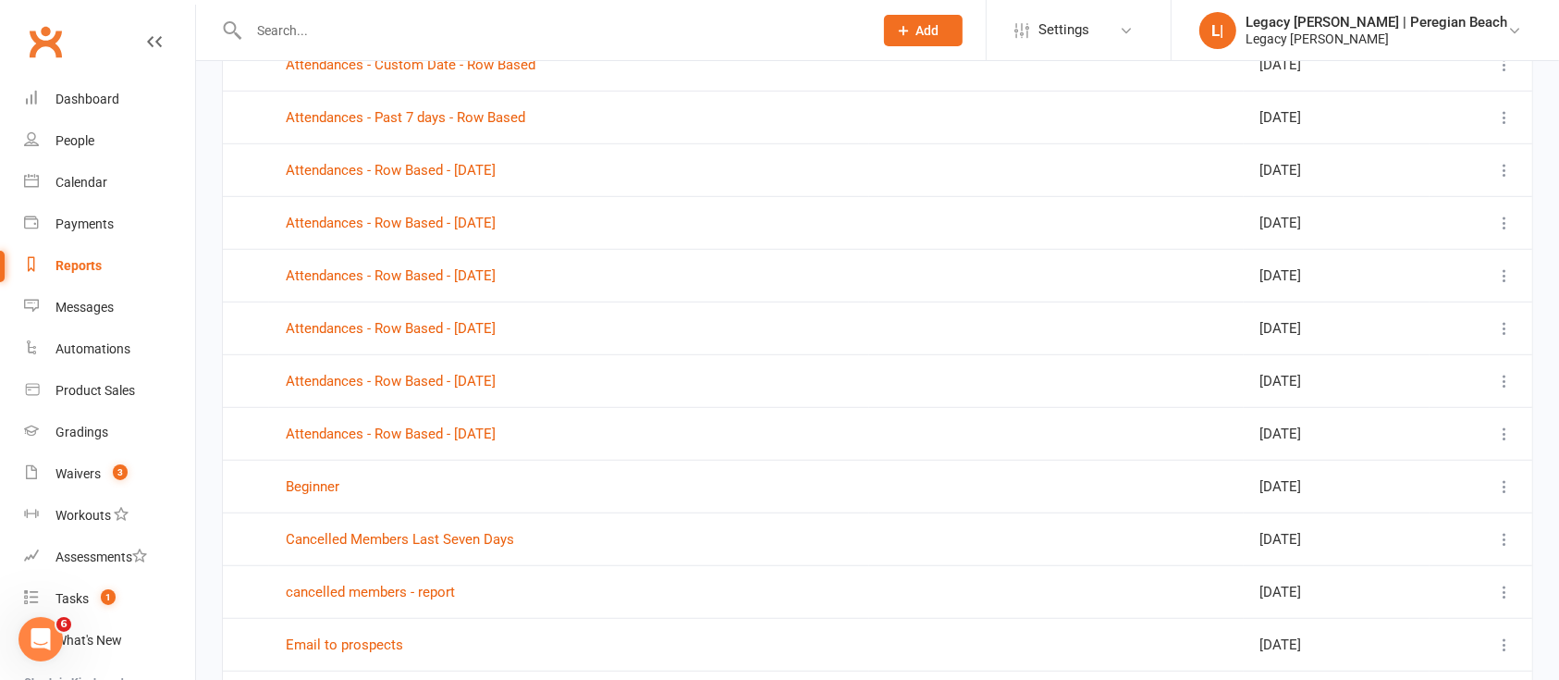
scroll to position [1114, 0]
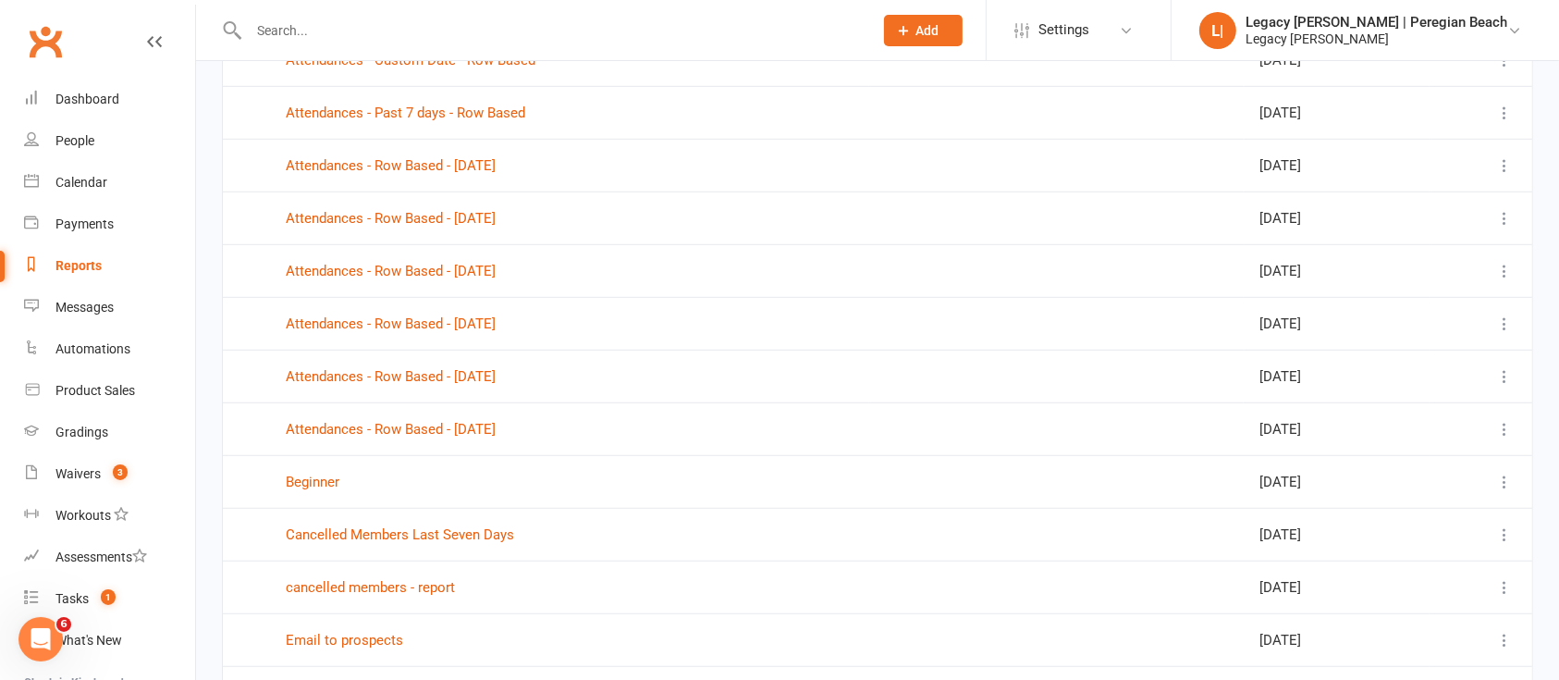
click at [496, 427] on link "Attendances - Row Based - Wednesday Last Week" at bounding box center [391, 429] width 210 height 17
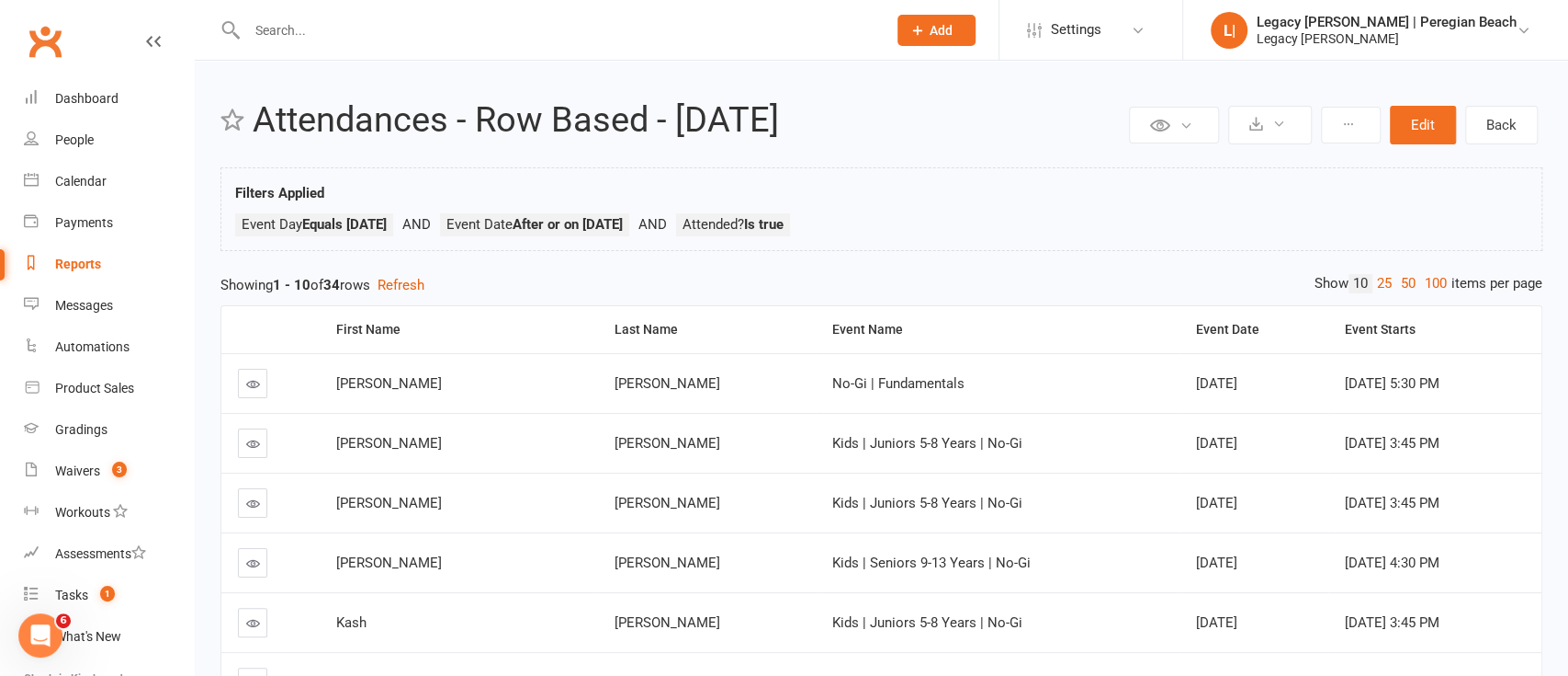
select select "100"
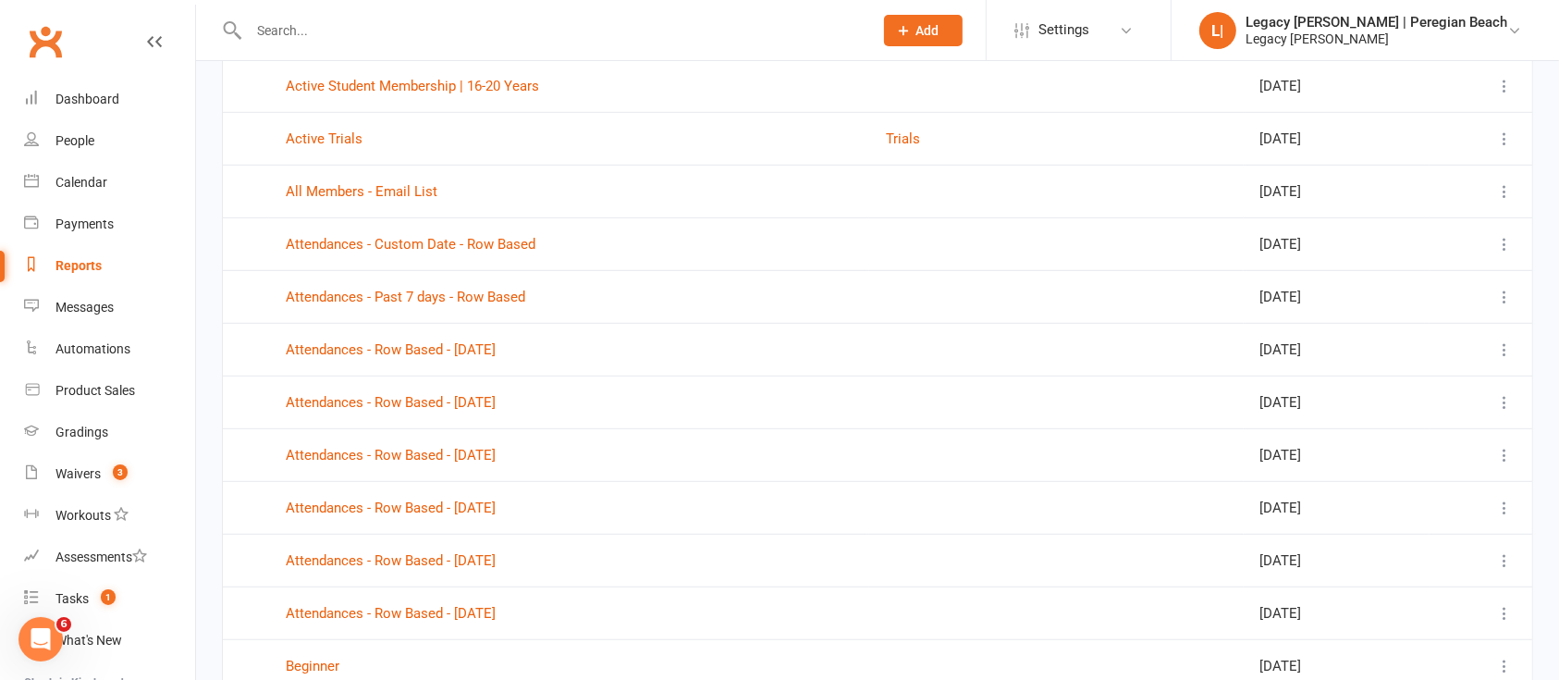
scroll to position [934, 0]
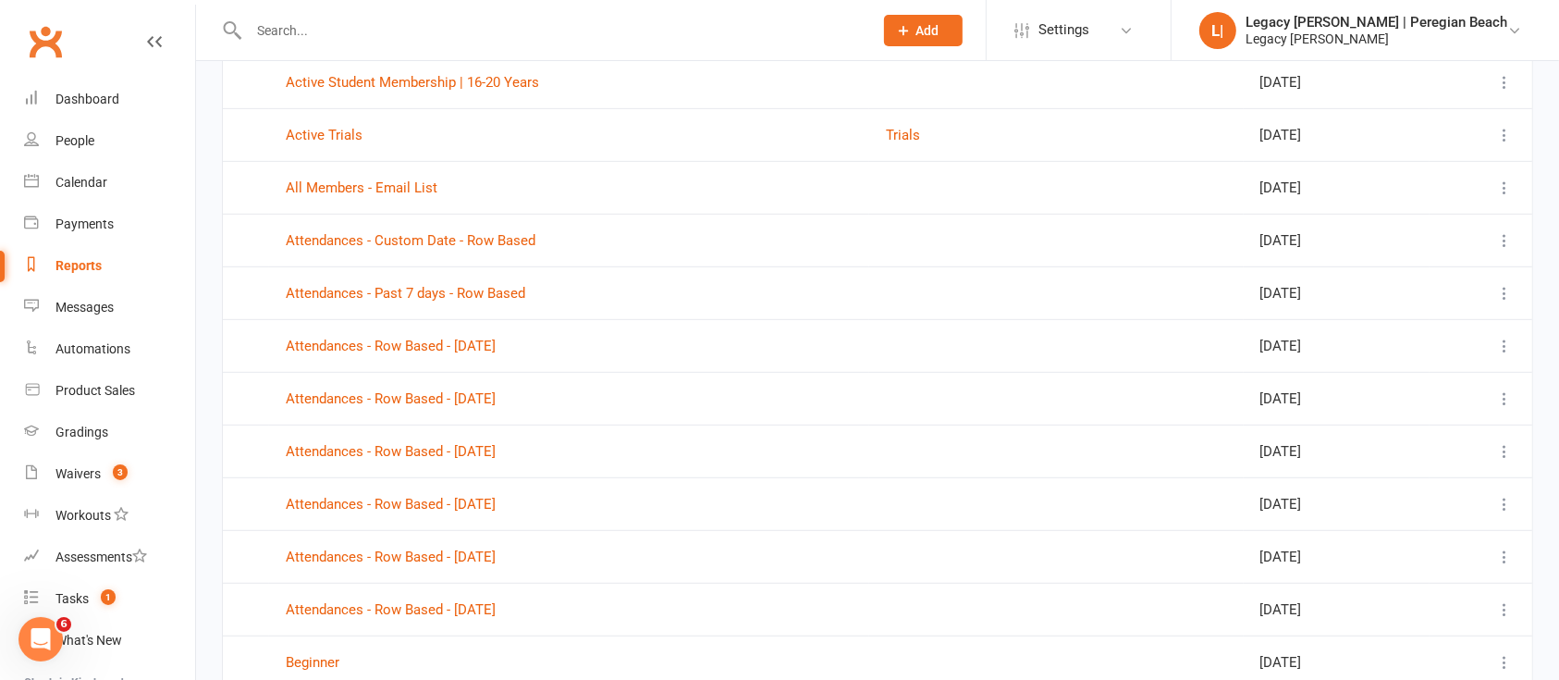
click at [496, 504] on link "Attendances - Row Based - Thursday Last Week" at bounding box center [391, 504] width 210 height 17
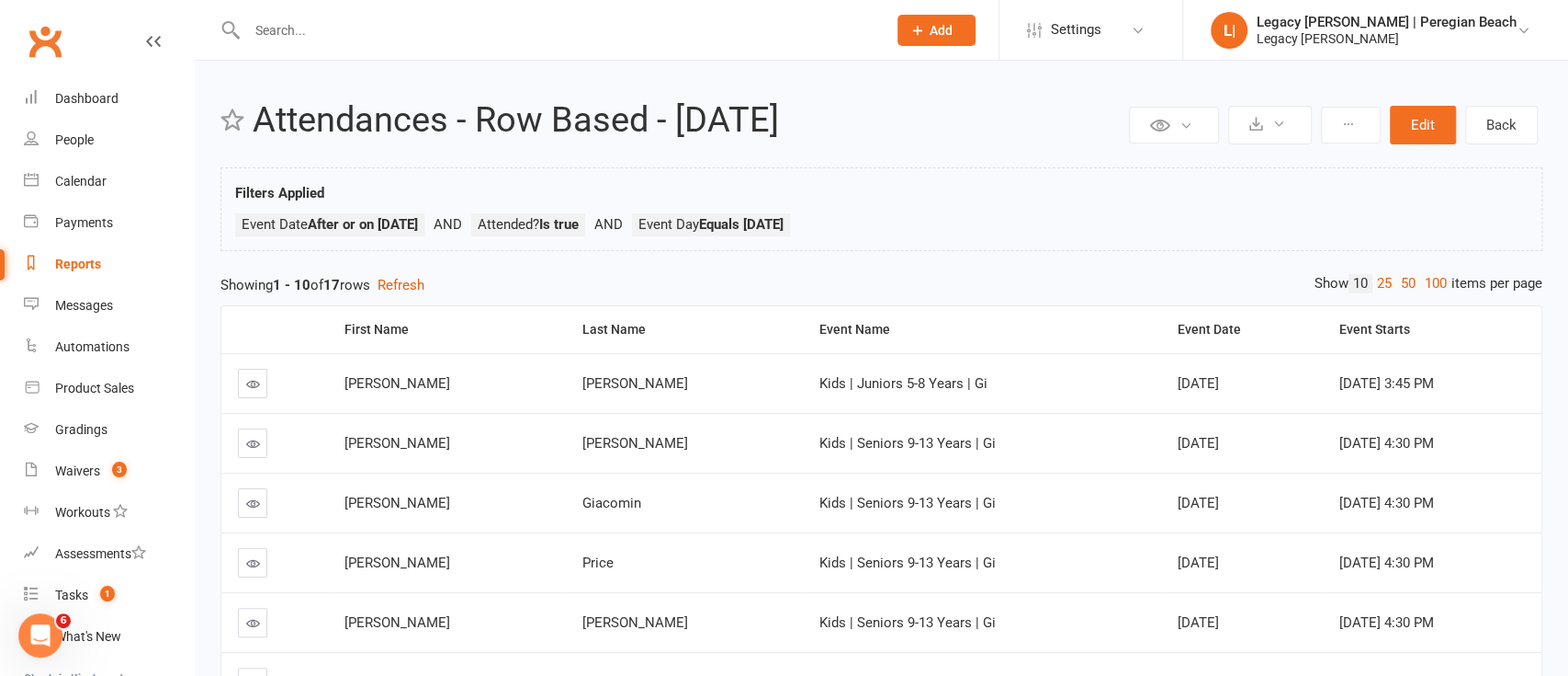
select select "100"
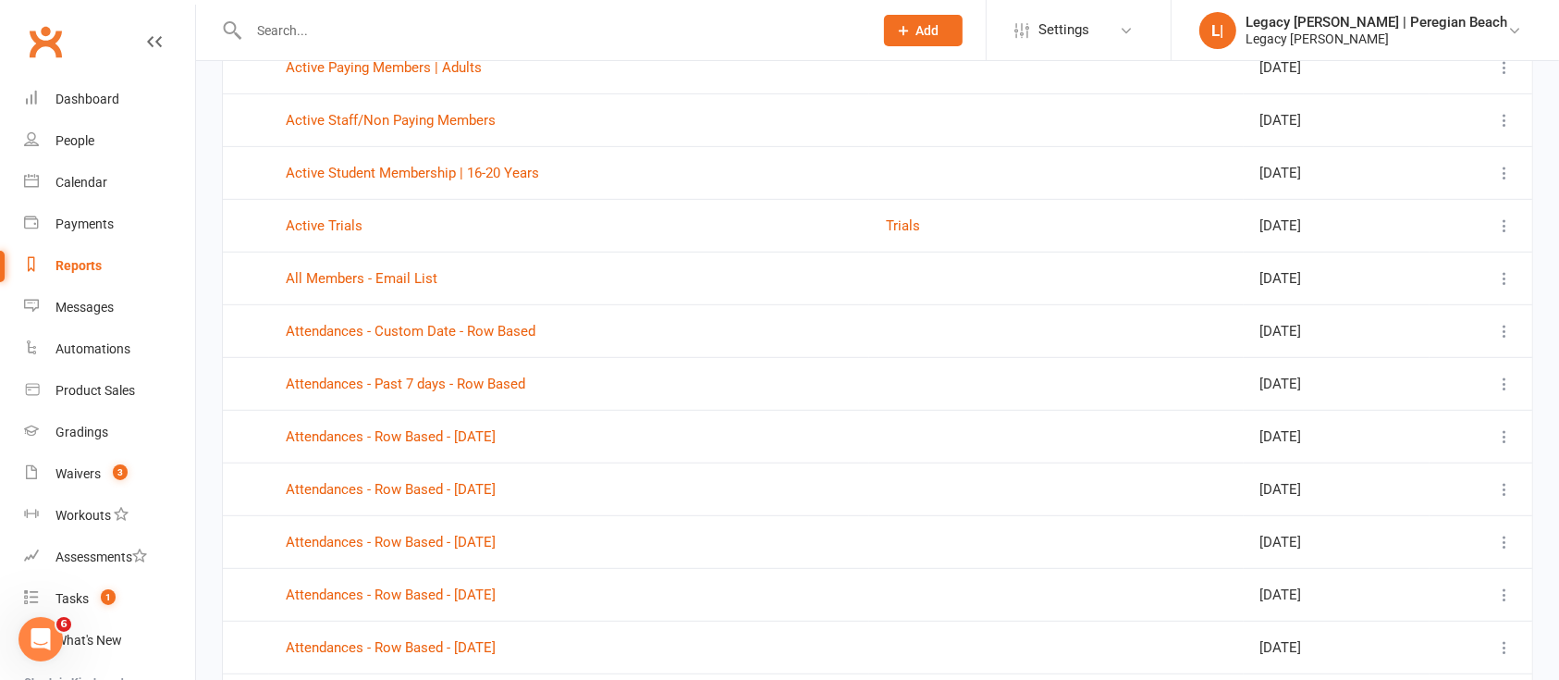
scroll to position [880, 0]
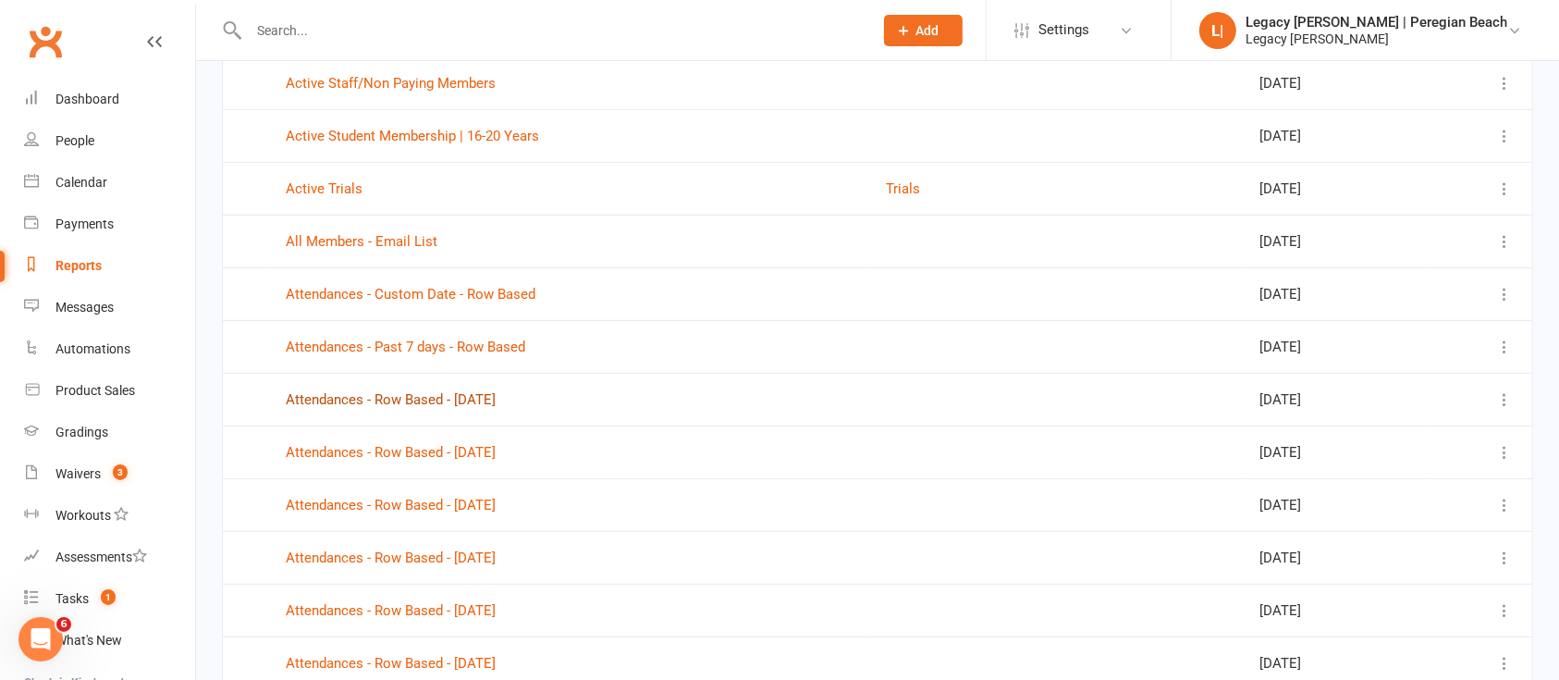
click at [470, 391] on link "Attendances - Row Based - Friday Last Week" at bounding box center [391, 399] width 210 height 17
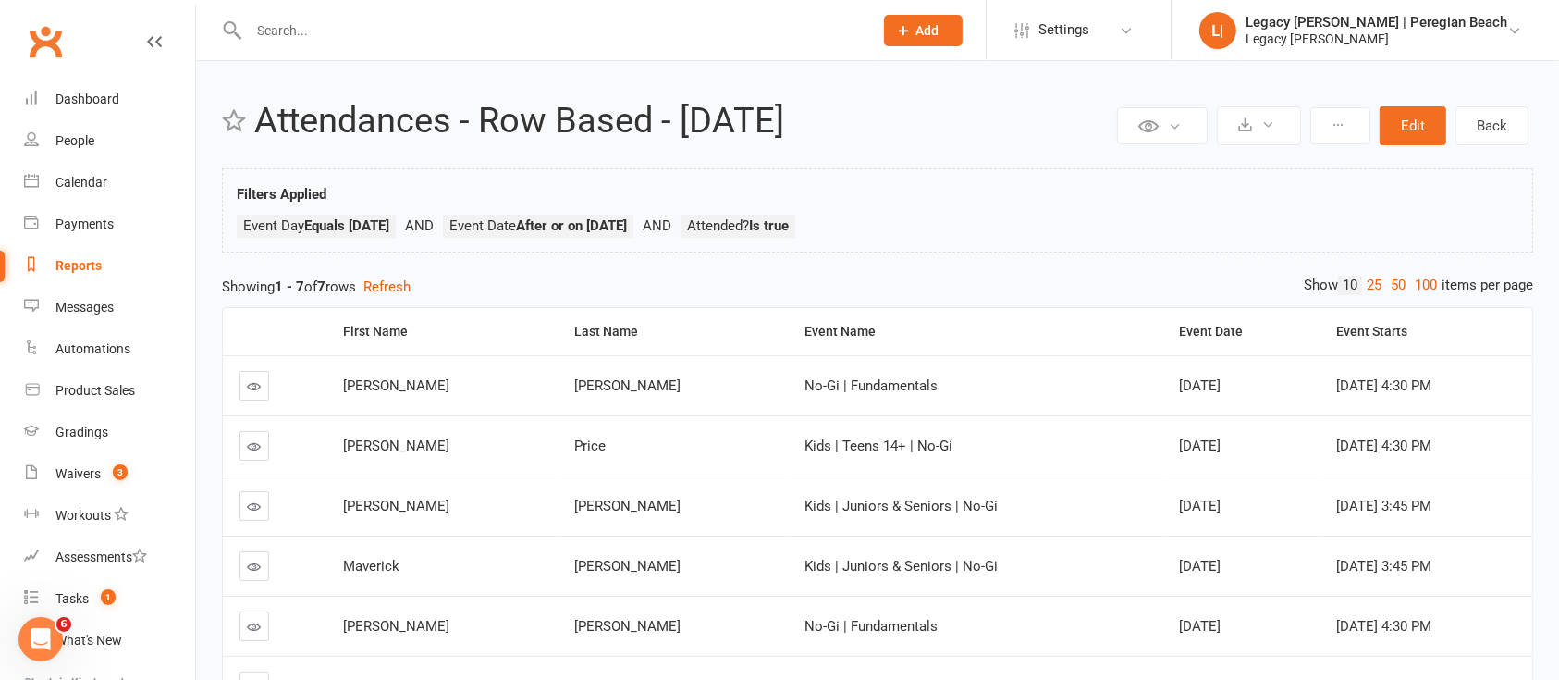
select select "100"
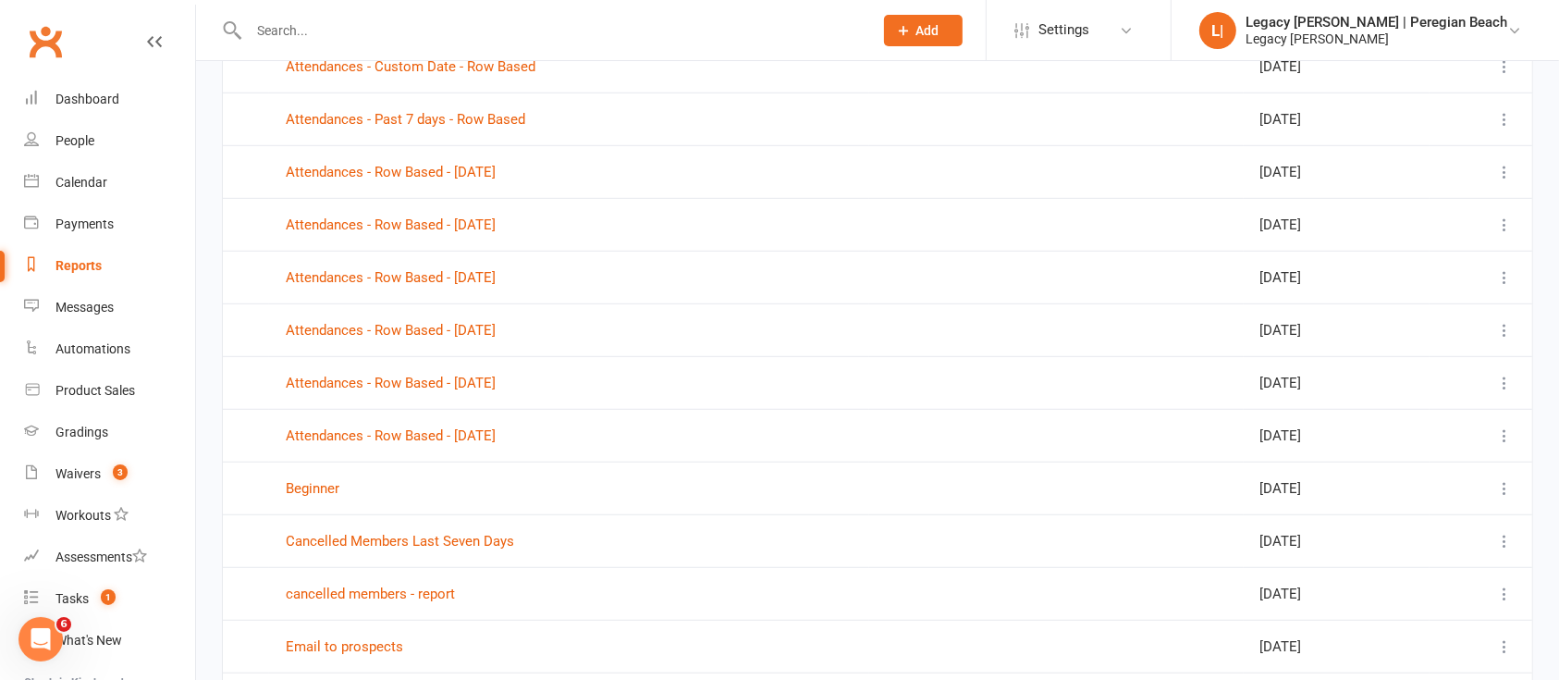
scroll to position [1109, 0]
click at [496, 276] on link "Attendances - Row Based - [DATE]" at bounding box center [391, 276] width 210 height 17
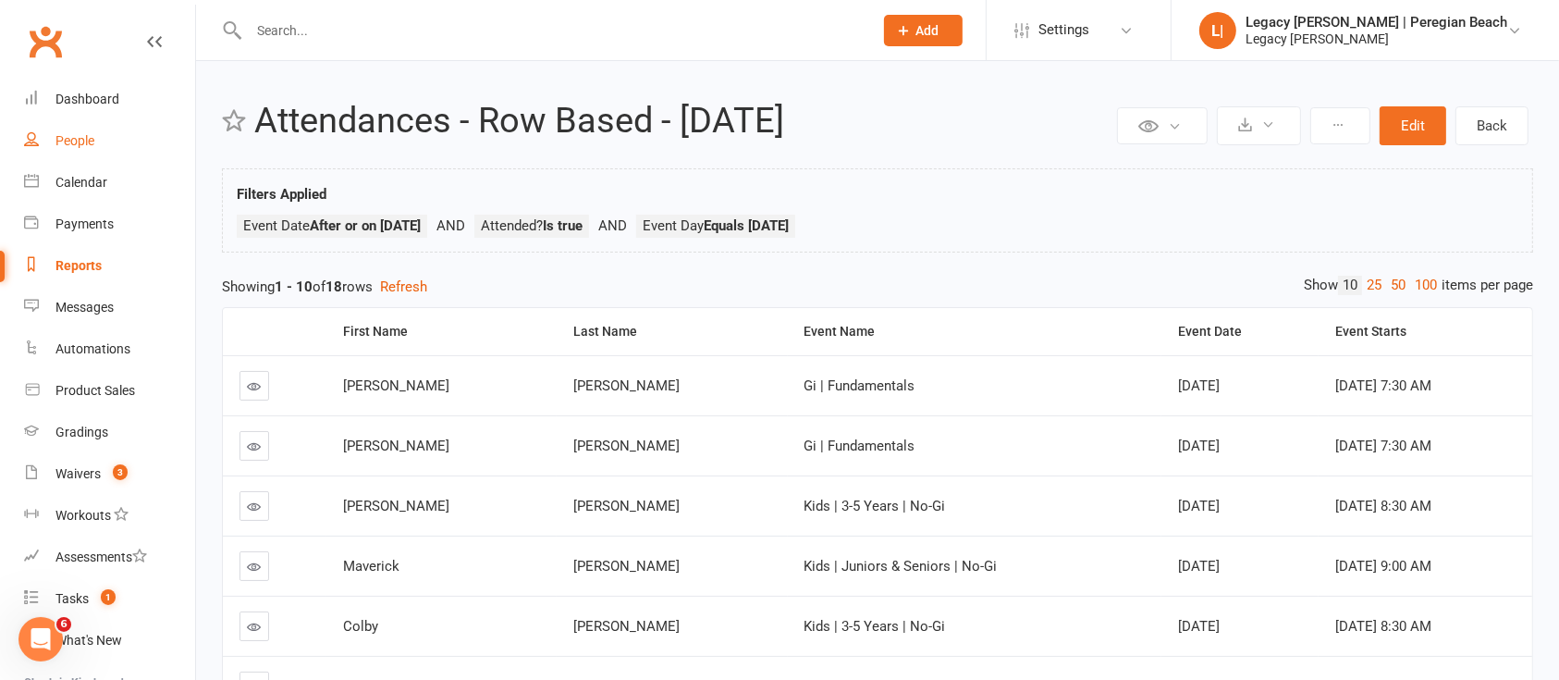
click at [74, 134] on div "People" at bounding box center [74, 140] width 39 height 15
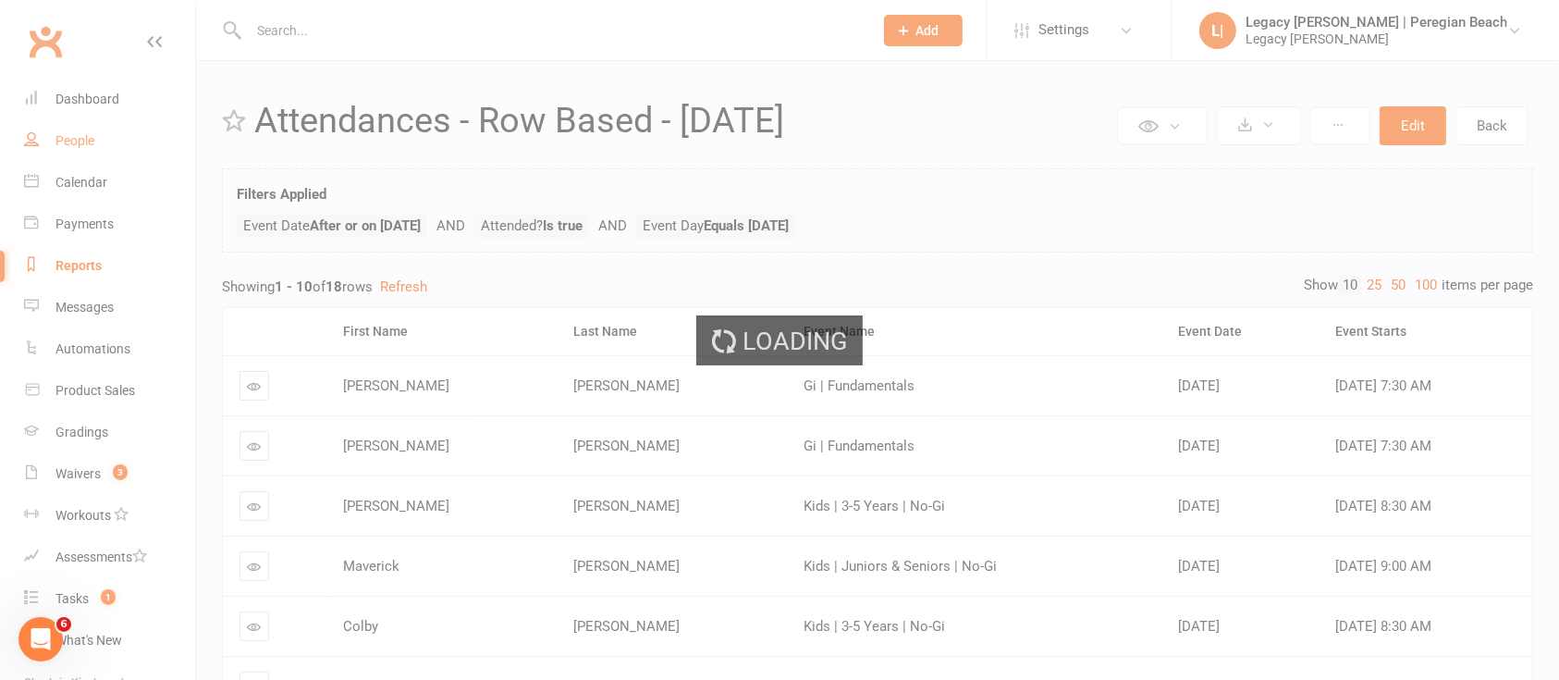
select select "100"
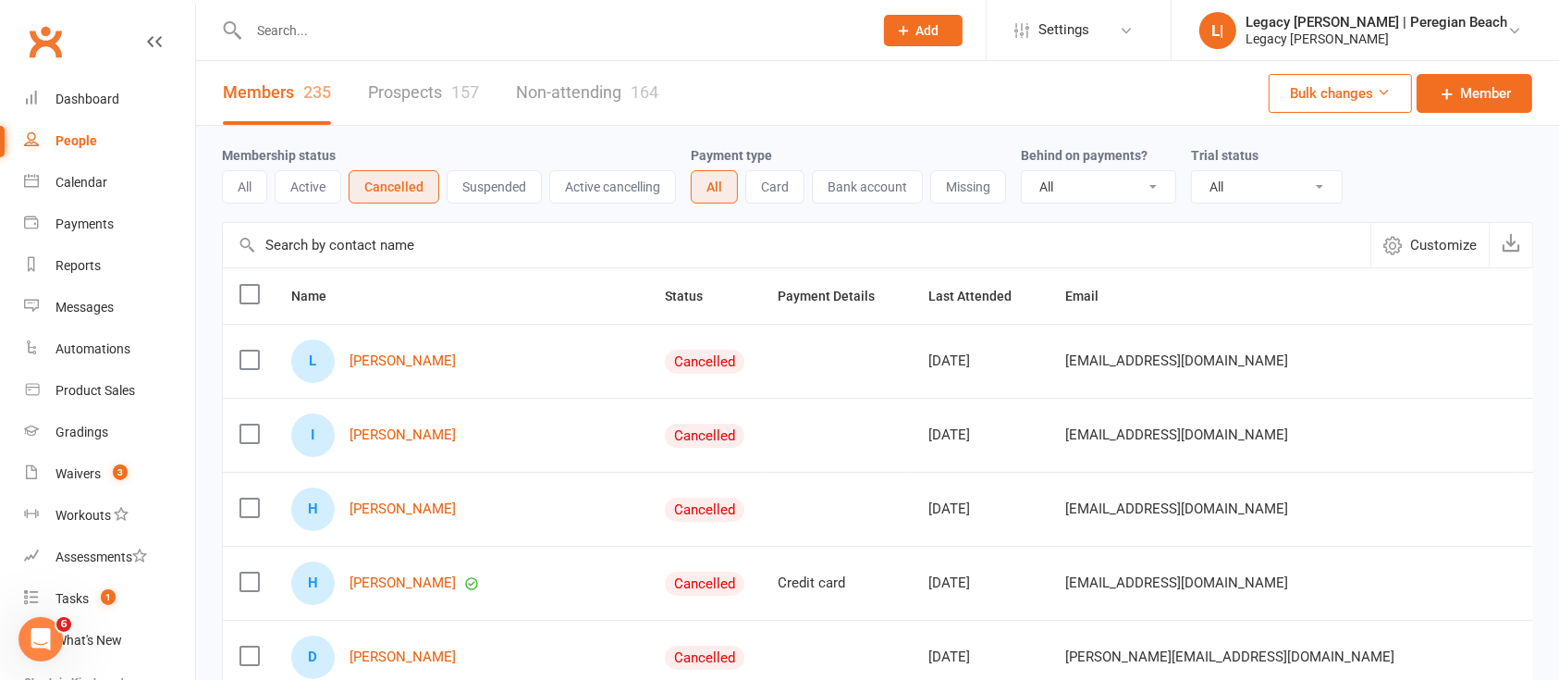
click at [491, 180] on button "Suspended" at bounding box center [494, 186] width 95 height 33
